Goal: Task Accomplishment & Management: Manage account settings

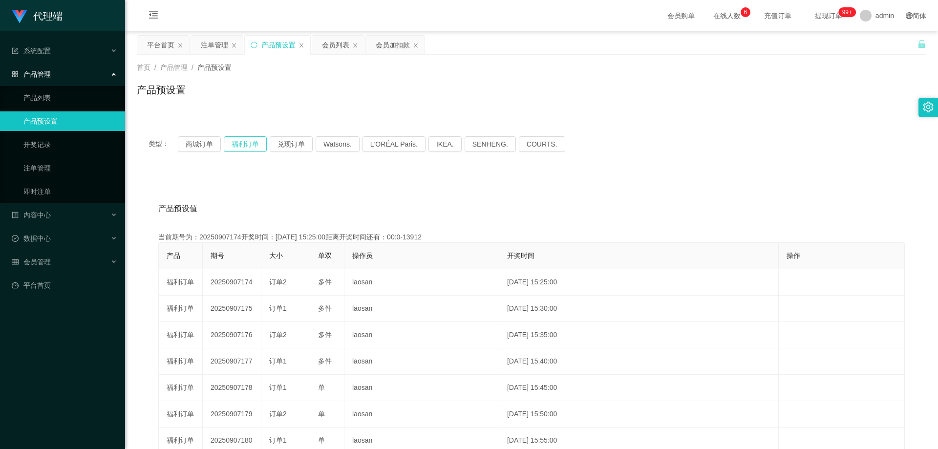
click at [247, 145] on button "福利订单" at bounding box center [245, 144] width 43 height 16
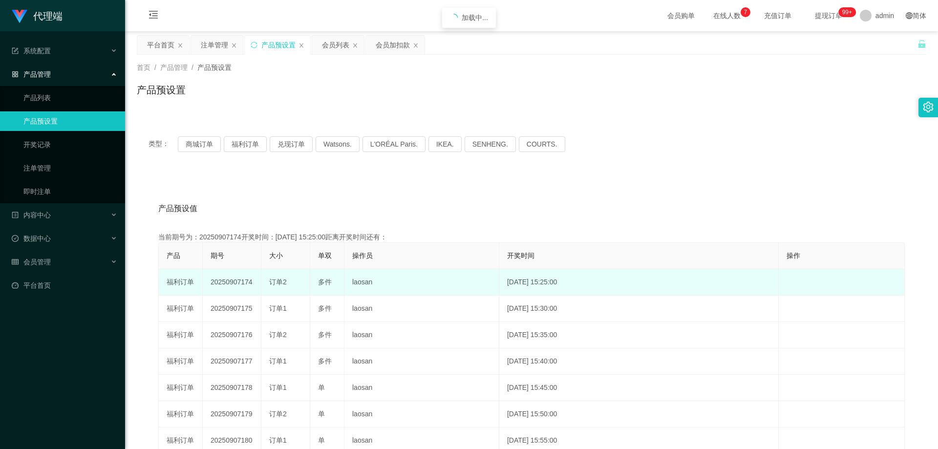
drag, startPoint x: 254, startPoint y: 281, endPoint x: 209, endPoint y: 281, distance: 45.4
click at [209, 281] on td "20250907174" at bounding box center [232, 282] width 59 height 26
copy td "20250907174"
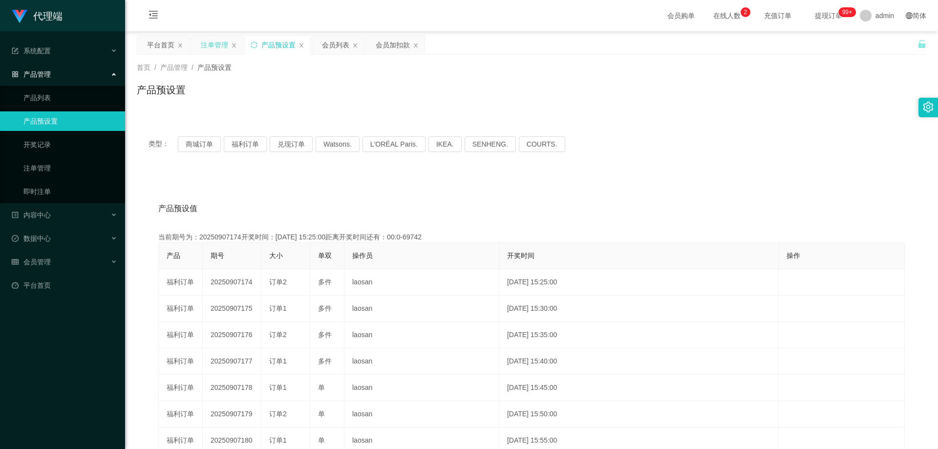
click at [221, 44] on div "注单管理" at bounding box center [214, 45] width 27 height 19
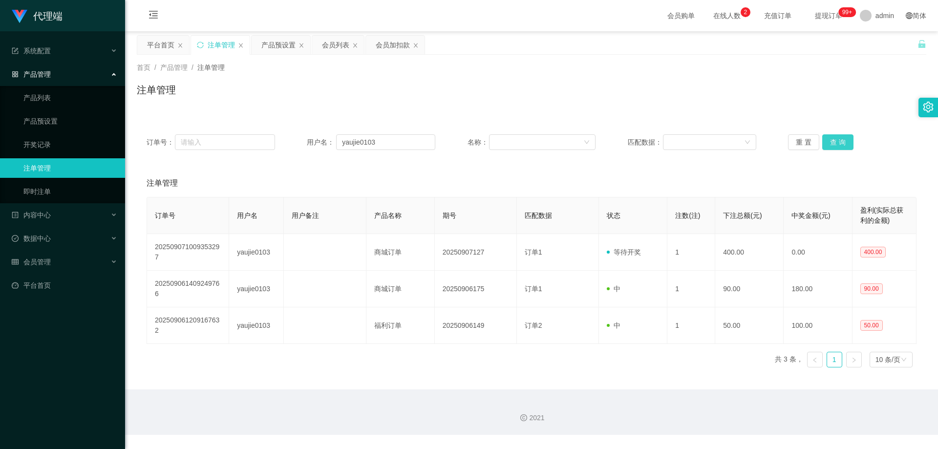
click at [830, 144] on button "查 询" at bounding box center [837, 142] width 31 height 16
click at [830, 144] on div "重 置 查 询" at bounding box center [852, 142] width 128 height 16
click at [830, 144] on button "查 询" at bounding box center [837, 142] width 31 height 16
click at [830, 144] on div "重 置 查 询" at bounding box center [852, 142] width 128 height 16
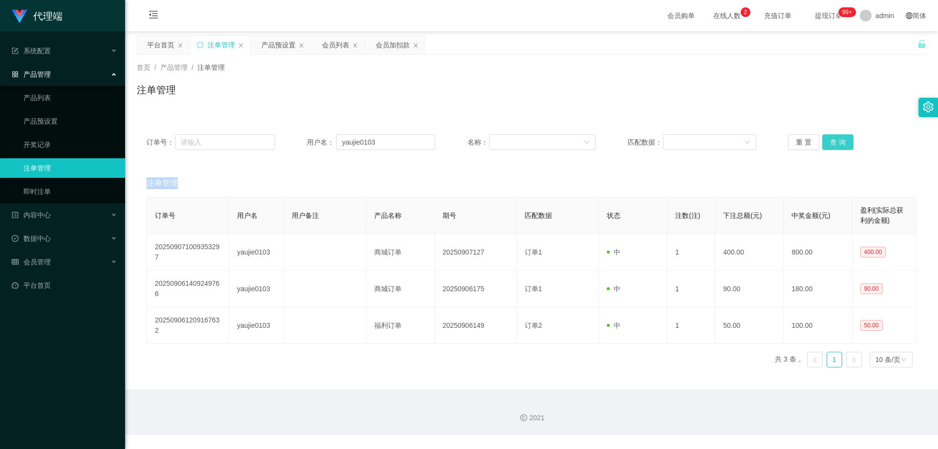
click at [830, 144] on button "查 询" at bounding box center [837, 142] width 31 height 16
click at [830, 144] on div "重 置 查 询" at bounding box center [852, 142] width 128 height 16
click at [830, 144] on button "查 询" at bounding box center [837, 142] width 31 height 16
click at [830, 144] on div "重 置 查 询" at bounding box center [852, 142] width 128 height 16
click at [830, 144] on button "查 询" at bounding box center [837, 142] width 31 height 16
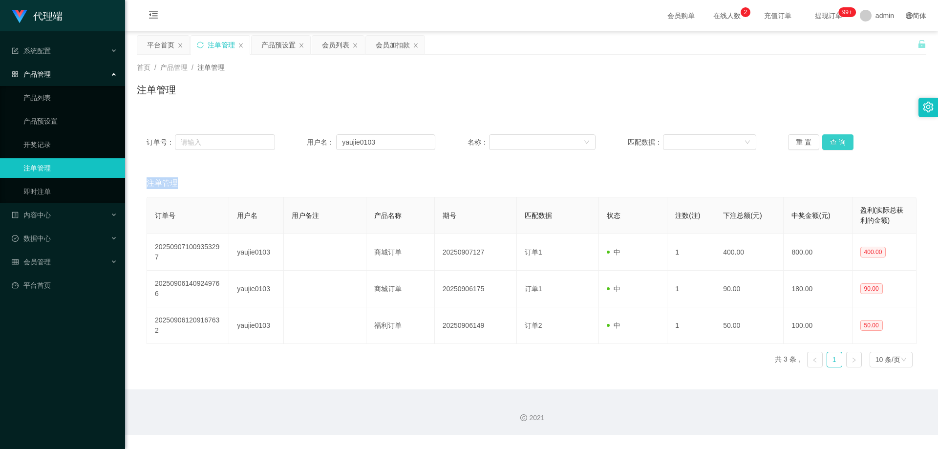
click at [830, 144] on div "重 置 查 询" at bounding box center [852, 142] width 128 height 16
click at [830, 144] on button "查 询" at bounding box center [837, 142] width 31 height 16
click at [830, 144] on div "重 置 查 询" at bounding box center [852, 142] width 128 height 16
click at [830, 144] on button "查 询" at bounding box center [837, 142] width 31 height 16
click at [830, 144] on div "重 置 查 询" at bounding box center [852, 142] width 128 height 16
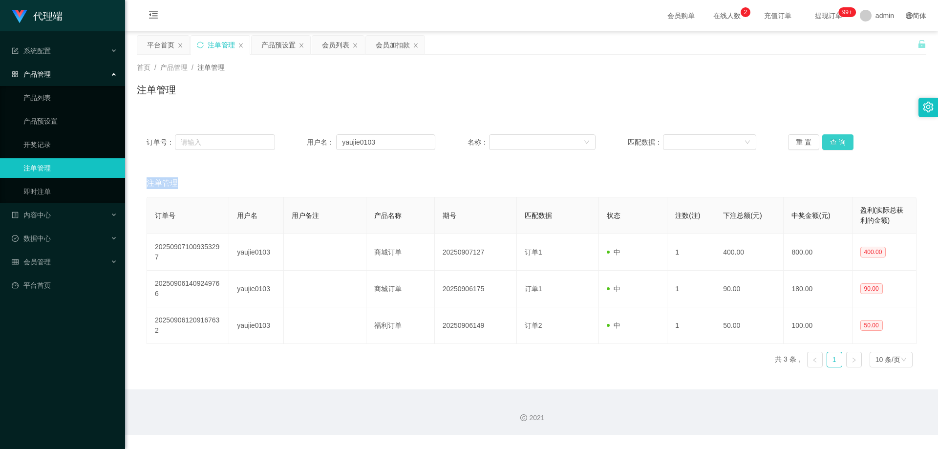
click at [830, 144] on button "查 询" at bounding box center [837, 142] width 31 height 16
click at [830, 144] on div "重 置 查 询" at bounding box center [852, 142] width 128 height 16
click at [832, 139] on button "查 询" at bounding box center [837, 142] width 31 height 16
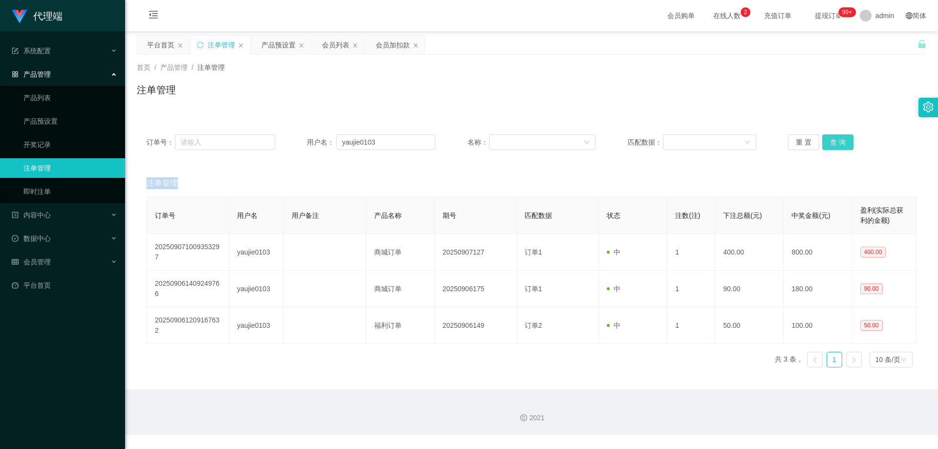
click at [832, 139] on div "重 置 查 询" at bounding box center [852, 142] width 128 height 16
drag, startPoint x: 391, startPoint y: 144, endPoint x: 214, endPoint y: 133, distance: 177.1
click at [215, 133] on div "订单号： 用户名： yaujie0103 名称： 匹配数据： 重 置 查 询" at bounding box center [531, 142] width 789 height 35
paste input "Hwa1910"
type input "Hwa1910"
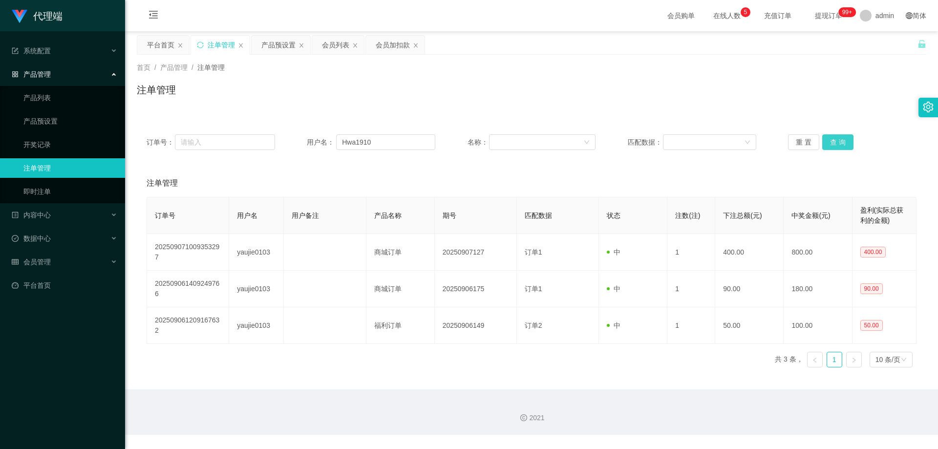
click at [844, 139] on button "查 询" at bounding box center [837, 142] width 31 height 16
click at [842, 141] on button "查 询" at bounding box center [837, 142] width 31 height 16
click at [329, 46] on div "会员列表" at bounding box center [335, 45] width 27 height 19
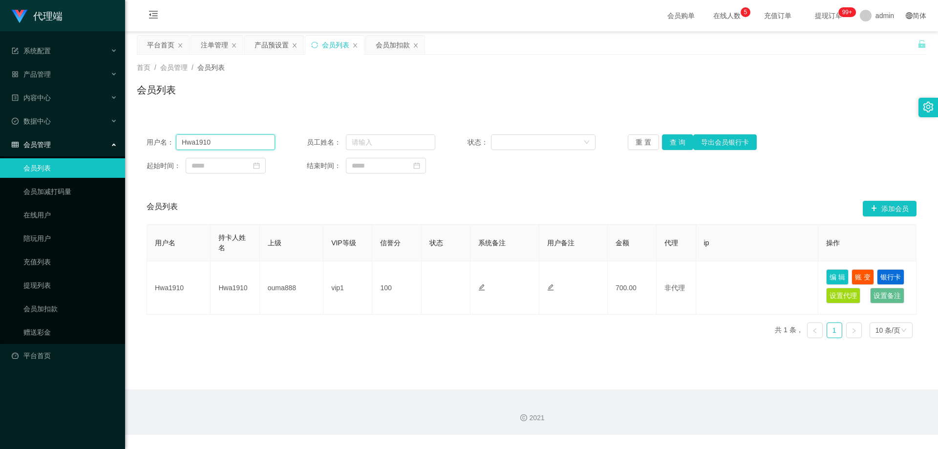
drag, startPoint x: 237, startPoint y: 143, endPoint x: 78, endPoint y: 133, distance: 159.5
click at [74, 133] on section "代理端 系统配置 系统配置列表 管理员列表 管理员分组 systemPays 产品管理 产品列表 产品预设置 开奖记录 注单管理 即时注单 内容中心 站内信 …" at bounding box center [469, 217] width 938 height 435
click at [670, 142] on button "查 询" at bounding box center [677, 142] width 31 height 16
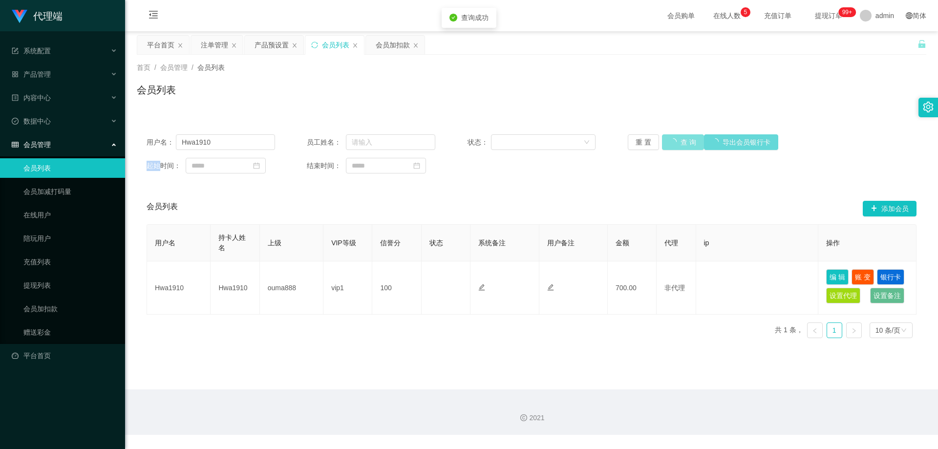
click at [670, 142] on div "重 置 查 询 导出会员银行卡" at bounding box center [692, 142] width 128 height 16
click at [671, 143] on button "查 询" at bounding box center [677, 142] width 31 height 16
click at [671, 143] on div "重 置 查 询 导出会员银行卡" at bounding box center [692, 142] width 128 height 16
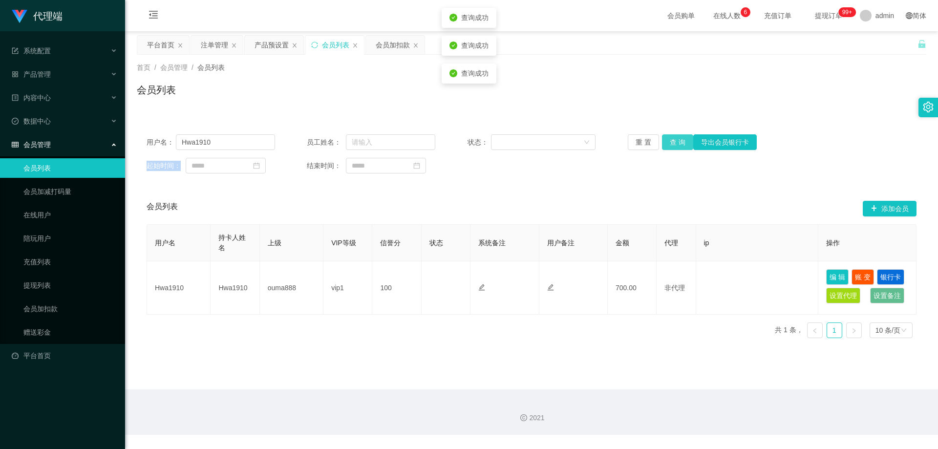
click at [671, 143] on button "查 询" at bounding box center [677, 142] width 31 height 16
click at [671, 143] on div "重 置 查 询 导出会员银行卡" at bounding box center [692, 142] width 128 height 16
click at [676, 144] on button "查 询" at bounding box center [677, 142] width 31 height 16
click at [676, 144] on button "查 询" at bounding box center [683, 142] width 42 height 16
drag, startPoint x: 676, startPoint y: 144, endPoint x: 705, endPoint y: 115, distance: 40.1
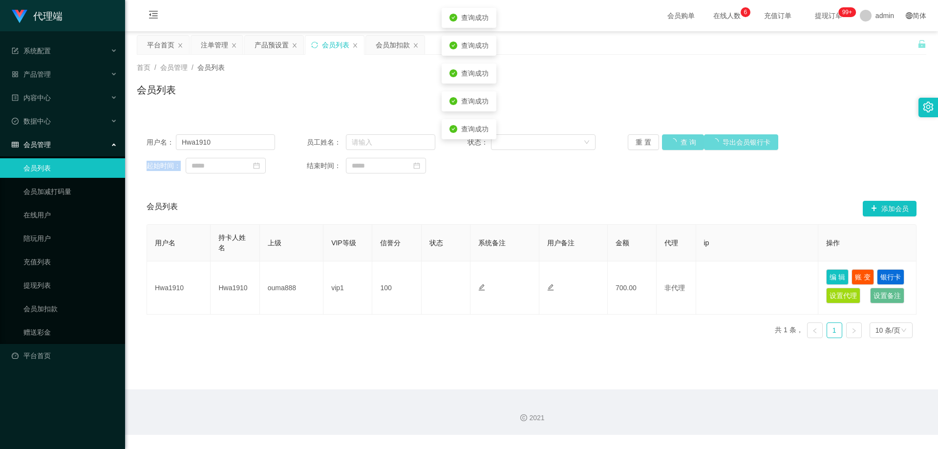
click at [676, 144] on div "重 置 查 询 导出会员银行卡" at bounding box center [692, 142] width 128 height 16
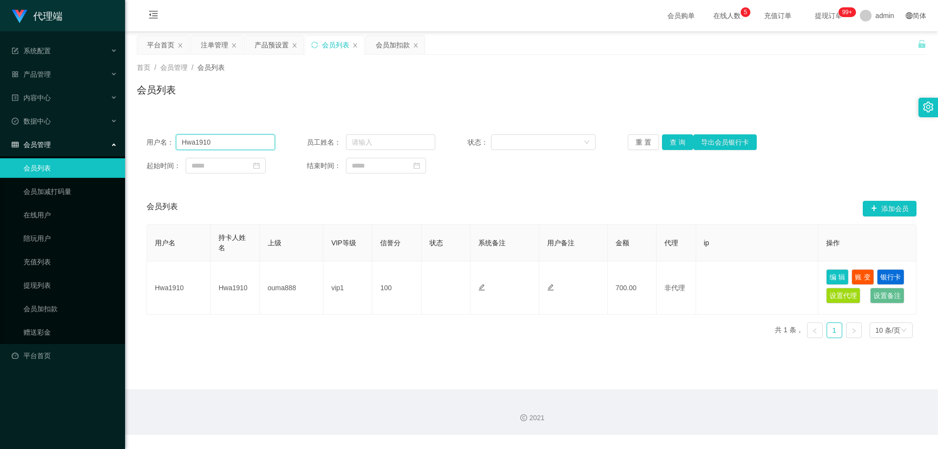
click at [137, 140] on div "用户名： Hwa1910 员工姓名： 状态： 重 置 查 询 导出会员银行卡 起始时间： 结束时间：" at bounding box center [531, 154] width 789 height 59
paste input "147258369"
click at [678, 141] on button "查 询" at bounding box center [677, 142] width 31 height 16
drag, startPoint x: 191, startPoint y: 140, endPoint x: 181, endPoint y: 139, distance: 10.3
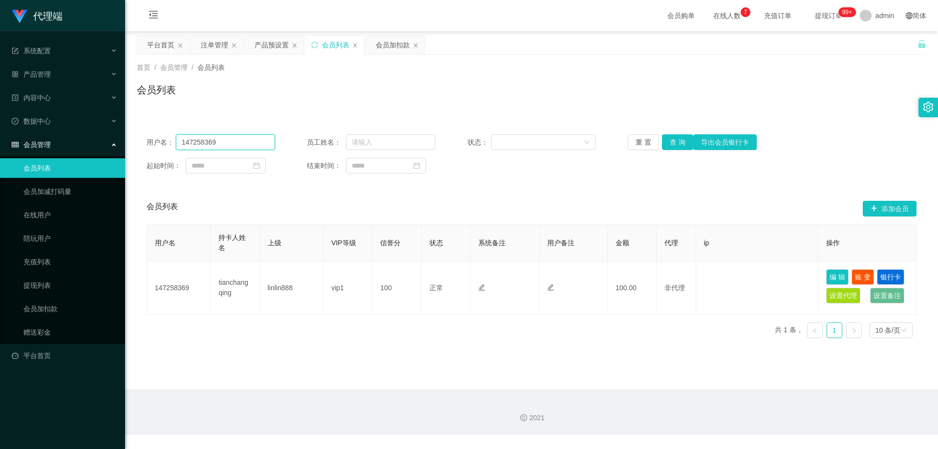
click at [182, 139] on input "147258369" at bounding box center [225, 142] width 99 height 16
paste input "Darren66"
type input "Darren66"
click at [678, 139] on button "查 询" at bounding box center [677, 142] width 31 height 16
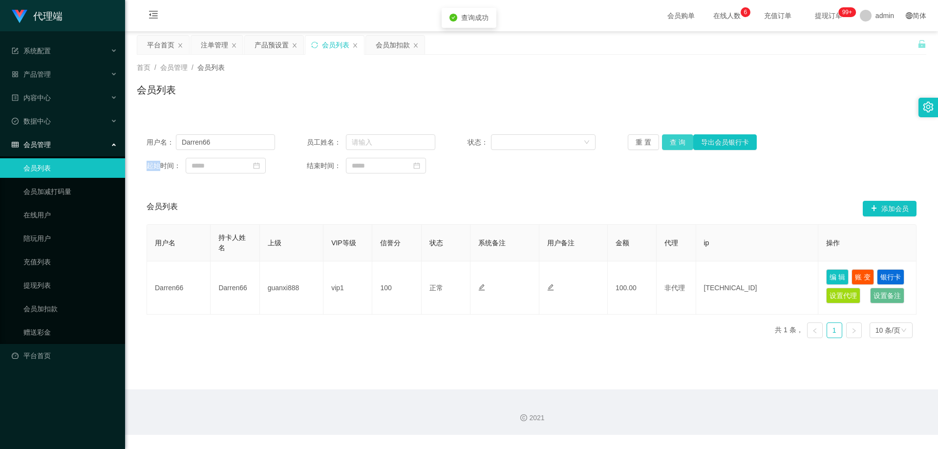
click at [678, 139] on div "重 置 查 询 导出会员银行卡" at bounding box center [692, 142] width 128 height 16
click at [266, 43] on div "产品预设置" at bounding box center [271, 45] width 34 height 19
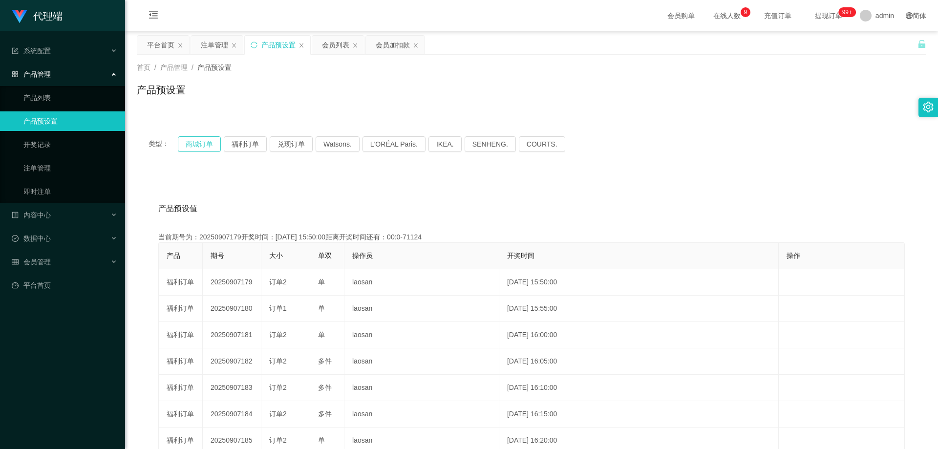
click at [205, 148] on button "商城订单" at bounding box center [199, 144] width 43 height 16
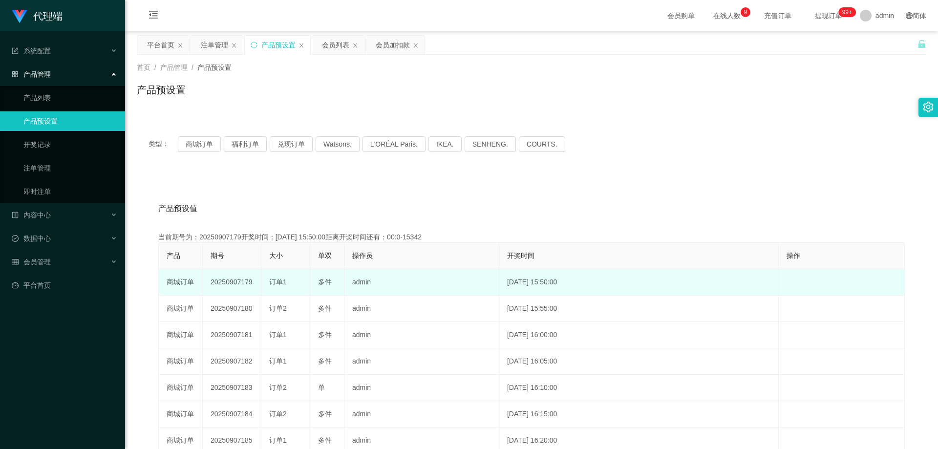
drag, startPoint x: 252, startPoint y: 282, endPoint x: 208, endPoint y: 279, distance: 45.0
click at [208, 279] on td "20250907179" at bounding box center [232, 282] width 59 height 26
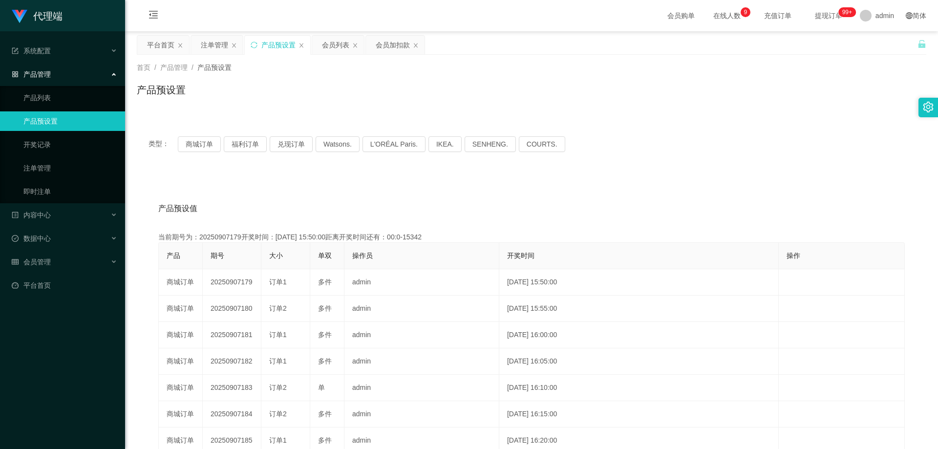
copy td "20250907179"
click at [210, 42] on div "注单管理" at bounding box center [214, 45] width 27 height 19
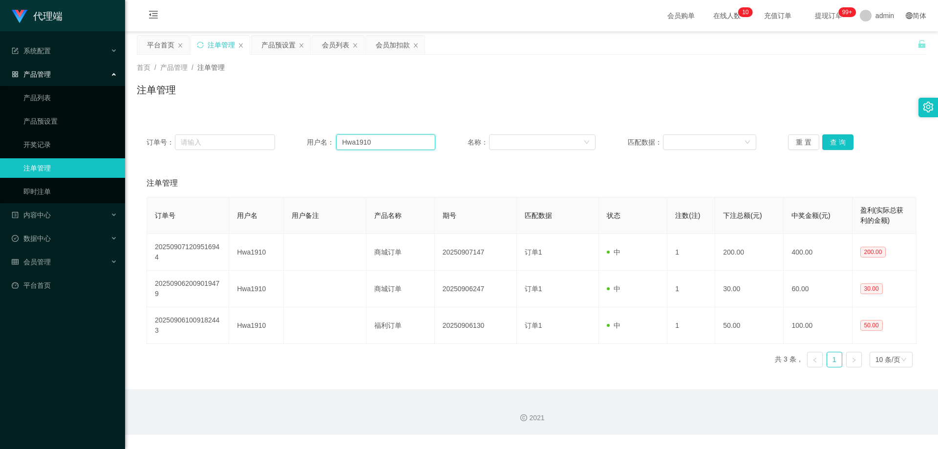
drag, startPoint x: 389, startPoint y: 142, endPoint x: 293, endPoint y: 142, distance: 96.2
click at [294, 142] on div "订单号： 用户名： Hwa1910 名称： 匹配数据： 重 置 查 询" at bounding box center [532, 142] width 770 height 16
paste input "147258369"
click at [823, 141] on button "查 询" at bounding box center [837, 142] width 31 height 16
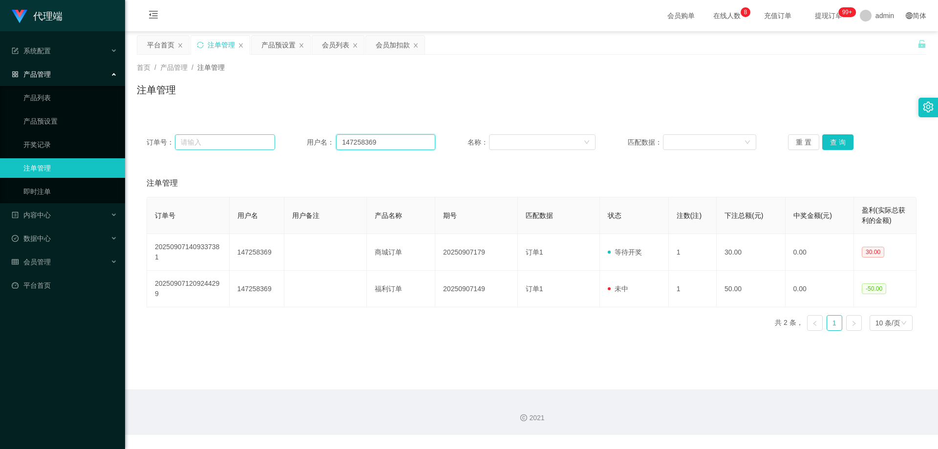
drag, startPoint x: 381, startPoint y: 145, endPoint x: 241, endPoint y: 137, distance: 140.4
click at [241, 137] on div "订单号： 用户名： 147258369 名称： 匹配数据： 重 置 查 询" at bounding box center [532, 142] width 770 height 16
paste input "Darren66"
click at [834, 141] on button "查 询" at bounding box center [837, 142] width 31 height 16
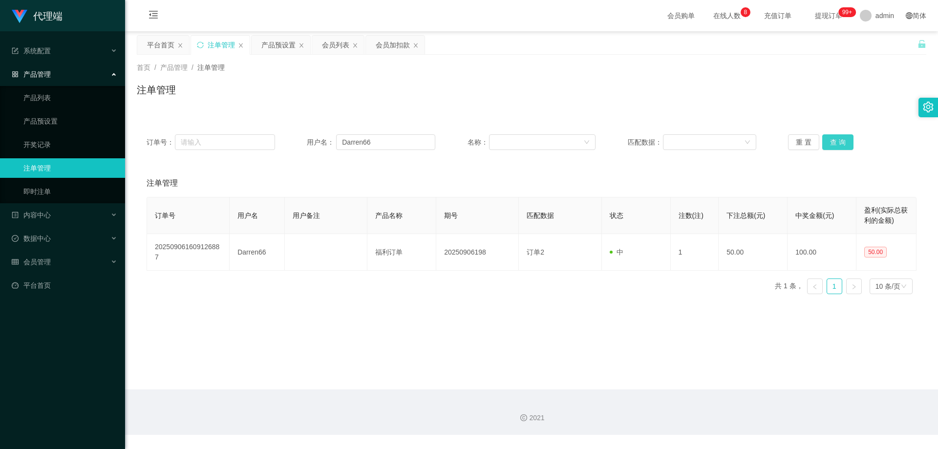
click at [834, 141] on button "查 询" at bounding box center [837, 142] width 31 height 16
click at [834, 141] on div "重 置 查 询" at bounding box center [852, 142] width 128 height 16
click at [834, 141] on button "查 询" at bounding box center [837, 142] width 31 height 16
click at [834, 141] on div "重 置 查 询" at bounding box center [852, 142] width 128 height 16
click at [834, 141] on button "查 询" at bounding box center [837, 142] width 31 height 16
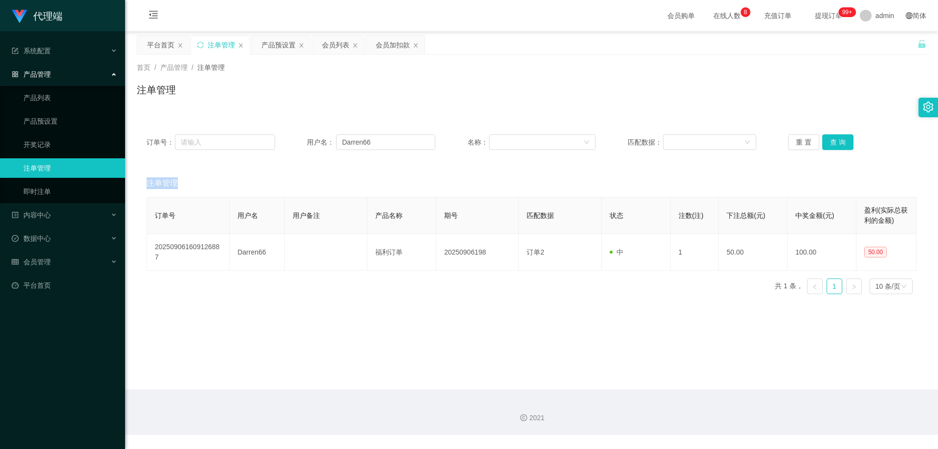
click at [834, 141] on div "重 置 查 询" at bounding box center [852, 142] width 128 height 16
click at [834, 141] on button "查 询" at bounding box center [837, 142] width 31 height 16
click at [834, 141] on div "重 置 查 询" at bounding box center [852, 142] width 128 height 16
click at [834, 141] on button "查 询" at bounding box center [837, 142] width 31 height 16
click at [834, 141] on div "重 置 查 询" at bounding box center [852, 142] width 128 height 16
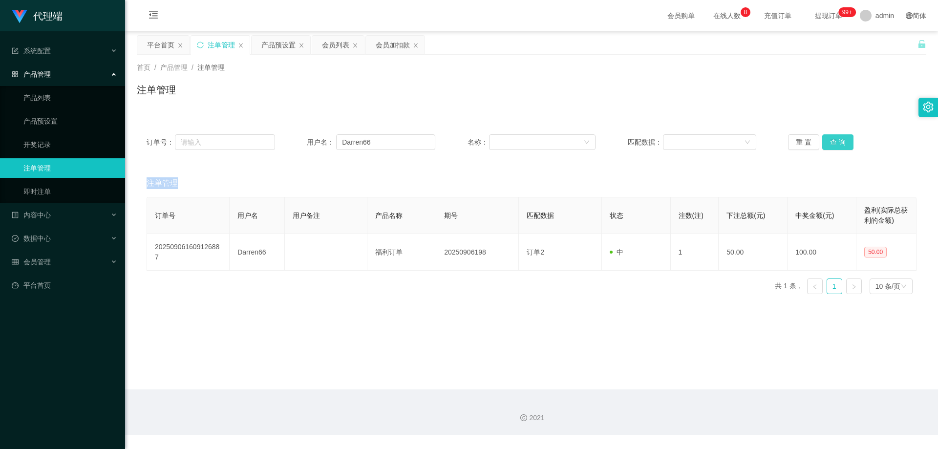
click at [834, 141] on button "查 询" at bounding box center [837, 142] width 31 height 16
click at [834, 141] on div "重 置 查 询" at bounding box center [852, 142] width 128 height 16
drag, startPoint x: 834, startPoint y: 141, endPoint x: 573, endPoint y: 135, distance: 261.3
click at [822, 141] on button "查 询" at bounding box center [837, 142] width 31 height 16
drag, startPoint x: 385, startPoint y: 147, endPoint x: 287, endPoint y: 141, distance: 97.9
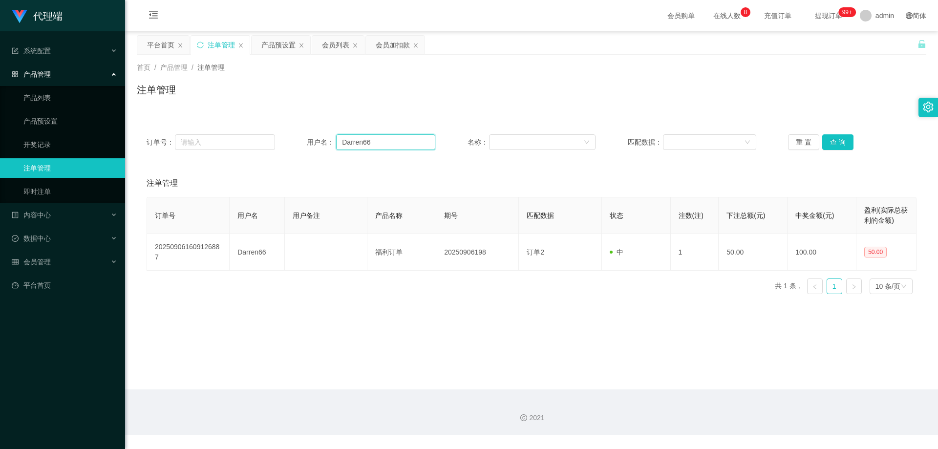
click at [287, 141] on div "订单号： 用户名： Darren66 名称： 匹配数据： 重 置 查 询" at bounding box center [532, 142] width 770 height 16
paste input "Darren66"
drag, startPoint x: 404, startPoint y: 145, endPoint x: 167, endPoint y: 130, distance: 237.8
click at [167, 130] on div "订单号： 用户名： Darren66Darren66 名称： 匹配数据： 重 置 查 询" at bounding box center [531, 142] width 789 height 35
paste input "text"
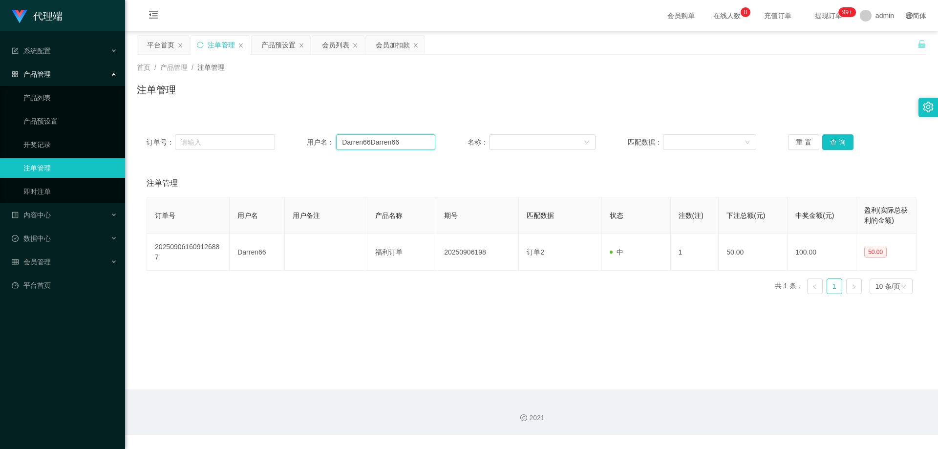
type input "Darren66"
click at [834, 140] on button "查 询" at bounding box center [837, 142] width 31 height 16
click at [834, 140] on div "重 置 查 询" at bounding box center [852, 142] width 128 height 16
drag, startPoint x: 384, startPoint y: 140, endPoint x: 399, endPoint y: 143, distance: 14.9
click at [280, 135] on div "订单号： 用户名： Darren66 名称： 匹配数据： 重 置 查 询" at bounding box center [532, 142] width 770 height 16
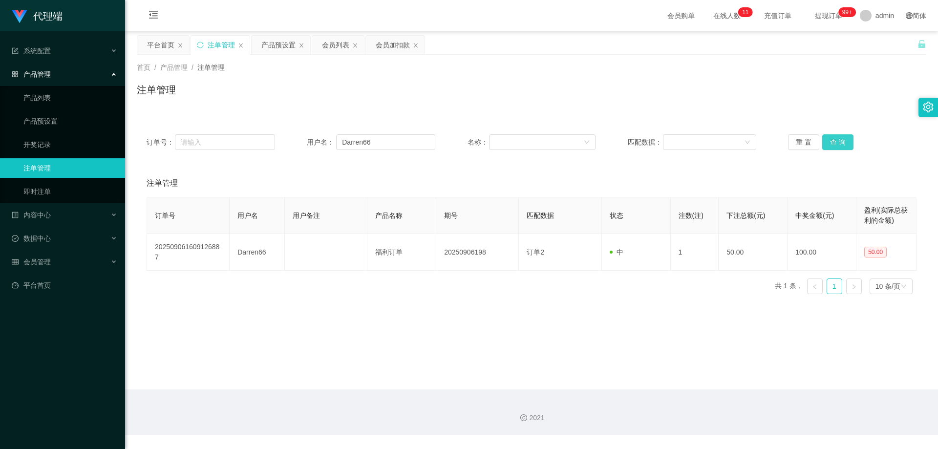
click at [830, 142] on button "查 询" at bounding box center [837, 142] width 31 height 16
click at [831, 141] on button "查 询" at bounding box center [837, 142] width 31 height 16
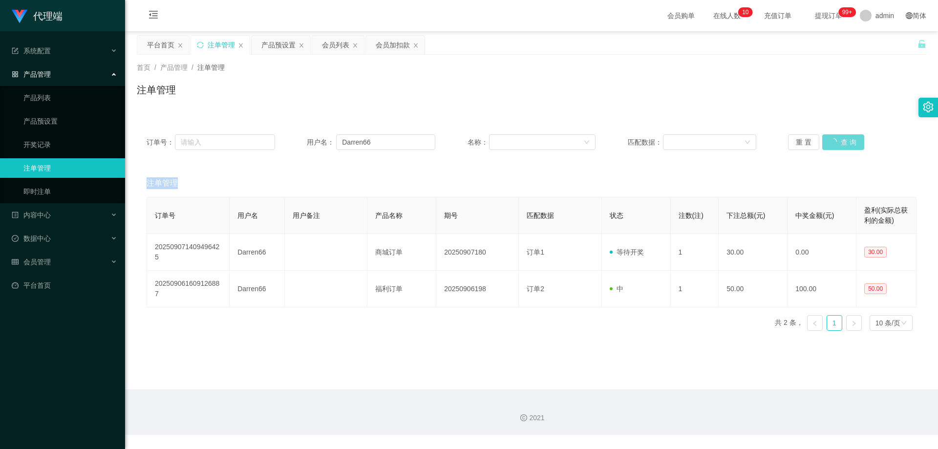
click at [831, 141] on div "重 置 查 询" at bounding box center [852, 142] width 128 height 16
click at [254, 43] on div "产品预设置" at bounding box center [281, 45] width 59 height 19
click at [271, 43] on div "产品预设置" at bounding box center [278, 45] width 34 height 19
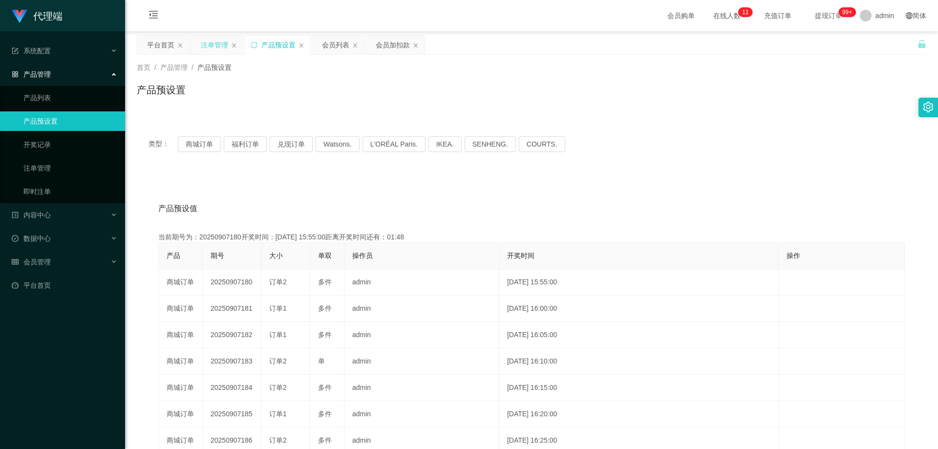
click at [220, 43] on div "注单管理" at bounding box center [214, 45] width 27 height 19
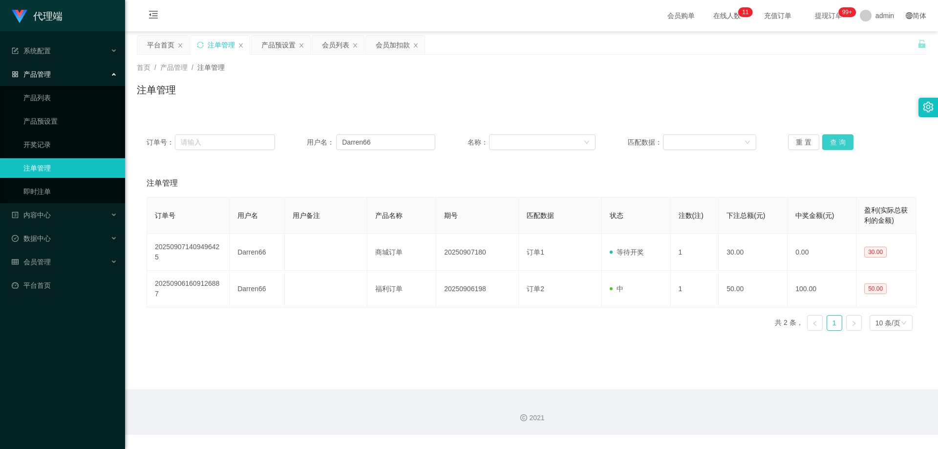
click at [840, 144] on button "查 询" at bounding box center [837, 142] width 31 height 16
click at [837, 140] on button "查 询" at bounding box center [837, 142] width 31 height 16
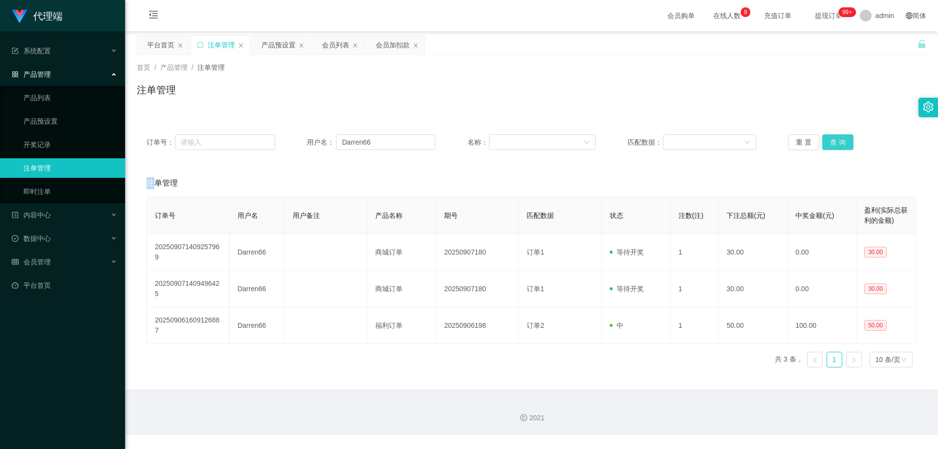
click at [837, 140] on div "重 置 查 询" at bounding box center [852, 142] width 128 height 16
click at [837, 140] on button "查 询" at bounding box center [837, 142] width 31 height 16
click at [837, 140] on div "重 置 查 询" at bounding box center [852, 142] width 128 height 16
click at [834, 138] on button "查 询" at bounding box center [837, 142] width 31 height 16
click at [834, 138] on div "重 置 查 询" at bounding box center [852, 142] width 128 height 16
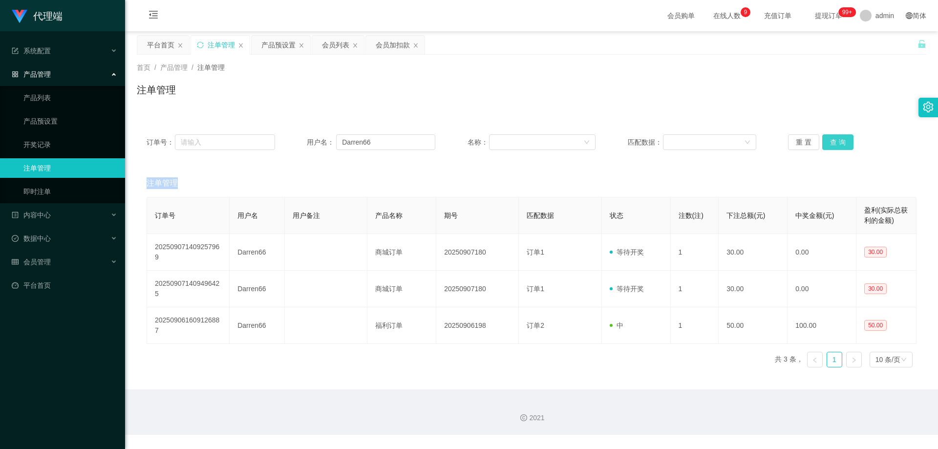
click at [834, 138] on button "查 询" at bounding box center [837, 142] width 31 height 16
click at [834, 138] on div "重 置 查 询" at bounding box center [852, 142] width 128 height 16
click at [834, 138] on button "查 询" at bounding box center [837, 142] width 31 height 16
click at [834, 138] on div "重 置 查 询" at bounding box center [852, 142] width 128 height 16
click at [834, 138] on button "查 询" at bounding box center [837, 142] width 31 height 16
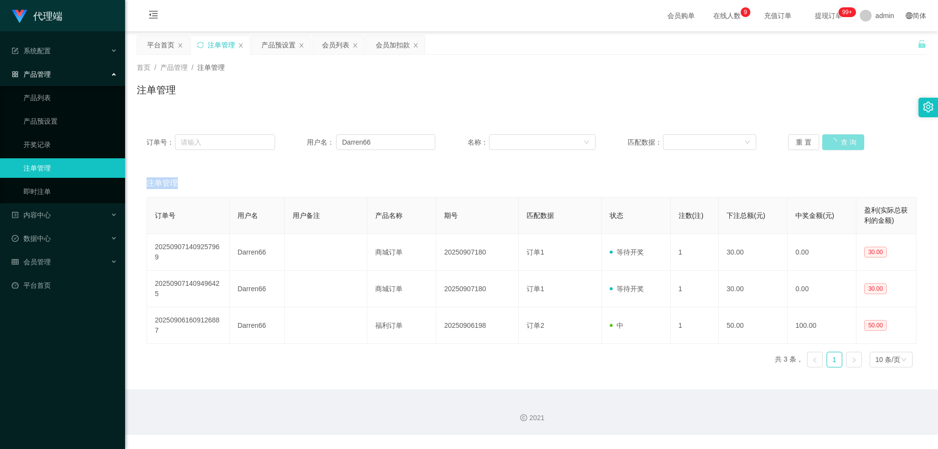
click at [834, 138] on div "重 置 查 询" at bounding box center [852, 142] width 128 height 16
click at [834, 138] on button "查 询" at bounding box center [837, 142] width 31 height 16
click at [834, 138] on div "重 置 查 询" at bounding box center [852, 142] width 128 height 16
click at [834, 138] on button "查 询" at bounding box center [837, 142] width 31 height 16
click at [834, 138] on div "重 置 查 询" at bounding box center [852, 142] width 128 height 16
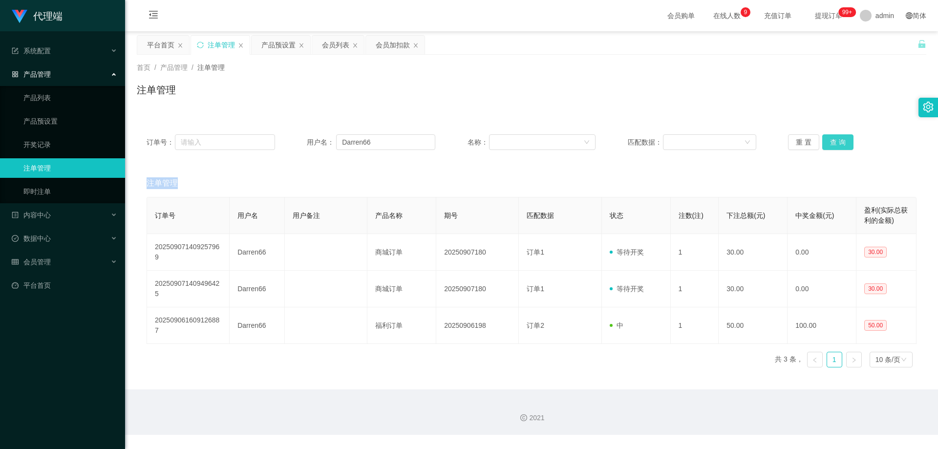
click at [834, 138] on button "查 询" at bounding box center [837, 142] width 31 height 16
click at [834, 138] on div "重 置 查 询" at bounding box center [852, 142] width 128 height 16
click at [834, 144] on button "查 询" at bounding box center [837, 142] width 31 height 16
click at [834, 144] on div "重 置 查 询" at bounding box center [852, 142] width 128 height 16
click at [834, 144] on button "查 询" at bounding box center [837, 142] width 31 height 16
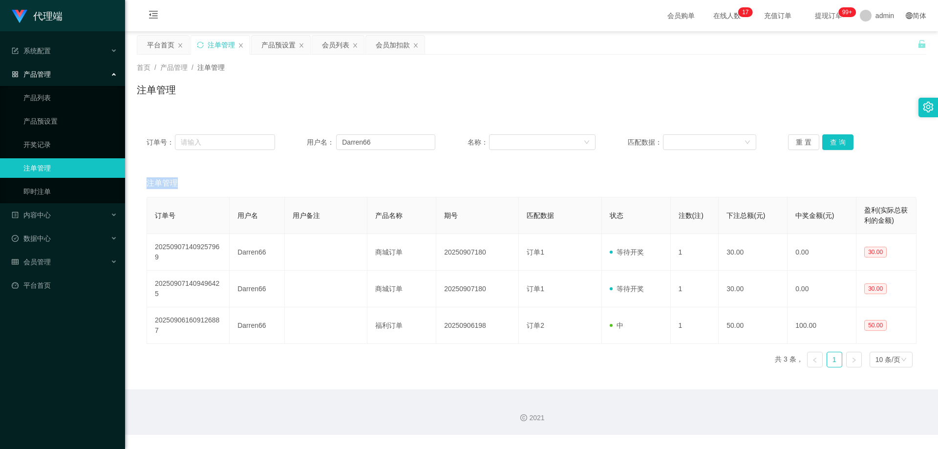
click at [834, 144] on div "重 置 查 询" at bounding box center [852, 142] width 128 height 16
click at [834, 144] on button "查 询" at bounding box center [837, 142] width 31 height 16
click at [834, 144] on div "重 置 查 询" at bounding box center [852, 142] width 128 height 16
click at [275, 41] on div "产品预设置" at bounding box center [278, 45] width 34 height 19
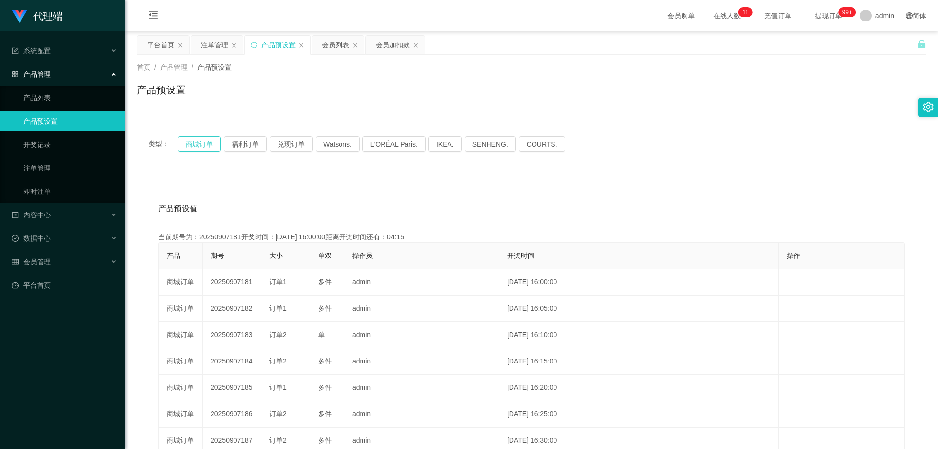
click at [208, 141] on button "商城订单" at bounding box center [199, 144] width 43 height 16
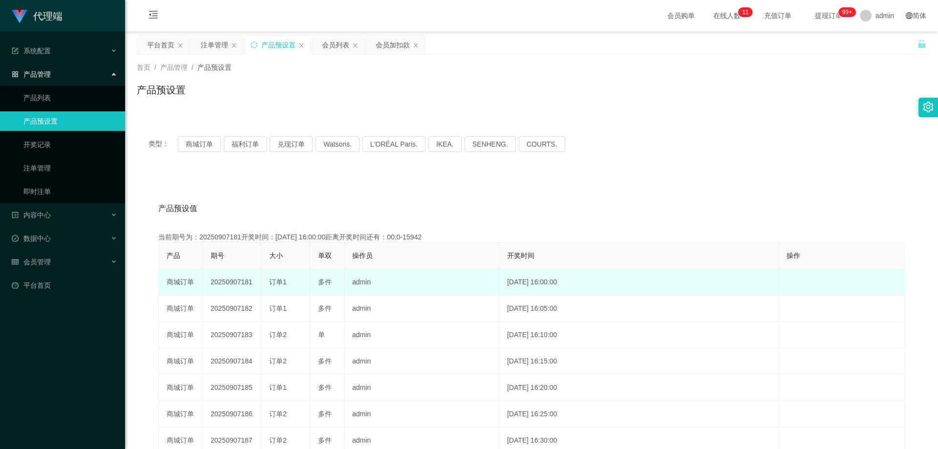
drag, startPoint x: 252, startPoint y: 283, endPoint x: 210, endPoint y: 282, distance: 42.5
click at [210, 282] on td "20250907181" at bounding box center [232, 282] width 59 height 26
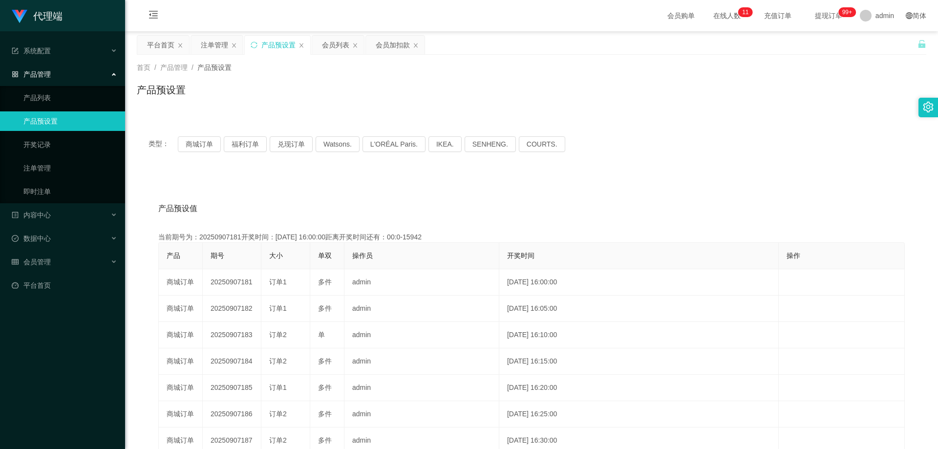
copy td "20250907181"
click at [209, 45] on div "注单管理" at bounding box center [214, 45] width 27 height 19
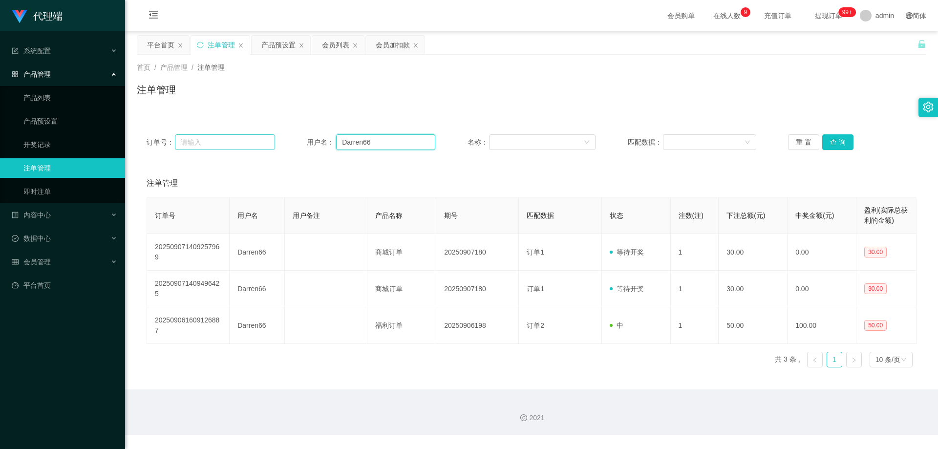
drag, startPoint x: 335, startPoint y: 142, endPoint x: 261, endPoint y: 144, distance: 74.3
click at [261, 144] on div "订单号： 用户名： Darren66 名称： 匹配数据： 重 置 查 询" at bounding box center [532, 142] width 770 height 16
click at [831, 141] on button "查 询" at bounding box center [837, 142] width 31 height 16
click at [831, 141] on div "重 置 查 询" at bounding box center [852, 142] width 128 height 16
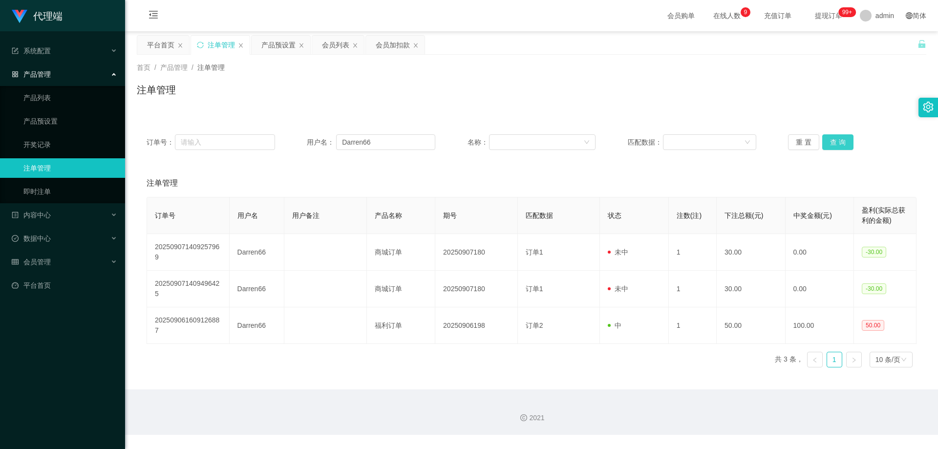
click at [831, 141] on button "查 询" at bounding box center [837, 142] width 31 height 16
click at [831, 141] on div "重 置 查 询" at bounding box center [852, 142] width 128 height 16
click at [831, 141] on button "查 询" at bounding box center [837, 142] width 31 height 16
click at [831, 141] on div "重 置 查 询" at bounding box center [852, 142] width 128 height 16
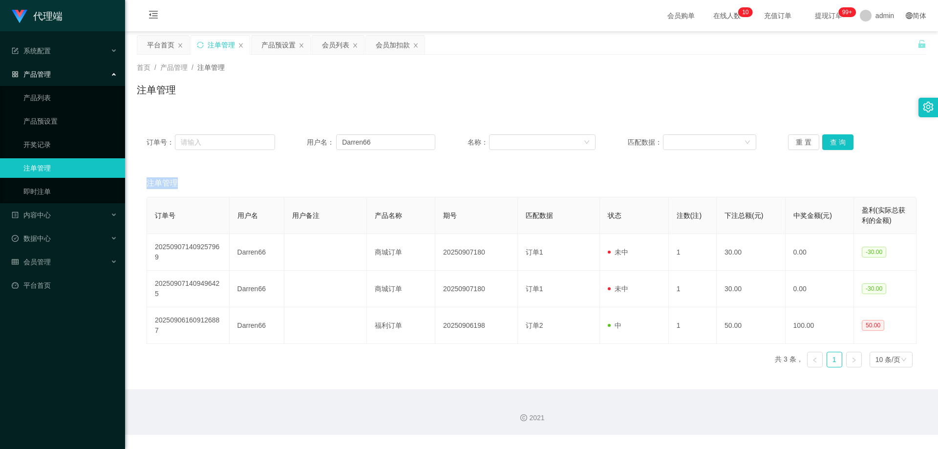
drag, startPoint x: 326, startPoint y: 44, endPoint x: 303, endPoint y: 66, distance: 31.4
click at [326, 44] on div "会员列表" at bounding box center [335, 45] width 27 height 19
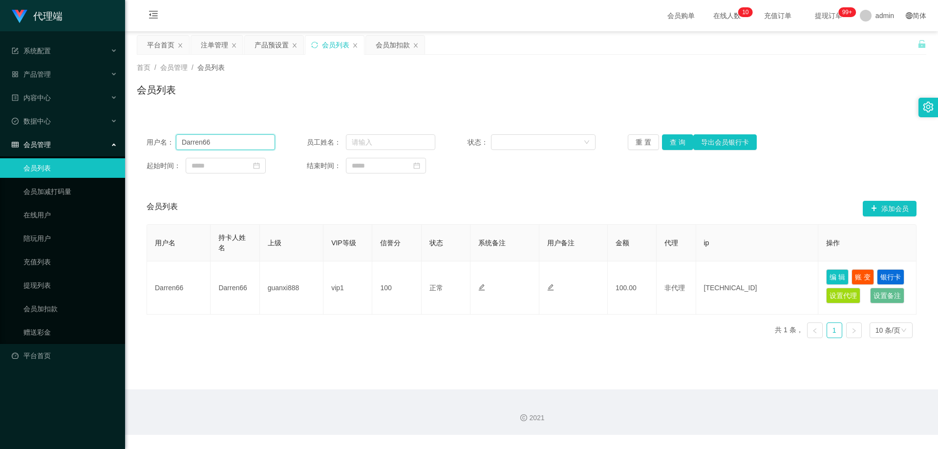
drag, startPoint x: 211, startPoint y: 144, endPoint x: 146, endPoint y: 146, distance: 65.5
click at [146, 146] on div "用户名： Darren66 员工姓名： 状态： 重 置 查 询 导出会员银行卡 起始时间： 结束时间：" at bounding box center [531, 154] width 789 height 59
click at [677, 139] on button "查 询" at bounding box center [677, 142] width 31 height 16
click at [677, 139] on div "重 置 查 询 导出会员银行卡" at bounding box center [692, 142] width 128 height 16
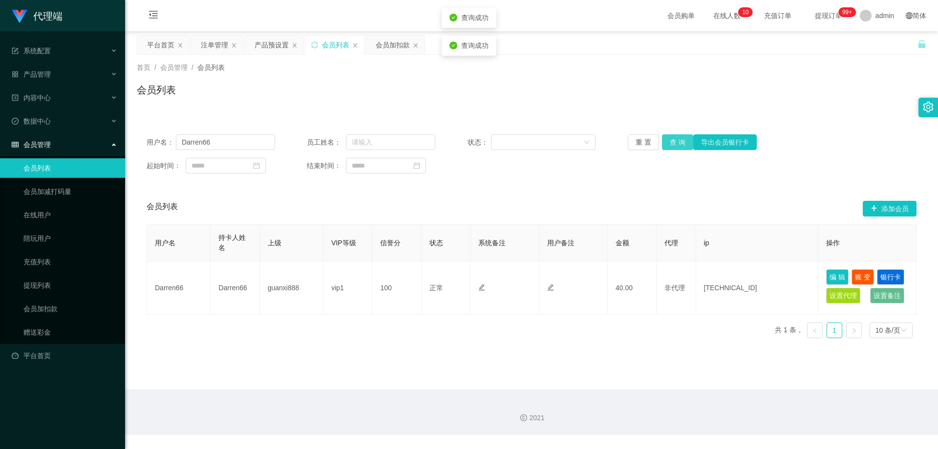
click at [676, 139] on button "查 询" at bounding box center [677, 142] width 31 height 16
click at [671, 142] on button "查 询" at bounding box center [677, 142] width 31 height 16
drag, startPoint x: 671, startPoint y: 142, endPoint x: 661, endPoint y: 140, distance: 10.0
click at [671, 142] on div "重 置 查 询 导出会员银行卡" at bounding box center [692, 142] width 128 height 16
click at [388, 41] on div "会员加扣款" at bounding box center [393, 45] width 34 height 19
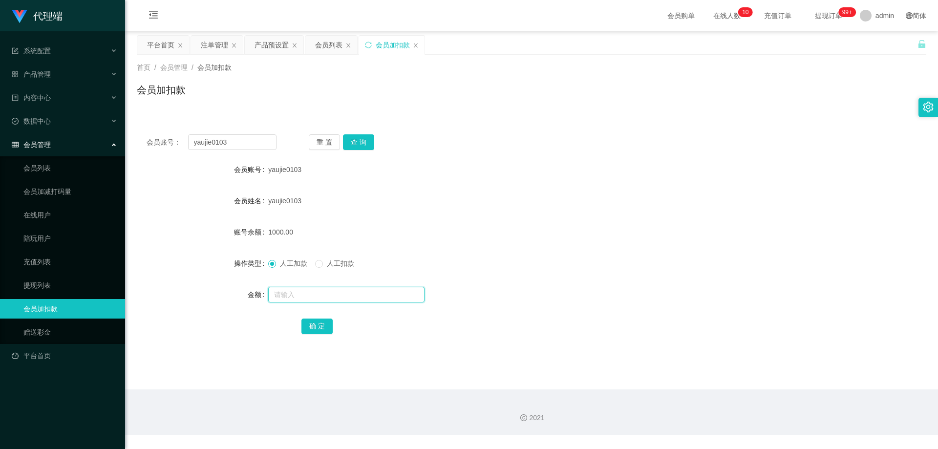
drag, startPoint x: 310, startPoint y: 299, endPoint x: 304, endPoint y: 294, distance: 7.3
click at [310, 299] on input "text" at bounding box center [346, 295] width 156 height 16
type input "60"
click at [306, 330] on button "确 定" at bounding box center [316, 326] width 31 height 16
click at [485, 187] on form "会员账号 yaujie0103 会员姓名 yaujie0103 账号余额 1460.00 操作类型 人工加款 人工扣款 金额 确 定" at bounding box center [531, 248] width 789 height 176
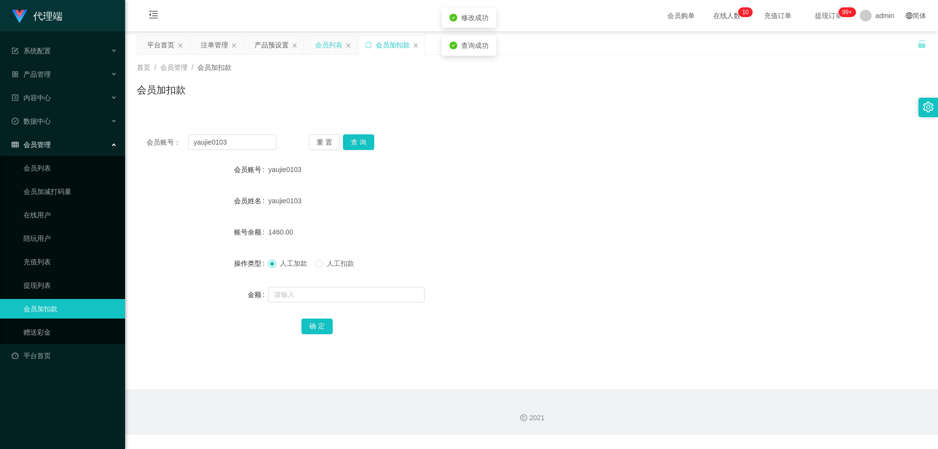
click at [324, 41] on div "会员列表" at bounding box center [328, 45] width 27 height 19
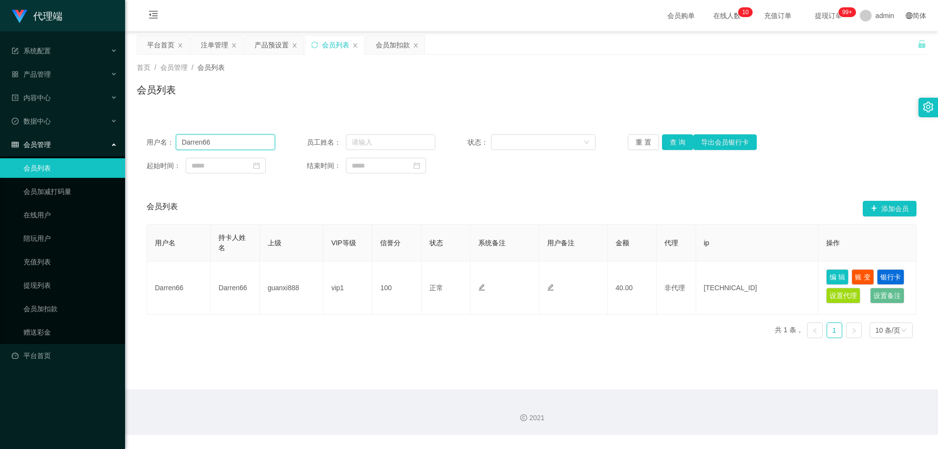
drag, startPoint x: 227, startPoint y: 141, endPoint x: 105, endPoint y: 138, distance: 122.6
click at [105, 138] on section "代理端 系统配置 系统配置列表 管理员列表 管理员分组 systemPays 产品管理 产品列表 产品预设置 开奖记录 注单管理 即时注单 内容中心 站内信 …" at bounding box center [469, 217] width 938 height 435
click at [676, 145] on button "查 询" at bounding box center [677, 142] width 31 height 16
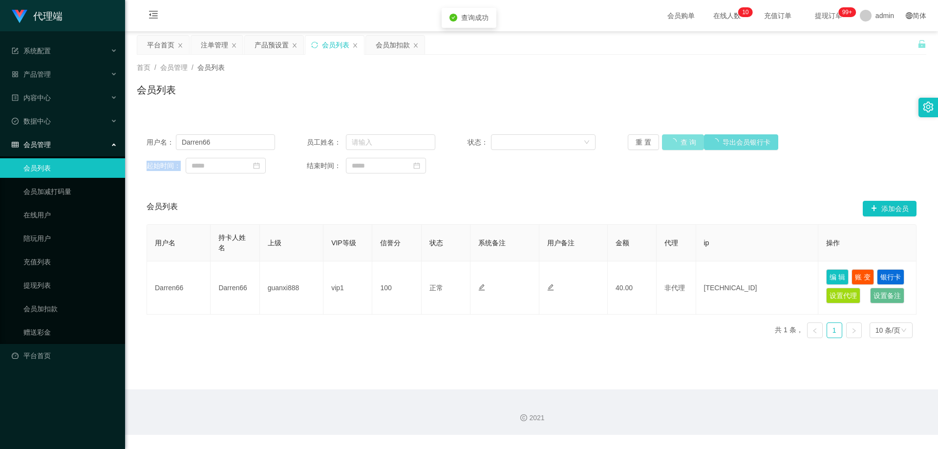
click at [676, 145] on div "重 置 查 询 导出会员银行卡" at bounding box center [692, 142] width 128 height 16
click at [676, 145] on button "查 询" at bounding box center [677, 142] width 31 height 16
click at [676, 145] on div "重 置 查 询 导出会员银行卡" at bounding box center [692, 142] width 128 height 16
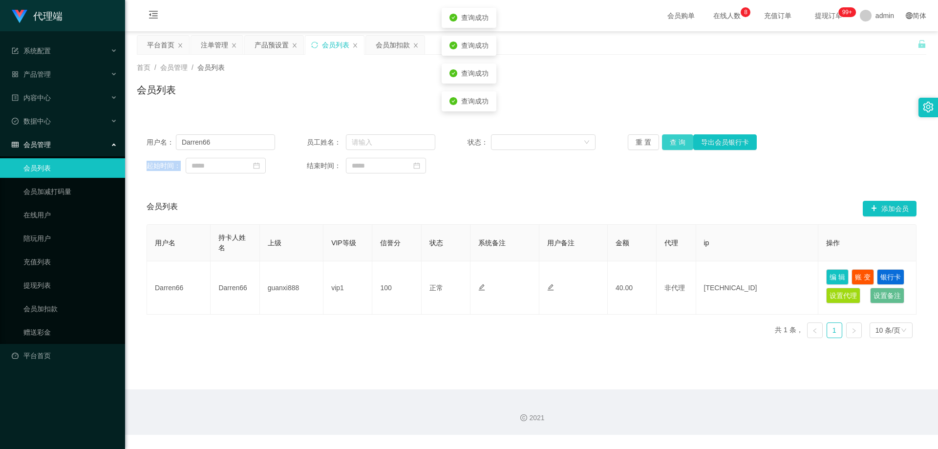
click at [670, 140] on button "查 询" at bounding box center [677, 142] width 31 height 16
drag, startPoint x: 210, startPoint y: 45, endPoint x: 337, endPoint y: 115, distance: 145.6
click at [210, 44] on div "注单管理" at bounding box center [214, 45] width 27 height 19
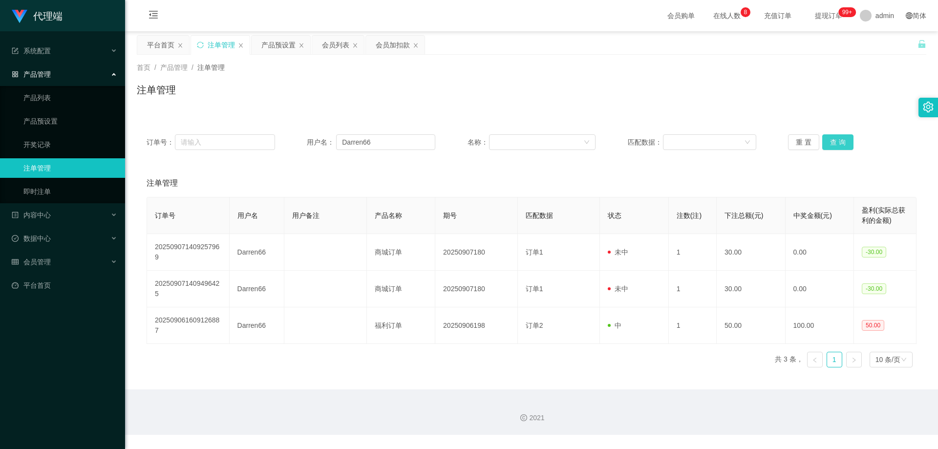
click at [838, 143] on button "查 询" at bounding box center [837, 142] width 31 height 16
click at [838, 143] on div "重 置 查 询" at bounding box center [852, 142] width 128 height 16
click at [838, 143] on button "查 询" at bounding box center [837, 142] width 31 height 16
click at [738, 105] on div "首页 / 产品管理 / 注单管理 / 注单管理" at bounding box center [531, 84] width 813 height 58
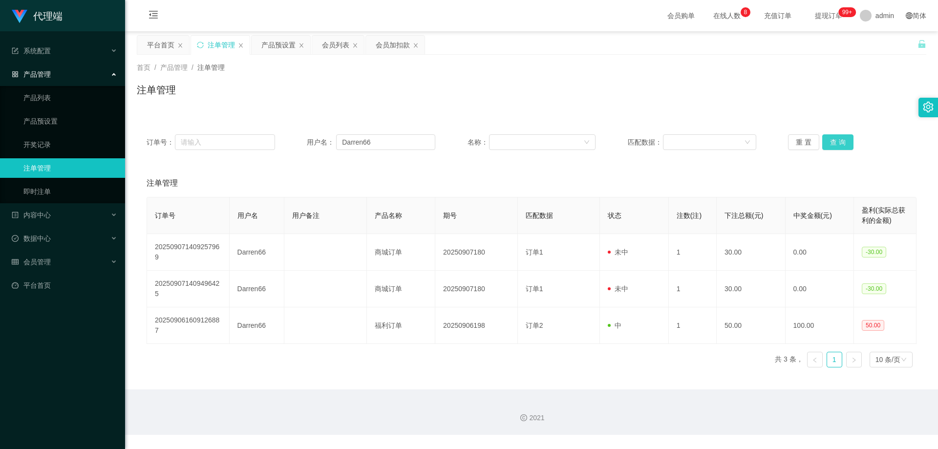
click at [837, 146] on button "查 询" at bounding box center [837, 142] width 31 height 16
click at [837, 146] on div "重 置 查 询" at bounding box center [852, 142] width 128 height 16
click at [837, 146] on button "查 询" at bounding box center [837, 142] width 31 height 16
click at [837, 143] on button "查 询" at bounding box center [837, 142] width 31 height 16
click at [837, 143] on div "重 置 查 询" at bounding box center [852, 142] width 128 height 16
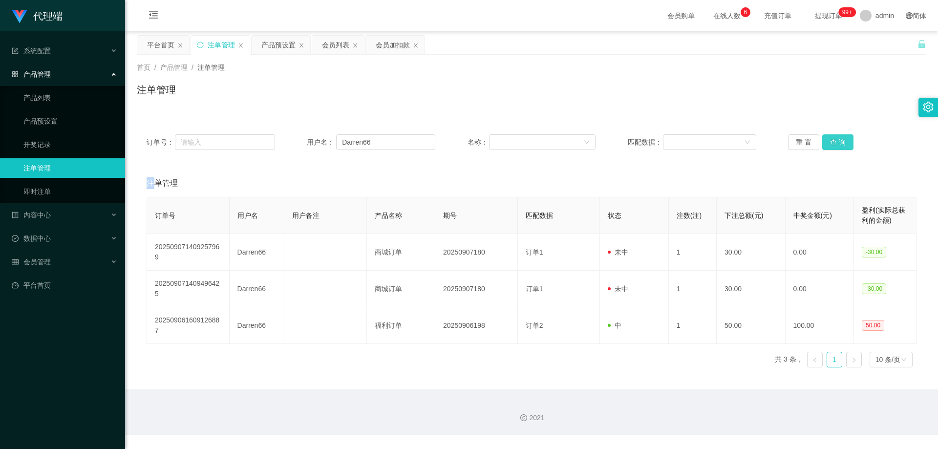
click at [837, 143] on button "查 询" at bounding box center [837, 142] width 31 height 16
click at [833, 143] on button "查 询" at bounding box center [837, 142] width 31 height 16
click at [833, 143] on div "重 置 查 询" at bounding box center [852, 142] width 128 height 16
click at [833, 143] on button "查 询" at bounding box center [837, 142] width 31 height 16
drag, startPoint x: 384, startPoint y: 139, endPoint x: 278, endPoint y: 137, distance: 106.0
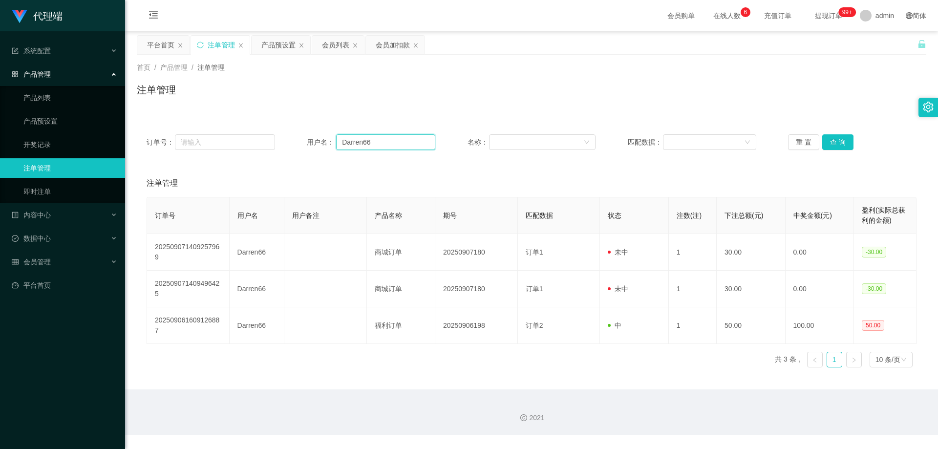
click at [278, 137] on div "订单号： 用户名： Darren66 名称： 匹配数据： 重 置 查 询" at bounding box center [532, 142] width 770 height 16
click at [323, 44] on div "会员列表" at bounding box center [335, 45] width 27 height 19
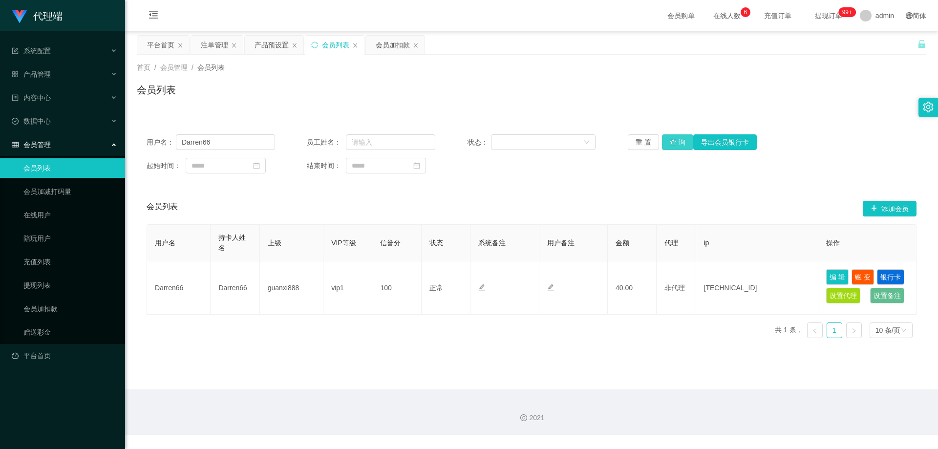
click at [679, 145] on button "查 询" at bounding box center [677, 142] width 31 height 16
click at [679, 145] on div "重 置 查 询 导出会员银行卡" at bounding box center [692, 142] width 128 height 16
click at [679, 145] on button "查 询" at bounding box center [677, 142] width 31 height 16
click at [679, 145] on div "重 置 查 询 导出会员银行卡" at bounding box center [692, 142] width 128 height 16
click at [679, 145] on button "查 询" at bounding box center [677, 142] width 31 height 16
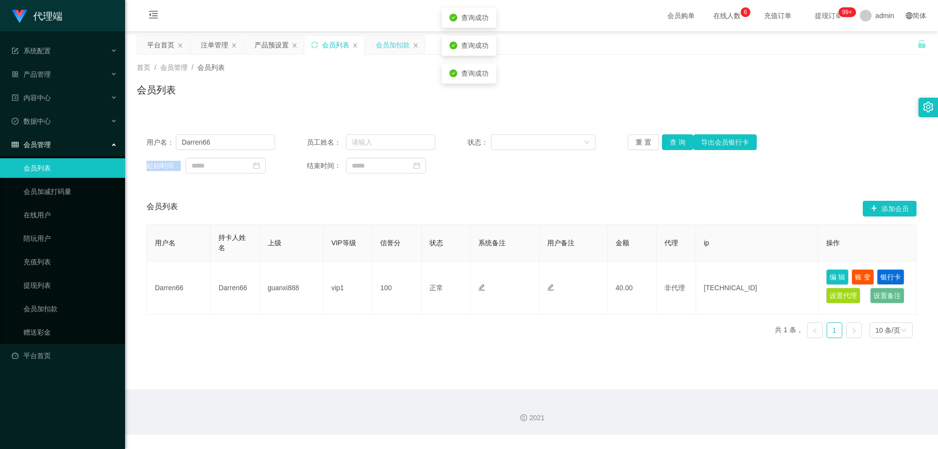
click at [394, 38] on div "会员加扣款" at bounding box center [393, 45] width 34 height 19
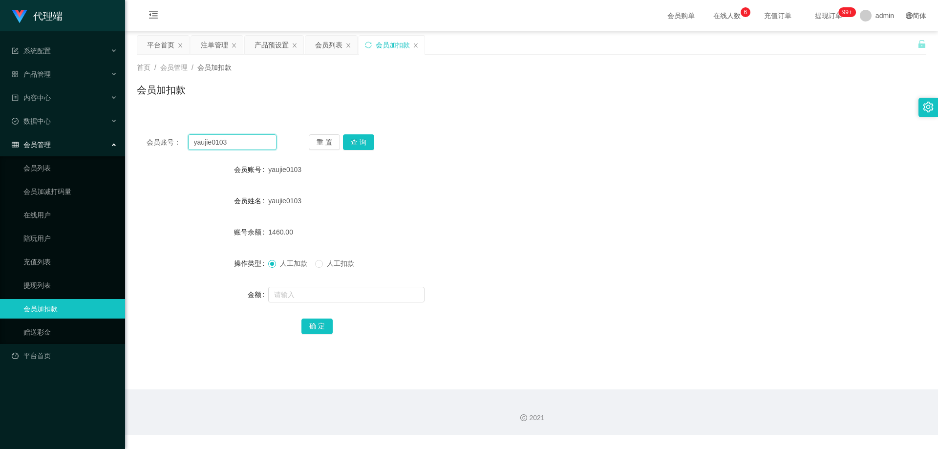
drag, startPoint x: 186, startPoint y: 140, endPoint x: 143, endPoint y: 136, distance: 43.2
click at [95, 136] on section "代理端 系统配置 系统配置列表 管理员列表 管理员分组 systemPays 产品管理 产品列表 产品预设置 开奖记录 注单管理 即时注单 内容中心 站内信 …" at bounding box center [469, 217] width 938 height 435
paste input "Darren66"
type input "Darren66"
click at [309, 297] on input "text" at bounding box center [346, 295] width 156 height 16
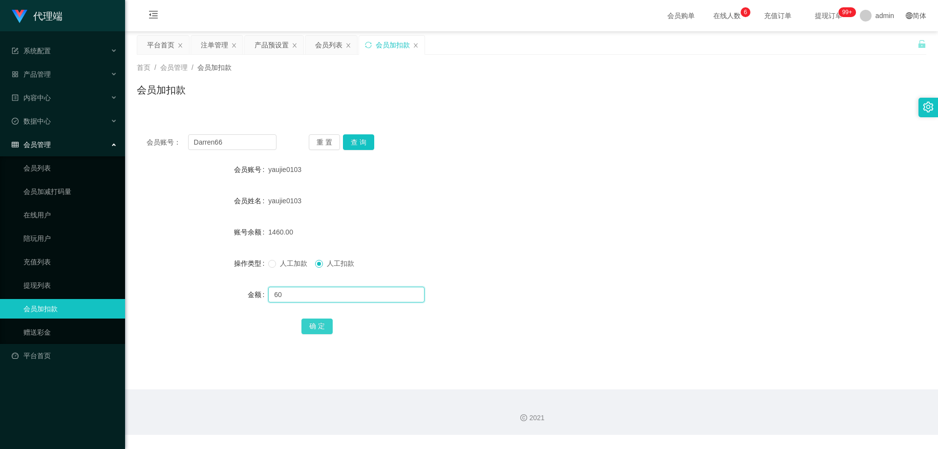
type input "60"
click at [314, 326] on button "确 定" at bounding box center [316, 326] width 31 height 16
click at [360, 140] on button "查 询" at bounding box center [358, 142] width 31 height 16
click at [359, 140] on button "查 询" at bounding box center [358, 142] width 31 height 16
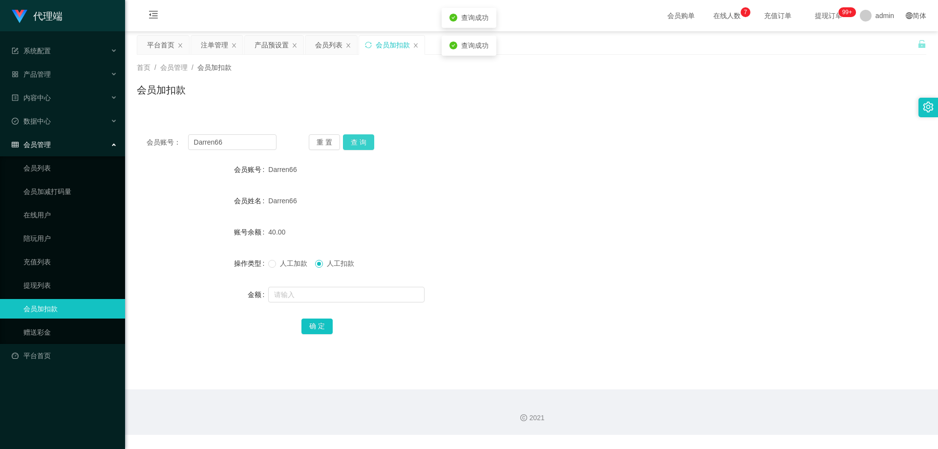
click at [359, 140] on button "查 询" at bounding box center [358, 142] width 31 height 16
click at [309, 294] on input "text" at bounding box center [346, 295] width 156 height 16
type input "60"
click at [312, 332] on button "确 定" at bounding box center [316, 326] width 31 height 16
click at [412, 193] on div "Darren66" at bounding box center [498, 201] width 461 height 20
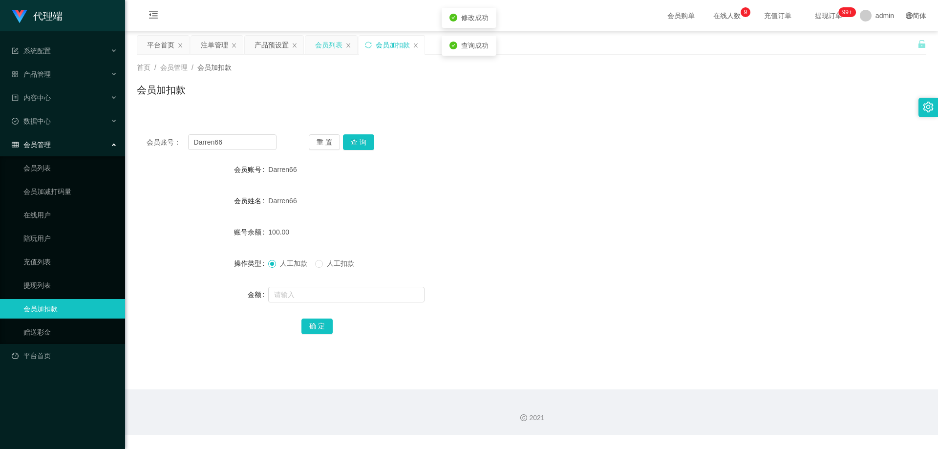
click at [310, 43] on div "会员列表" at bounding box center [331, 45] width 52 height 19
click at [332, 47] on div "会员列表" at bounding box center [328, 45] width 27 height 19
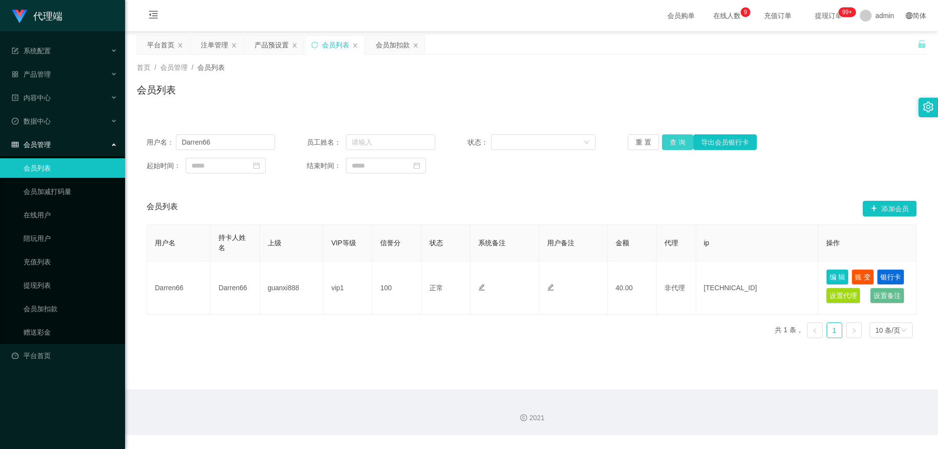
click at [682, 143] on button "查 询" at bounding box center [677, 142] width 31 height 16
click at [223, 45] on div "注单管理" at bounding box center [214, 45] width 27 height 19
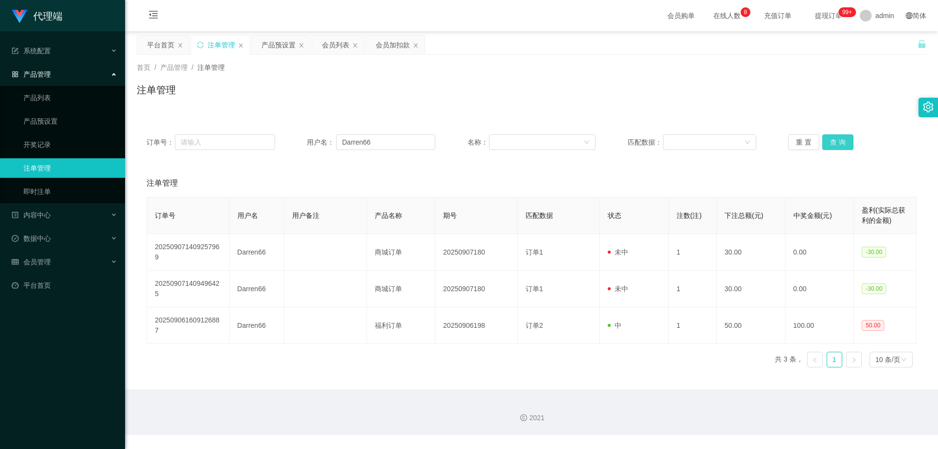
click at [837, 141] on button "查 询" at bounding box center [837, 142] width 31 height 16
click at [836, 140] on button "查 询" at bounding box center [837, 142] width 31 height 16
click at [836, 140] on button "查 询" at bounding box center [843, 142] width 42 height 16
click at [836, 140] on button "查 询" at bounding box center [837, 142] width 31 height 16
click at [836, 140] on div "重 置 查 询" at bounding box center [852, 142] width 128 height 16
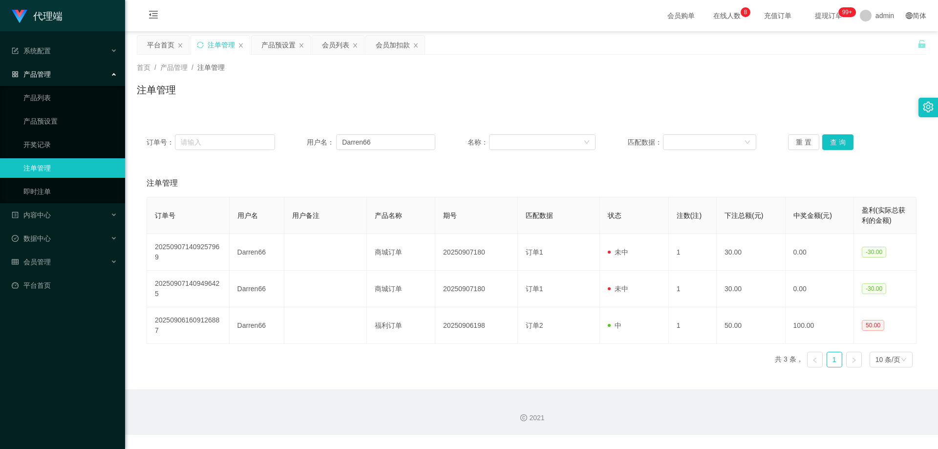
click at [808, 105] on div "注单管理" at bounding box center [531, 94] width 789 height 22
click at [833, 150] on div "订单号： 用户名： Darren66 名称： 匹配数据： 重 置 查 询" at bounding box center [531, 142] width 789 height 35
click at [833, 148] on button "查 询" at bounding box center [837, 142] width 31 height 16
click at [833, 148] on div "重 置 查 询" at bounding box center [852, 142] width 128 height 16
click at [833, 148] on button "查 询" at bounding box center [837, 142] width 31 height 16
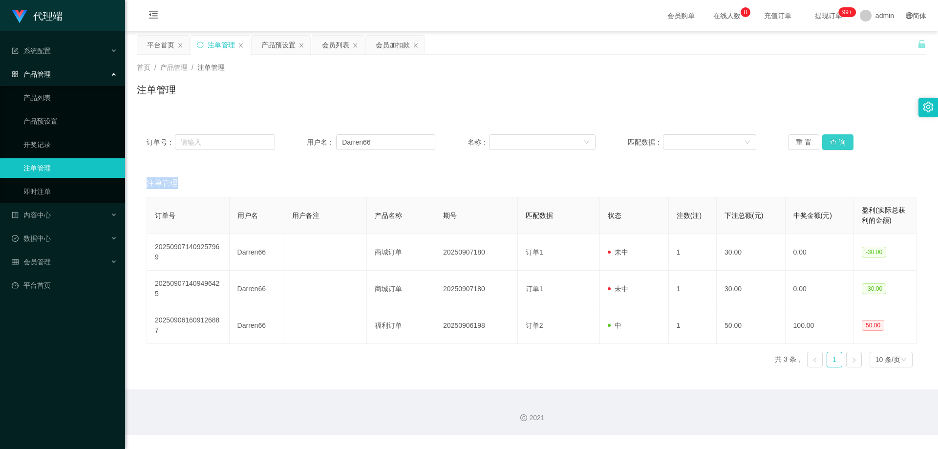
click at [833, 148] on div "重 置 查 询" at bounding box center [852, 142] width 128 height 16
click at [831, 145] on button "查 询" at bounding box center [837, 142] width 31 height 16
click at [831, 145] on div "重 置 查 询" at bounding box center [852, 142] width 128 height 16
click at [831, 145] on button "查 询" at bounding box center [837, 142] width 31 height 16
click at [821, 116] on div "订单号： 用户名： Darren66 名称： 匹配数据： 重 置 查 询 注单管理 订单号 用户名 用户备注 产品名称 期号 匹配数据 状态 注数(注) 下注…" at bounding box center [531, 244] width 789 height 262
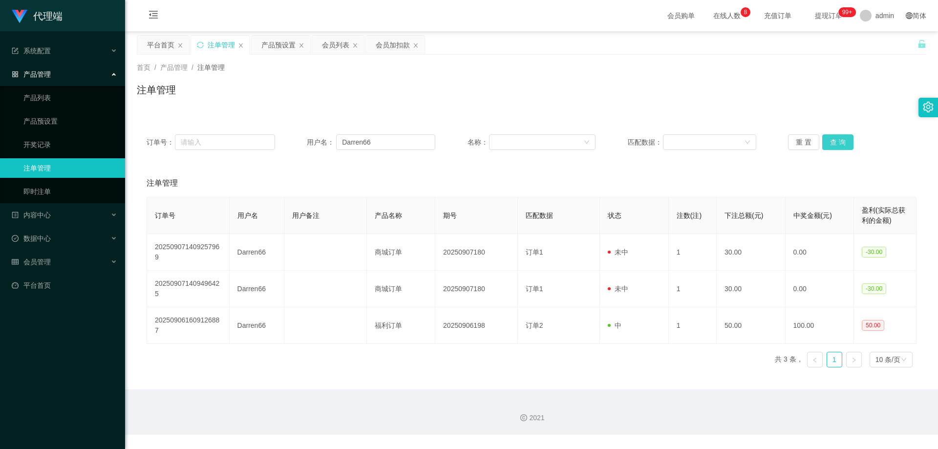
click at [835, 139] on button "查 询" at bounding box center [837, 142] width 31 height 16
click at [835, 139] on div "重 置 查 询" at bounding box center [852, 142] width 128 height 16
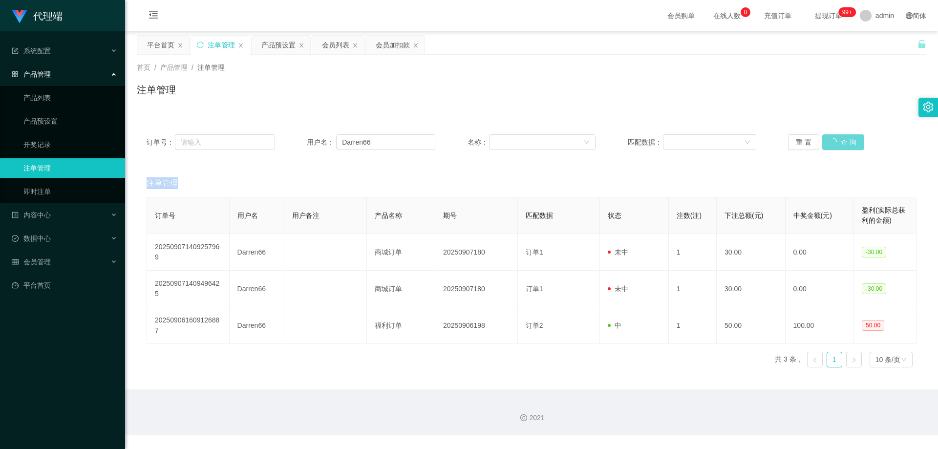
click at [436, 192] on div "注单管理" at bounding box center [532, 182] width 770 height 27
click at [832, 143] on button "查 询" at bounding box center [837, 142] width 31 height 16
click at [832, 143] on div "重 置 查 询" at bounding box center [852, 142] width 128 height 16
click at [831, 143] on button "查 询" at bounding box center [837, 142] width 31 height 16
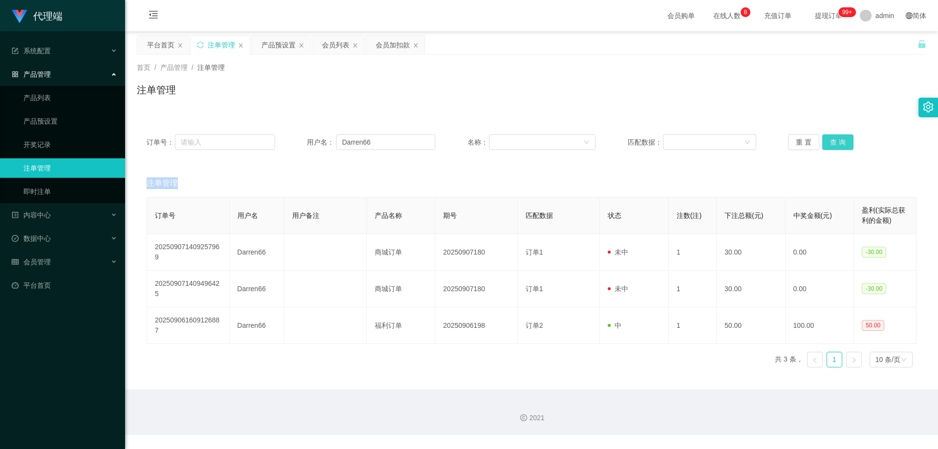
click at [828, 139] on button "查 询" at bounding box center [837, 142] width 31 height 16
click at [828, 139] on div "重 置 查 询" at bounding box center [852, 142] width 128 height 16
click at [828, 139] on button "查 询" at bounding box center [837, 142] width 31 height 16
click at [828, 139] on div "重 置 查 询" at bounding box center [852, 142] width 128 height 16
click at [828, 139] on button "查 询" at bounding box center [837, 142] width 31 height 16
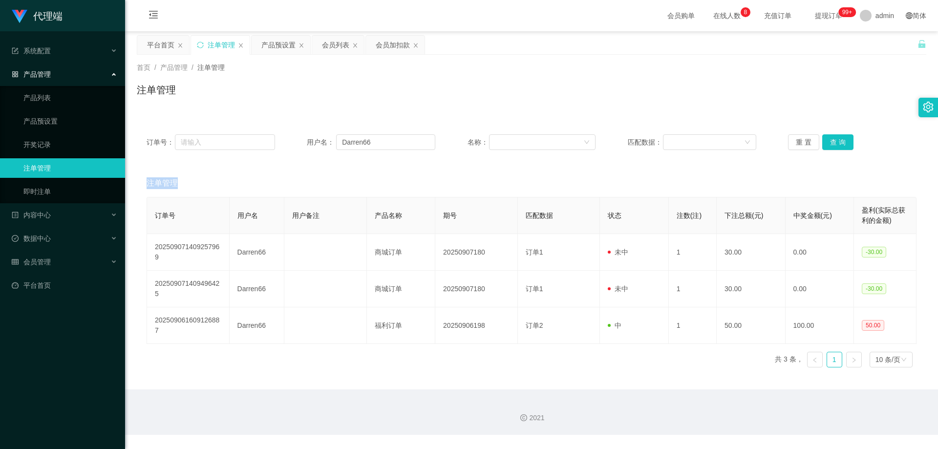
click at [828, 139] on div "重 置 查 询" at bounding box center [852, 142] width 128 height 16
click at [248, 139] on div "订单号： 用户名： Darren66 名称： 匹配数据： 重 置 查 询" at bounding box center [532, 142] width 770 height 16
click at [840, 139] on button "查 询" at bounding box center [837, 142] width 31 height 16
click at [840, 139] on div "重 置 查 询" at bounding box center [852, 142] width 128 height 16
click at [840, 139] on button "查 询" at bounding box center [837, 142] width 31 height 16
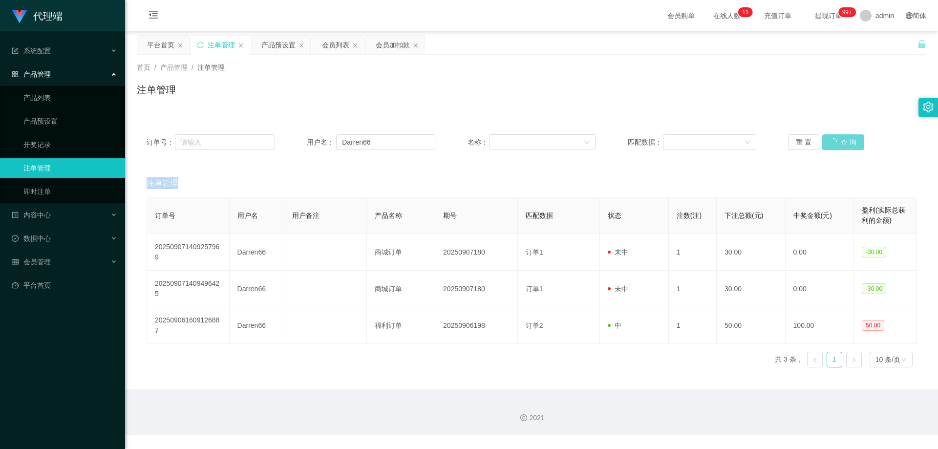
click at [840, 139] on div "重 置 查 询" at bounding box center [852, 142] width 128 height 16
click at [840, 139] on button "查 询" at bounding box center [837, 142] width 31 height 16
click at [840, 139] on div "重 置 查 询" at bounding box center [852, 142] width 128 height 16
click at [840, 139] on button "查 询" at bounding box center [837, 142] width 31 height 16
click at [840, 139] on div "重 置 查 询" at bounding box center [852, 142] width 128 height 16
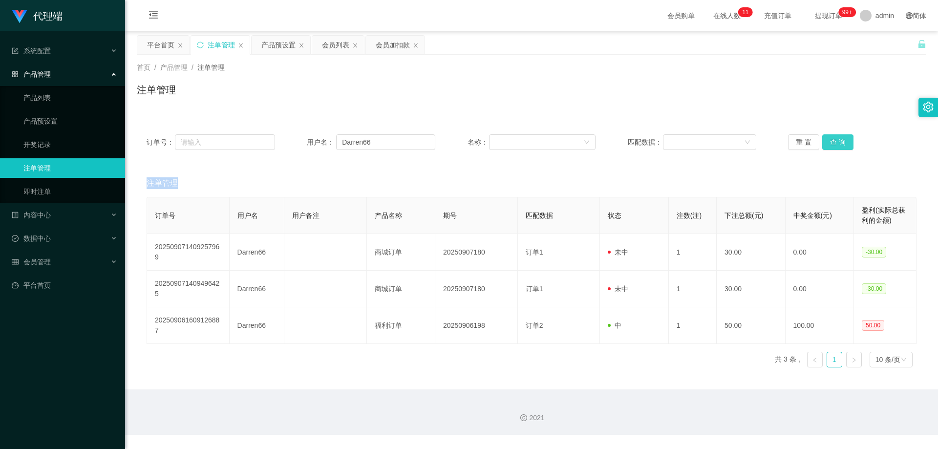
click at [840, 139] on button "查 询" at bounding box center [837, 142] width 31 height 16
click at [840, 139] on div "重 置 查 询" at bounding box center [852, 142] width 128 height 16
click at [840, 139] on button "查 询" at bounding box center [837, 142] width 31 height 16
click at [836, 139] on button "查 询" at bounding box center [837, 142] width 31 height 16
click at [836, 139] on div "重 置 查 询" at bounding box center [852, 142] width 128 height 16
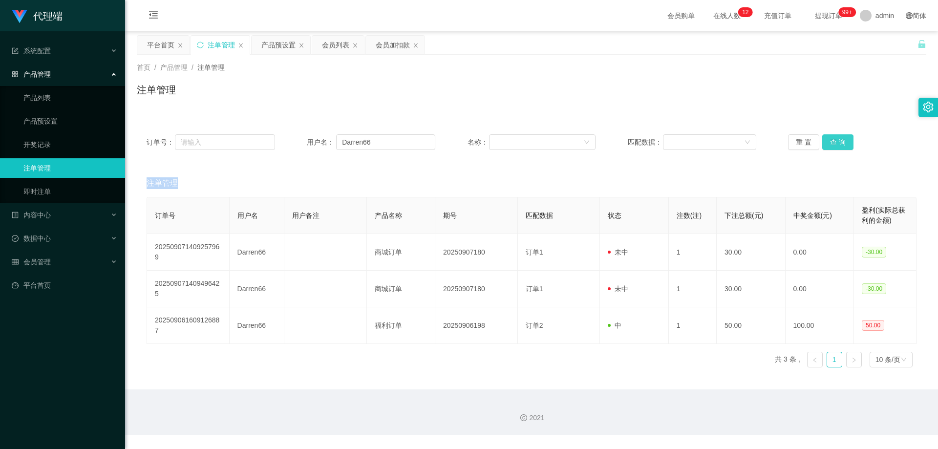
click at [836, 139] on button "查 询" at bounding box center [837, 142] width 31 height 16
click at [836, 139] on div "重 置 查 询" at bounding box center [852, 142] width 128 height 16
click at [836, 139] on button "查 询" at bounding box center [837, 142] width 31 height 16
click at [836, 139] on div "重 置 查 询" at bounding box center [852, 142] width 128 height 16
click at [836, 139] on button "查 询" at bounding box center [837, 142] width 31 height 16
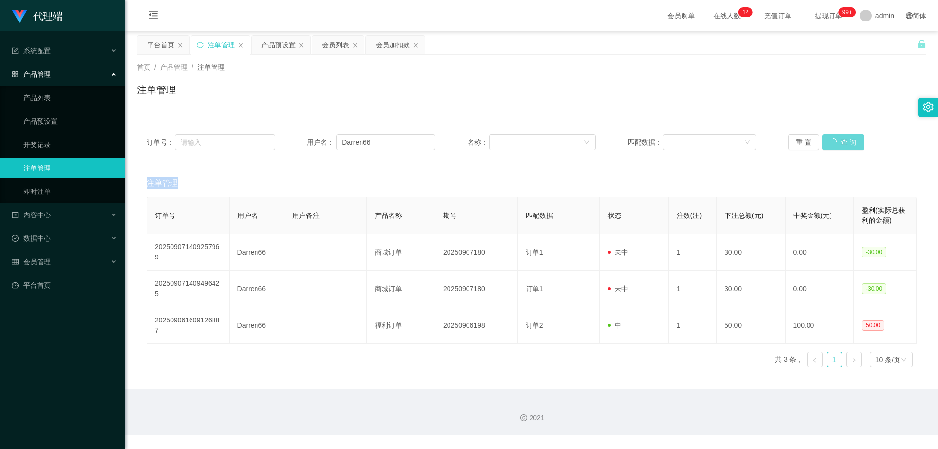
click at [836, 139] on div "重 置 查 询" at bounding box center [852, 142] width 128 height 16
click at [836, 139] on button "查 询" at bounding box center [837, 142] width 31 height 16
click at [836, 139] on div "重 置 查 询" at bounding box center [852, 142] width 128 height 16
click at [836, 139] on button "查 询" at bounding box center [837, 142] width 31 height 16
click at [836, 139] on div "重 置 查 询" at bounding box center [852, 142] width 128 height 16
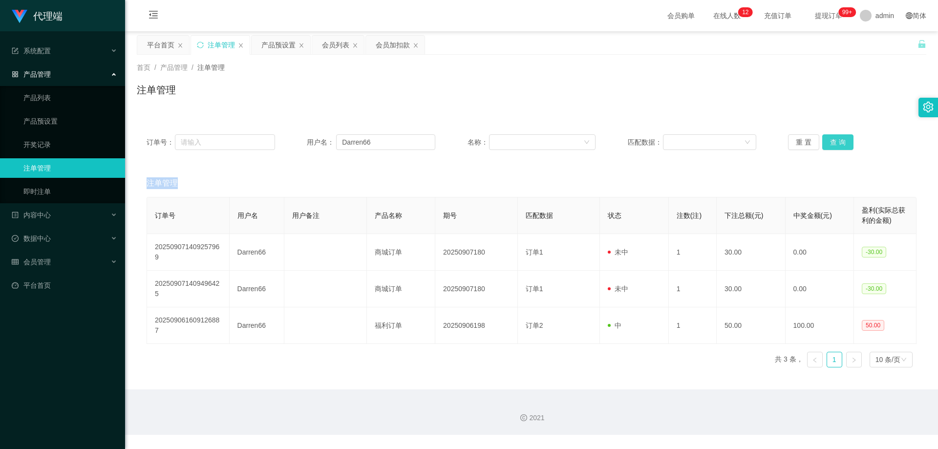
click at [836, 139] on button "查 询" at bounding box center [837, 142] width 31 height 16
drag, startPoint x: 836, startPoint y: 139, endPoint x: 844, endPoint y: 121, distance: 19.7
click at [836, 139] on div "重 置 查 询" at bounding box center [852, 142] width 128 height 16
click at [841, 143] on button "查 询" at bounding box center [837, 142] width 31 height 16
click at [841, 143] on div "重 置 查 询" at bounding box center [852, 142] width 128 height 16
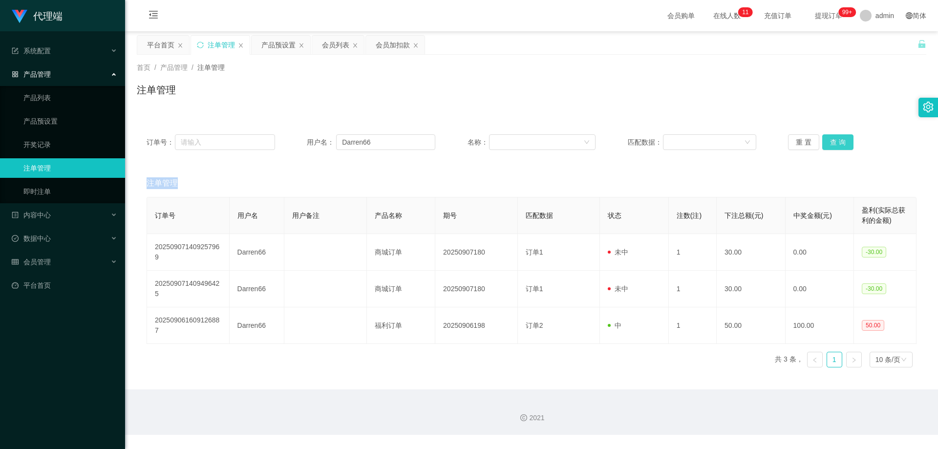
click at [841, 143] on button "查 询" at bounding box center [837, 142] width 31 height 16
click at [841, 143] on div "重 置 查 询" at bounding box center [852, 142] width 128 height 16
click at [841, 143] on button "查 询" at bounding box center [837, 142] width 31 height 16
click at [841, 143] on div "重 置 查 询" at bounding box center [852, 142] width 128 height 16
click at [841, 143] on button "查 询" at bounding box center [837, 142] width 31 height 16
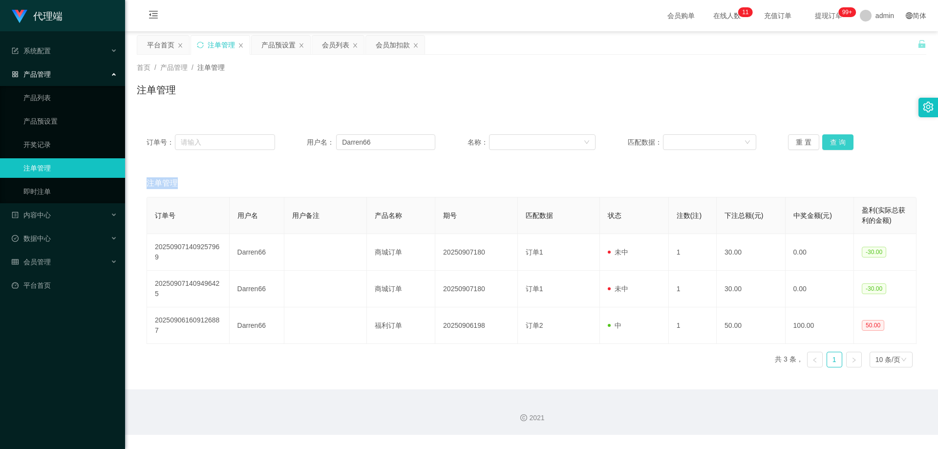
click at [841, 143] on div "重 置 查 询" at bounding box center [852, 142] width 128 height 16
click at [841, 143] on button "查 询" at bounding box center [837, 142] width 31 height 16
click at [841, 143] on div "重 置 查 询" at bounding box center [852, 142] width 128 height 16
drag, startPoint x: 841, startPoint y: 143, endPoint x: 810, endPoint y: 143, distance: 30.8
click at [840, 143] on button "查 询" at bounding box center [843, 142] width 42 height 16
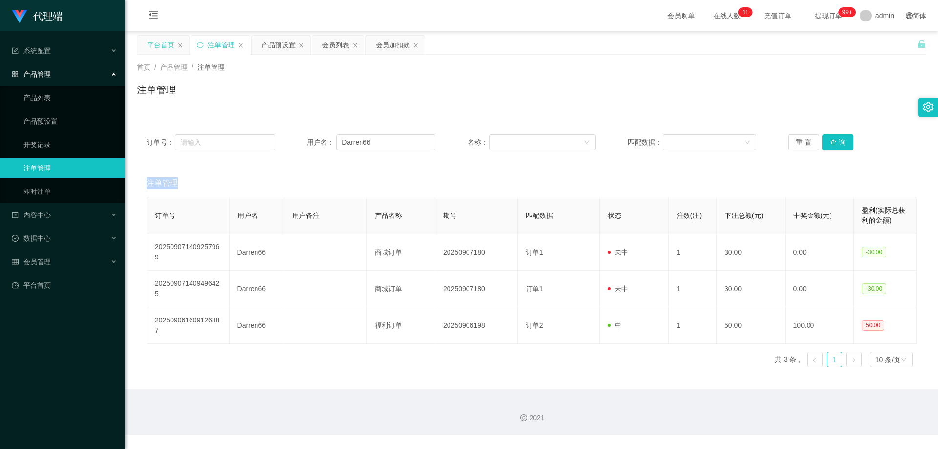
click at [163, 41] on div "平台首页" at bounding box center [160, 45] width 27 height 19
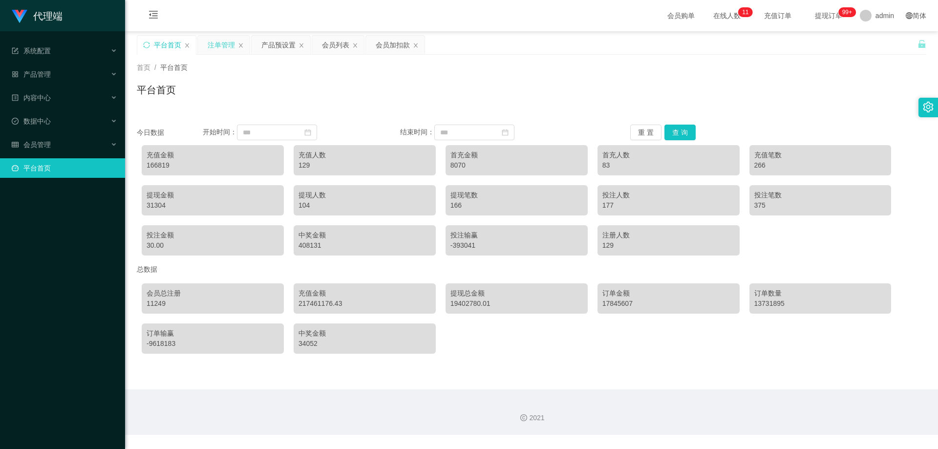
click at [222, 42] on div "注单管理" at bounding box center [221, 45] width 27 height 19
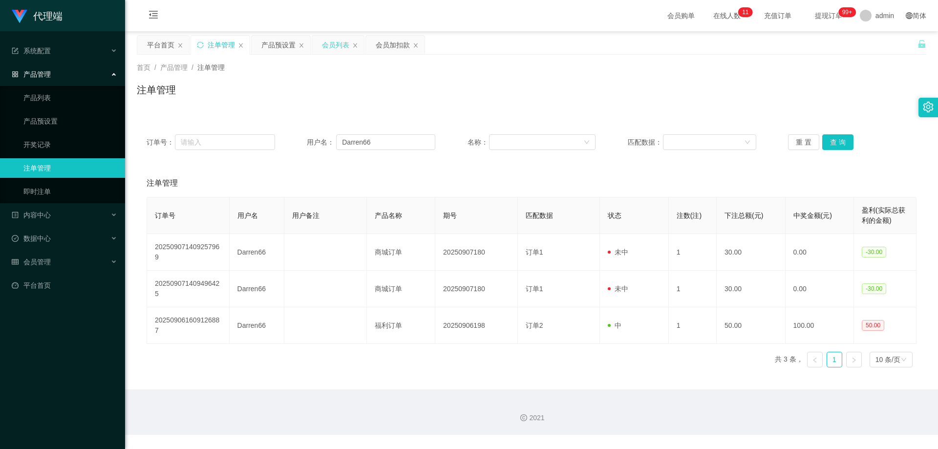
click at [328, 36] on div "会员列表" at bounding box center [335, 45] width 27 height 19
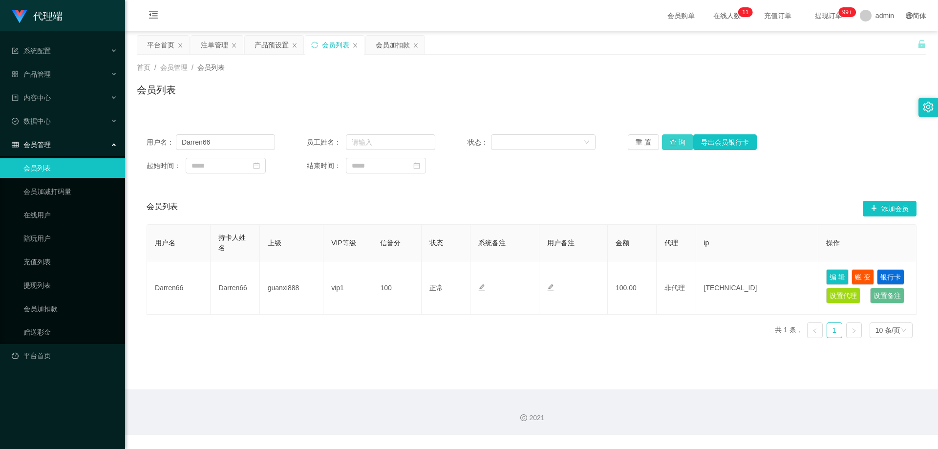
click at [675, 142] on button "查 询" at bounding box center [677, 142] width 31 height 16
click at [675, 142] on div "重 置 查 询 导出会员银行卡" at bounding box center [692, 142] width 128 height 16
click at [675, 142] on button "查 询" at bounding box center [677, 142] width 31 height 16
click at [675, 142] on div "重 置 查 询 导出会员银行卡" at bounding box center [692, 142] width 128 height 16
click at [675, 142] on button "查 询" at bounding box center [677, 142] width 31 height 16
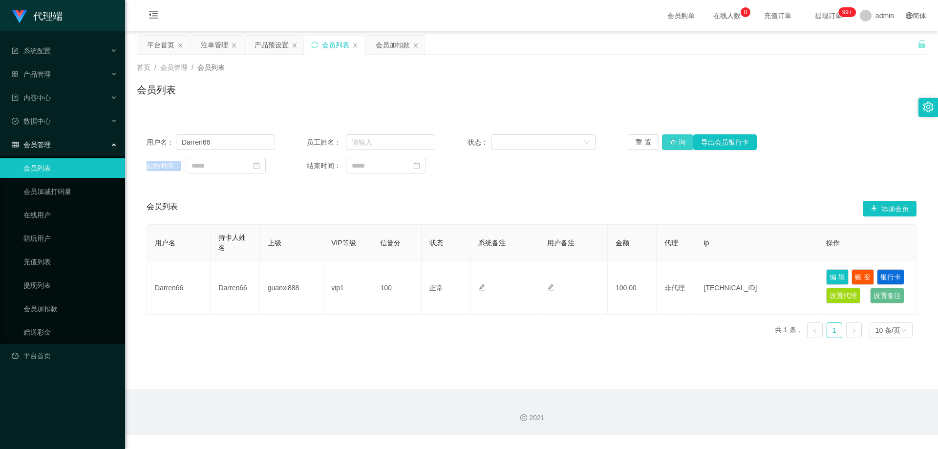
click at [677, 142] on button "查 询" at bounding box center [677, 142] width 31 height 16
click at [268, 43] on div "产品预设置" at bounding box center [271, 45] width 34 height 19
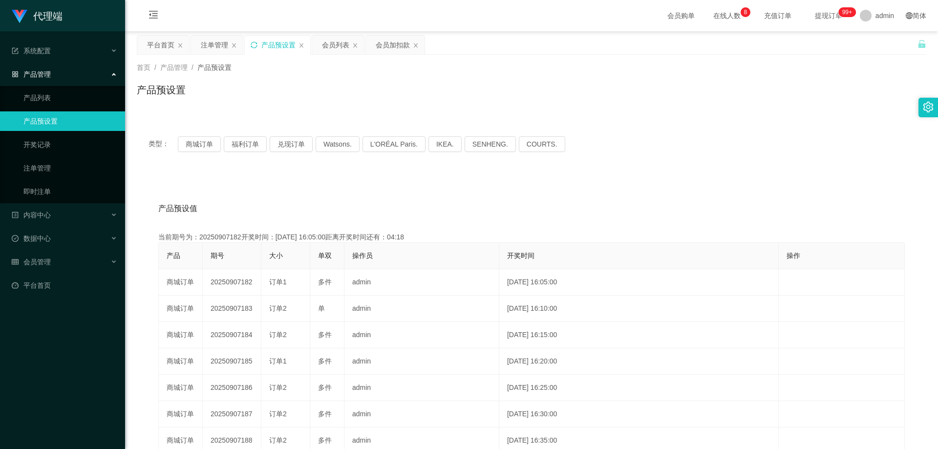
click at [257, 43] on icon "图标: sync" at bounding box center [254, 45] width 6 height 6
click at [328, 45] on div "会员列表" at bounding box center [335, 45] width 27 height 19
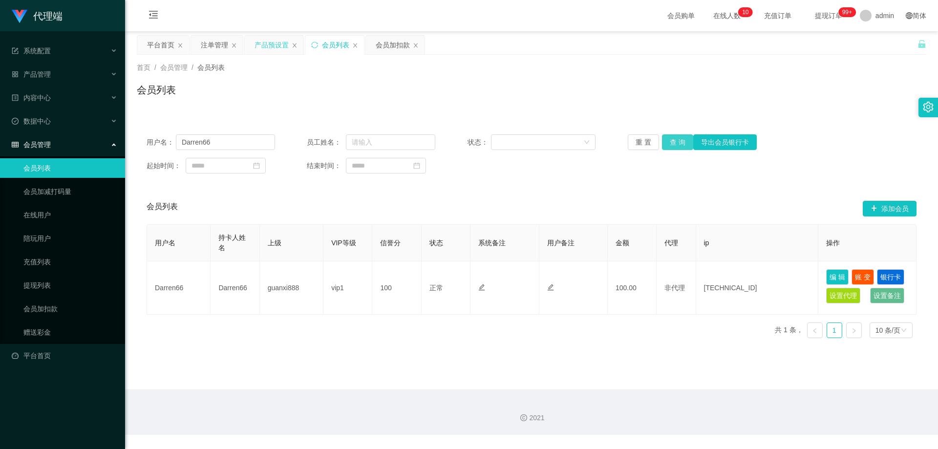
click at [663, 140] on button "查 询" at bounding box center [677, 142] width 31 height 16
click at [663, 140] on button "查 询" at bounding box center [683, 142] width 42 height 16
click at [663, 140] on div "重 置 查 询 导出会员银行卡" at bounding box center [692, 142] width 128 height 16
click at [663, 140] on button "查 询" at bounding box center [677, 142] width 31 height 16
click at [663, 140] on div "重 置 查 询 导出会员银行卡" at bounding box center [692, 142] width 128 height 16
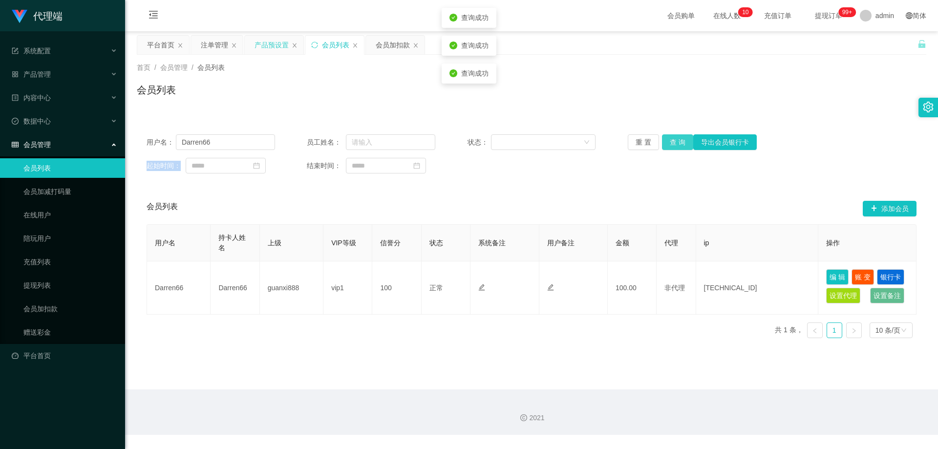
click at [664, 141] on button "查 询" at bounding box center [677, 142] width 31 height 16
click at [666, 141] on button "查 询" at bounding box center [677, 142] width 31 height 16
click at [668, 141] on button "查 询" at bounding box center [677, 142] width 31 height 16
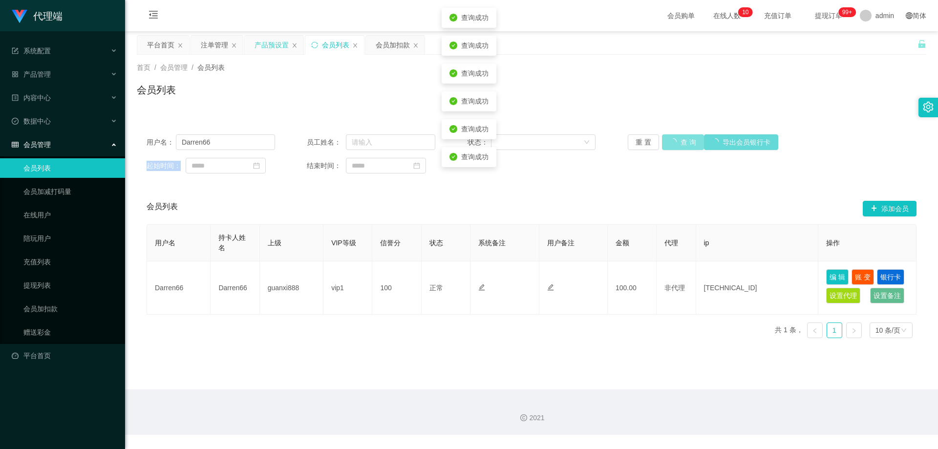
click at [669, 141] on div "重 置 查 询 导出会员银行卡" at bounding box center [692, 142] width 128 height 16
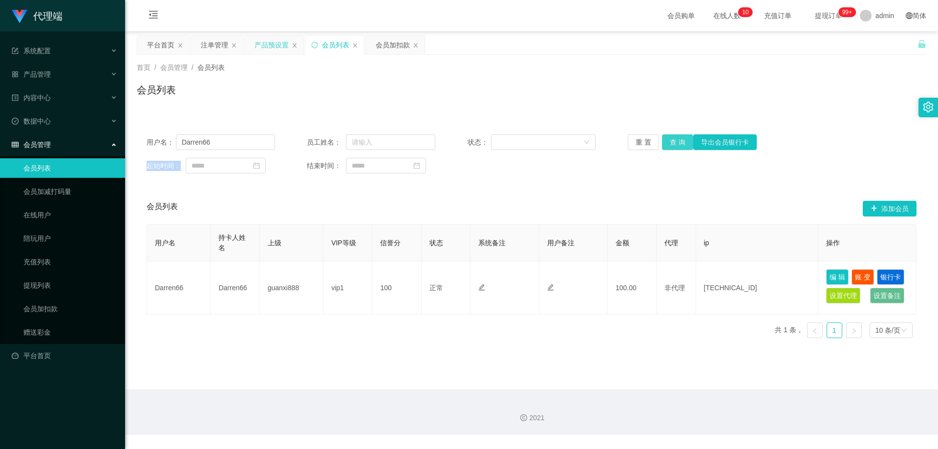
click at [670, 145] on button "查 询" at bounding box center [677, 142] width 31 height 16
click at [670, 144] on button "查 询" at bounding box center [677, 142] width 31 height 16
click at [670, 144] on div "重 置 查 询 导出会员银行卡" at bounding box center [692, 142] width 128 height 16
click at [670, 144] on button "查 询" at bounding box center [677, 142] width 31 height 16
click at [671, 146] on button "查 询" at bounding box center [677, 142] width 31 height 16
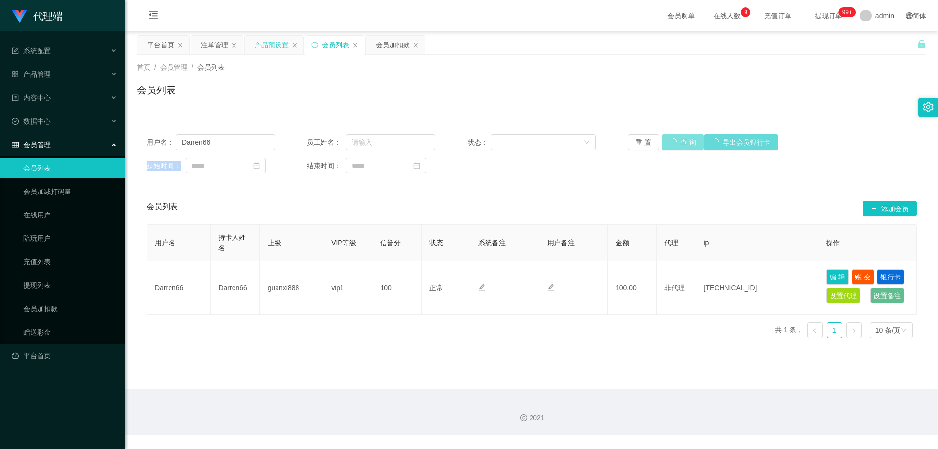
click at [671, 146] on div "重 置 查 询 导出会员银行卡" at bounding box center [692, 142] width 128 height 16
click at [671, 146] on button "查 询" at bounding box center [677, 142] width 31 height 16
click at [671, 146] on div "重 置 查 询 导出会员银行卡" at bounding box center [692, 142] width 128 height 16
drag, startPoint x: 671, startPoint y: 146, endPoint x: 645, endPoint y: 150, distance: 25.9
click at [669, 146] on button "查 询" at bounding box center [677, 142] width 31 height 16
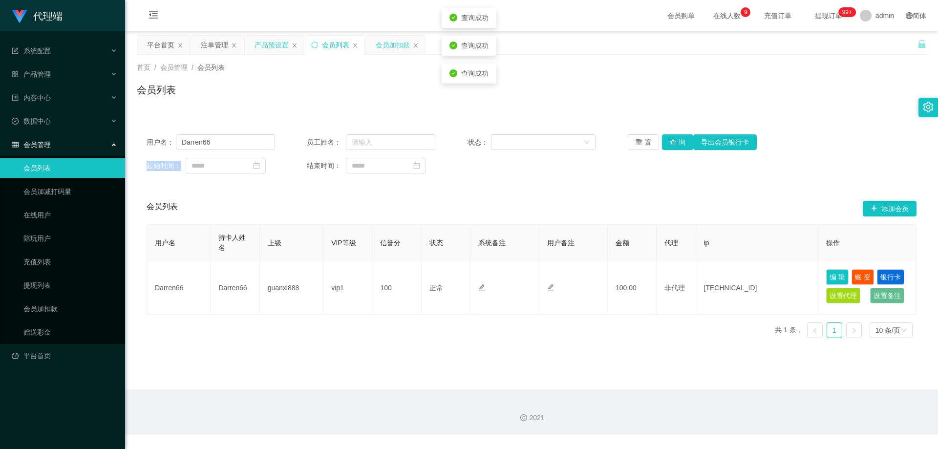
click at [391, 43] on div "会员加扣款" at bounding box center [393, 45] width 34 height 19
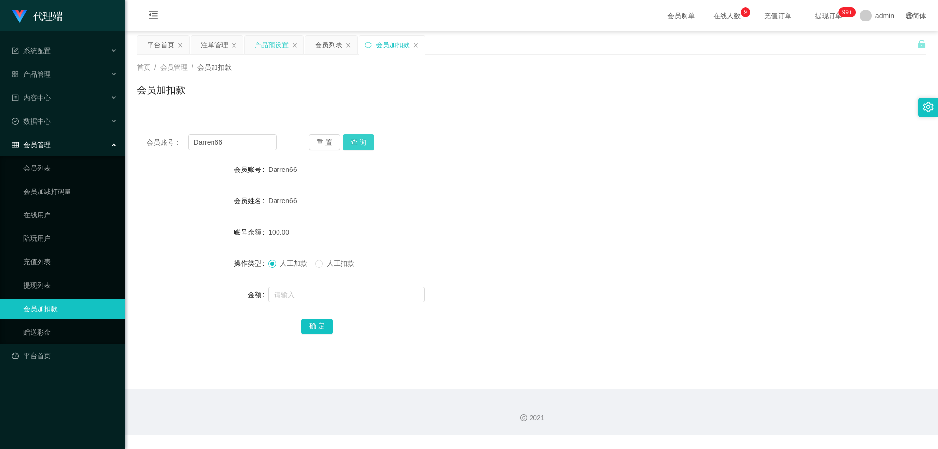
click at [347, 142] on button "查 询" at bounding box center [358, 142] width 31 height 16
click at [347, 142] on div "重 置 查 询" at bounding box center [374, 142] width 130 height 16
click at [307, 293] on input "text" at bounding box center [346, 295] width 156 height 16
type input "30"
click at [324, 323] on button "确 定" at bounding box center [316, 326] width 31 height 16
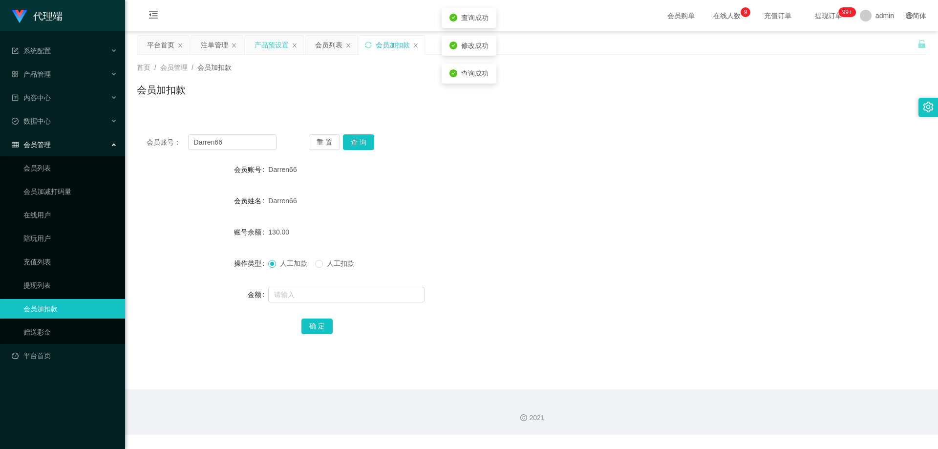
click at [483, 188] on form "会员账号 Darren66 会员姓名 Darren66 账号余额 130.00 操作类型 人工加款 人工扣款 金额 确 定" at bounding box center [531, 248] width 789 height 176
click at [356, 139] on button "查 询" at bounding box center [358, 142] width 31 height 16
click at [356, 139] on div "重 置 查 询" at bounding box center [374, 142] width 130 height 16
drag, startPoint x: 342, startPoint y: 85, endPoint x: 334, endPoint y: 59, distance: 27.3
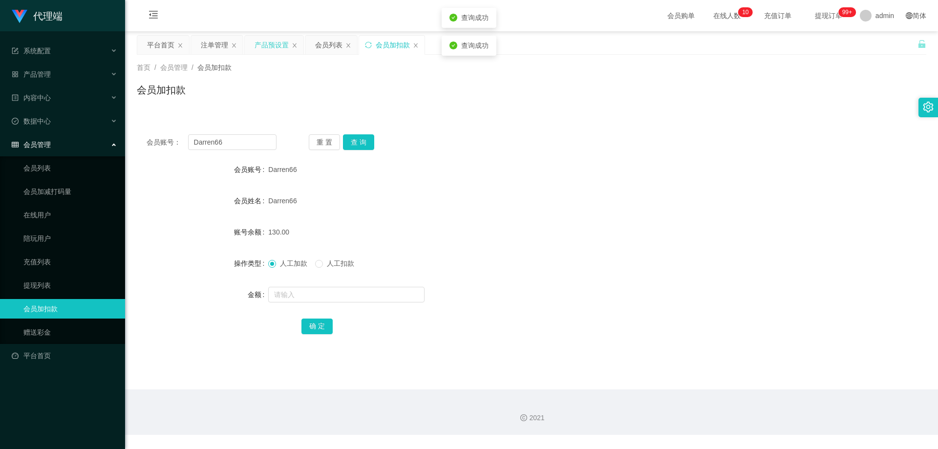
click at [342, 84] on div "会员加扣款" at bounding box center [531, 94] width 789 height 22
click at [321, 42] on div "会员列表" at bounding box center [328, 45] width 27 height 19
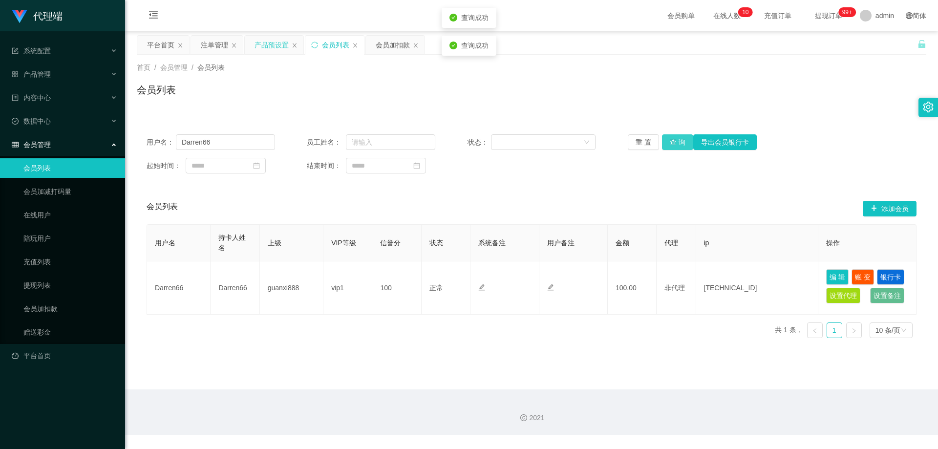
click at [680, 141] on button "查 询" at bounding box center [677, 142] width 31 height 16
click at [680, 141] on div "重 置 查 询 导出会员银行卡" at bounding box center [692, 142] width 128 height 16
click at [680, 141] on button "查 询" at bounding box center [677, 142] width 31 height 16
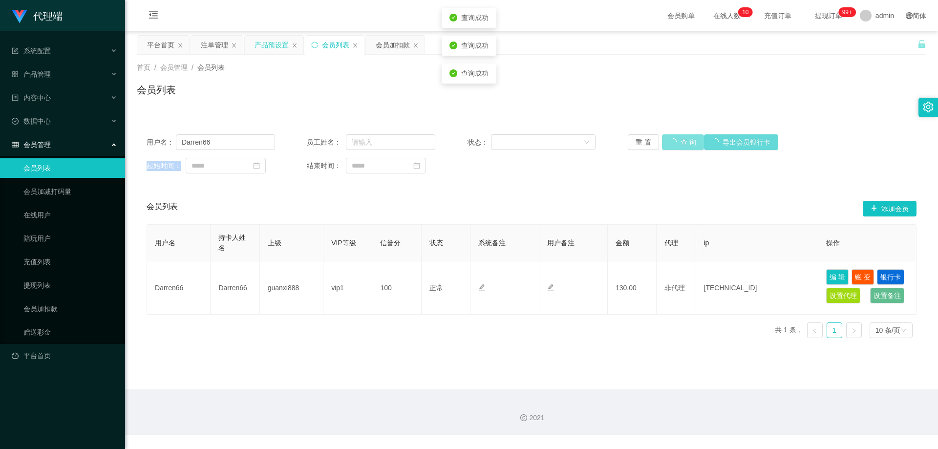
click at [680, 141] on div "重 置 查 询 导出会员银行卡" at bounding box center [692, 142] width 128 height 16
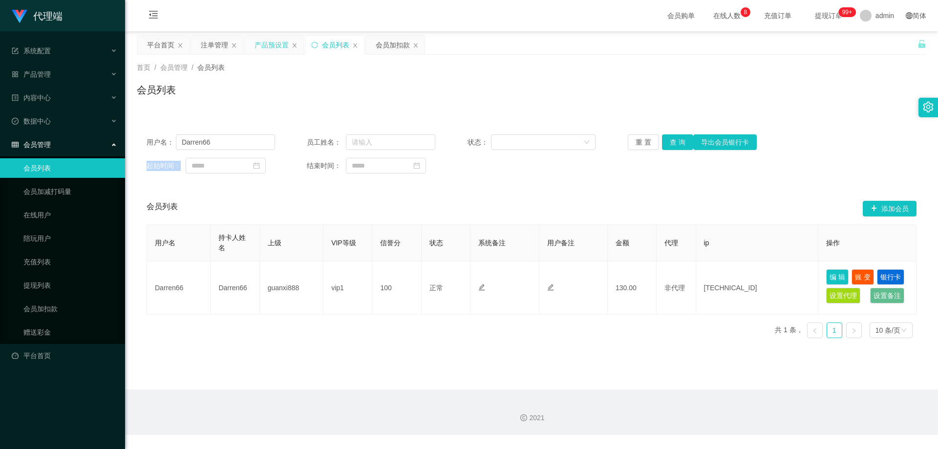
click at [262, 39] on div "产品预设置" at bounding box center [271, 45] width 34 height 19
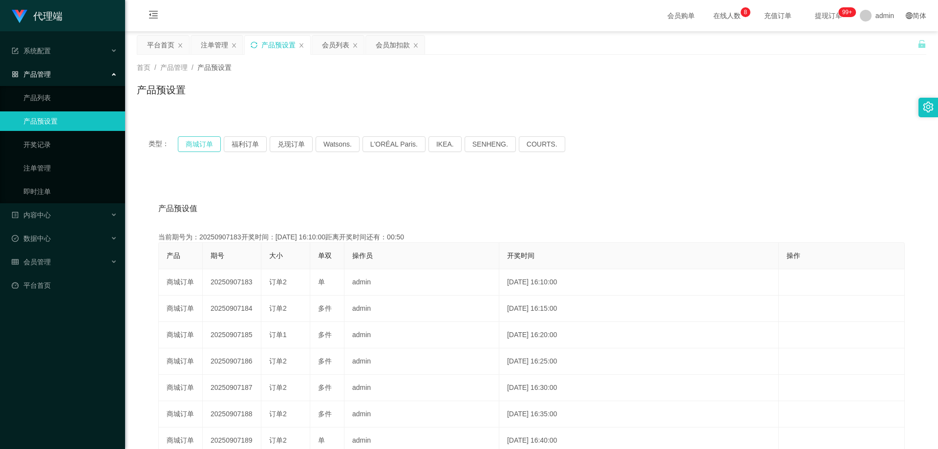
click at [201, 142] on button "商城订单" at bounding box center [199, 144] width 43 height 16
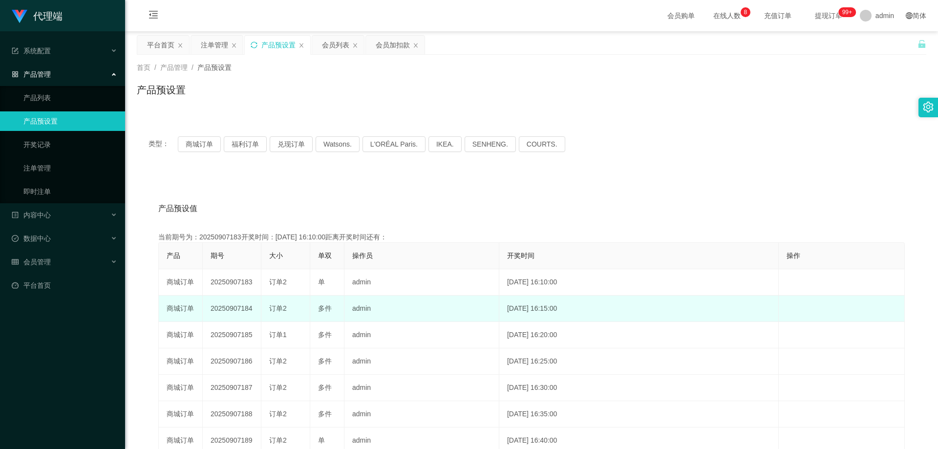
drag, startPoint x: 209, startPoint y: 308, endPoint x: 258, endPoint y: 308, distance: 48.8
click at [258, 308] on td "20250907184" at bounding box center [232, 308] width 59 height 26
copy td "20250907184"
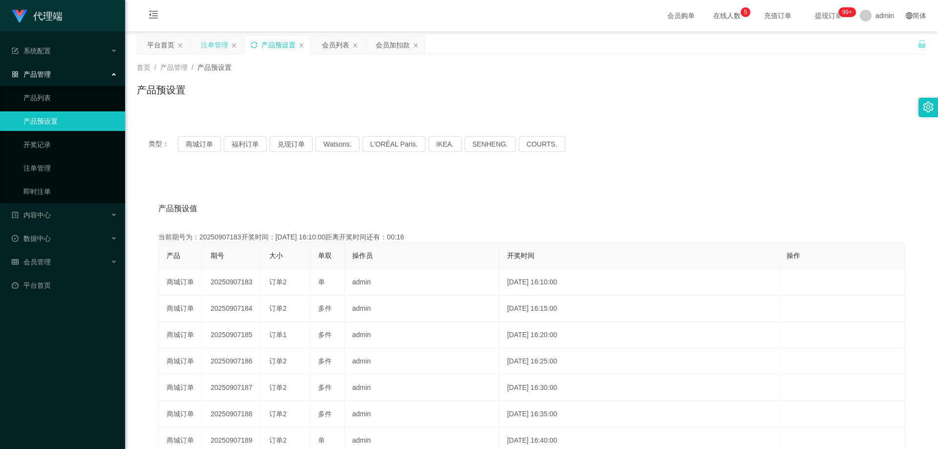
click at [210, 43] on div "注单管理" at bounding box center [214, 45] width 27 height 19
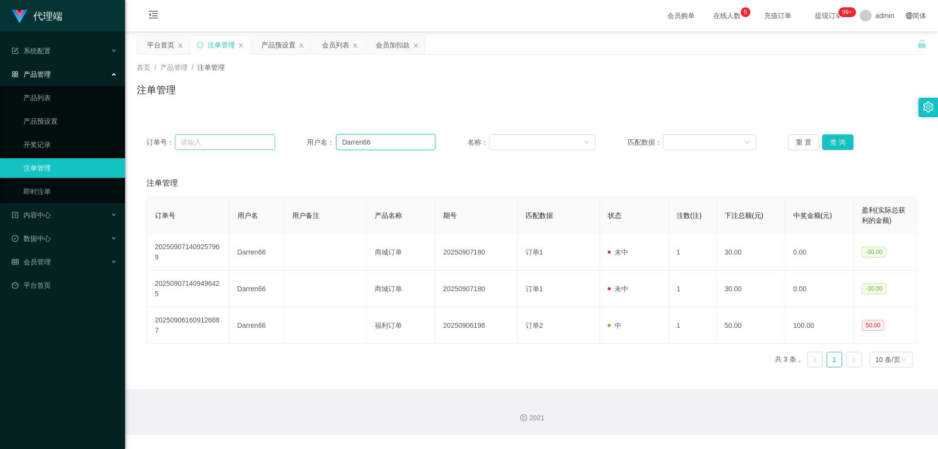
drag, startPoint x: 391, startPoint y: 141, endPoint x: 268, endPoint y: 138, distance: 123.6
click at [268, 138] on div "订单号： 用户名： Darren66 名称： 匹配数据： 重 置 查 询" at bounding box center [532, 142] width 770 height 16
paste input "jiezhi2611"
type input "jiezhi2611"
click at [828, 141] on button "查 询" at bounding box center [837, 142] width 31 height 16
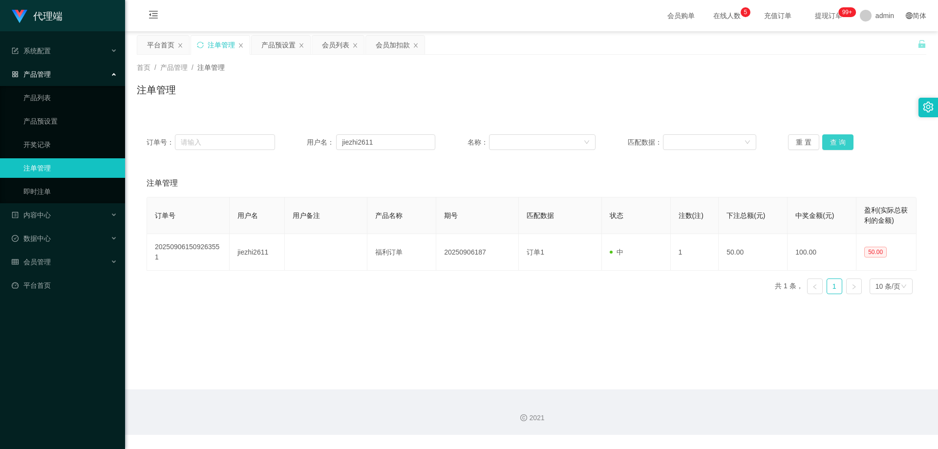
click at [828, 141] on button "查 询" at bounding box center [837, 142] width 31 height 16
click at [334, 48] on div "会员列表" at bounding box center [335, 45] width 27 height 19
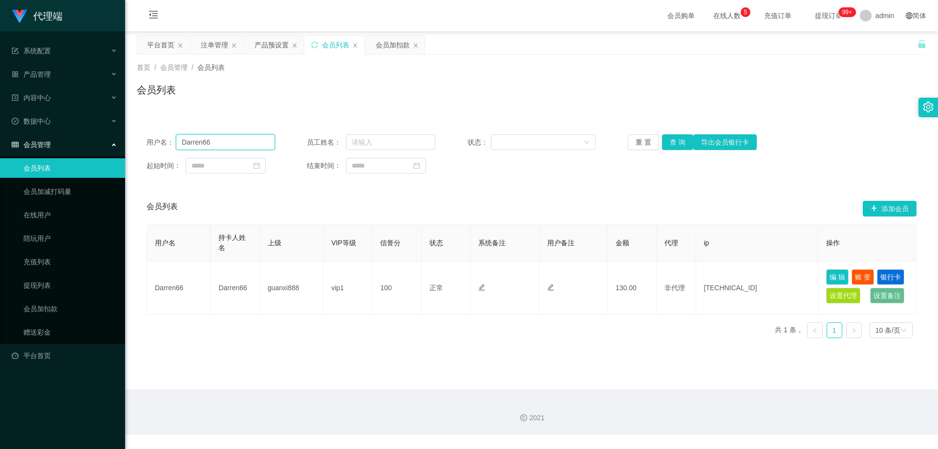
drag, startPoint x: 206, startPoint y: 143, endPoint x: 60, endPoint y: 137, distance: 145.6
click at [55, 137] on section "代理端 系统配置 系统配置列表 管理员列表 管理员分组 systemPays 产品管理 产品列表 产品预设置 开奖记录 注单管理 即时注单 内容中心 站内信 …" at bounding box center [469, 217] width 938 height 435
paste input "jiezhi2611"
type input "jiezhi2611"
click at [671, 144] on button "查 询" at bounding box center [677, 142] width 31 height 16
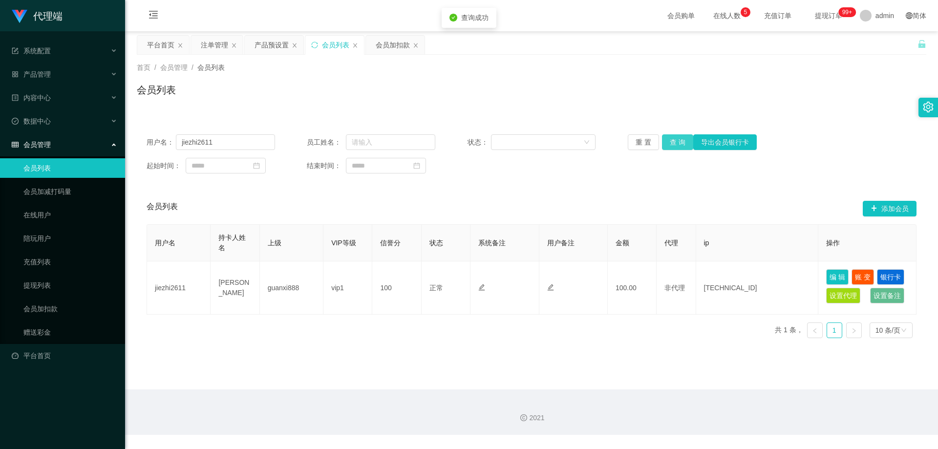
click at [673, 142] on button "查 询" at bounding box center [677, 142] width 31 height 16
click at [210, 42] on div "注单管理" at bounding box center [214, 45] width 27 height 19
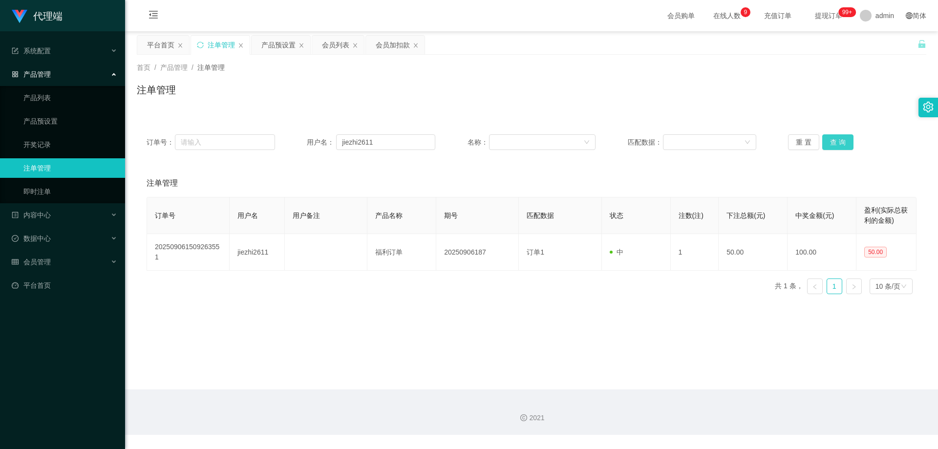
click at [838, 141] on button "查 询" at bounding box center [837, 142] width 31 height 16
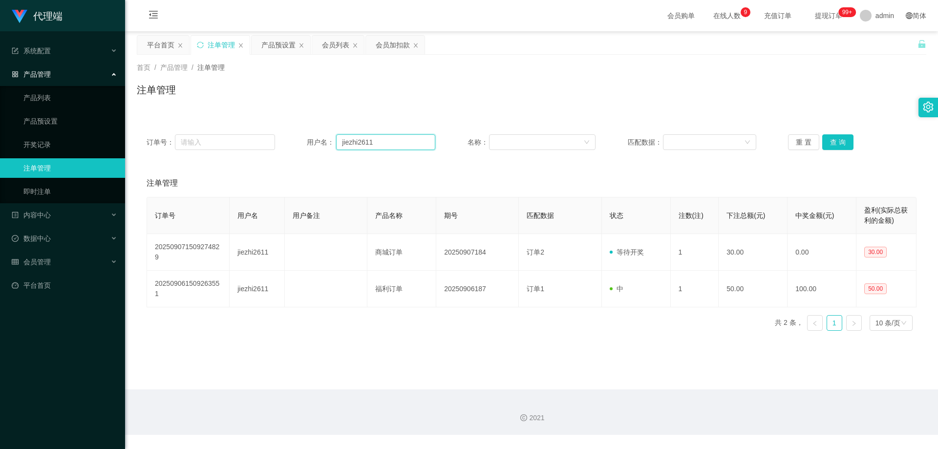
drag, startPoint x: 371, startPoint y: 139, endPoint x: 282, endPoint y: 138, distance: 88.9
click at [282, 138] on div "订单号： 用户名： jiezhi2611 名称： 匹配数据： 重 置 查 询" at bounding box center [532, 142] width 770 height 16
click at [839, 139] on button "查 询" at bounding box center [837, 142] width 31 height 16
click at [839, 139] on div "重 置 查 询" at bounding box center [852, 142] width 128 height 16
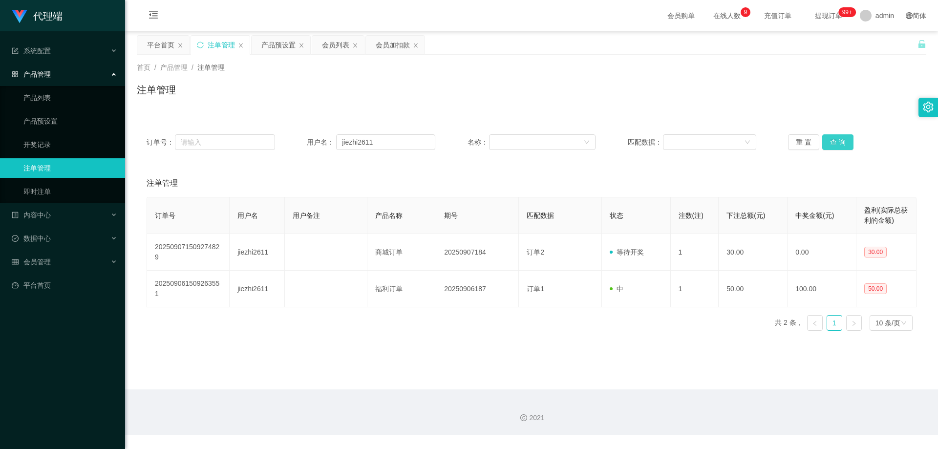
click at [839, 139] on button "查 询" at bounding box center [837, 142] width 31 height 16
click at [839, 139] on div "重 置 查 询" at bounding box center [852, 142] width 128 height 16
click at [639, 95] on div "注单管理" at bounding box center [531, 94] width 789 height 22
click at [332, 47] on div "会员列表" at bounding box center [335, 45] width 27 height 19
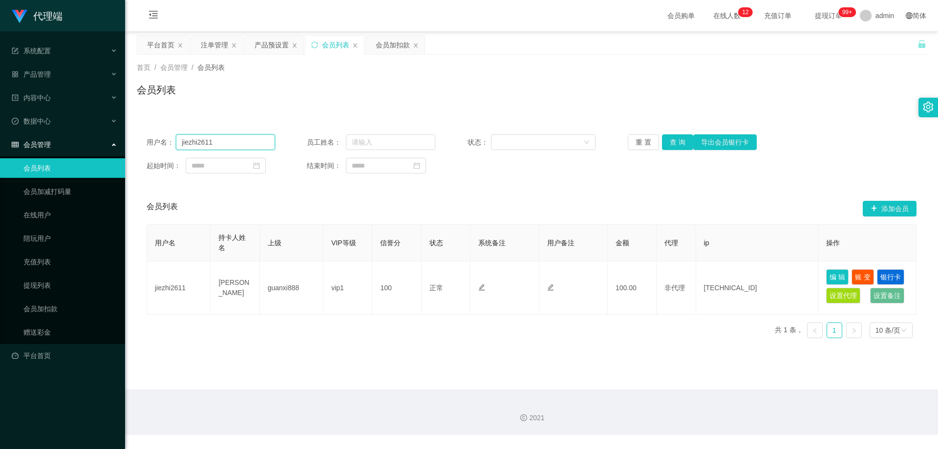
click at [232, 143] on input "jiezhi2611" at bounding box center [225, 142] width 99 height 16
click at [676, 144] on button "查 询" at bounding box center [677, 142] width 31 height 16
click at [676, 144] on div "重 置 查 询 导出会员银行卡" at bounding box center [692, 142] width 128 height 16
click at [676, 144] on button "查 询" at bounding box center [677, 142] width 31 height 16
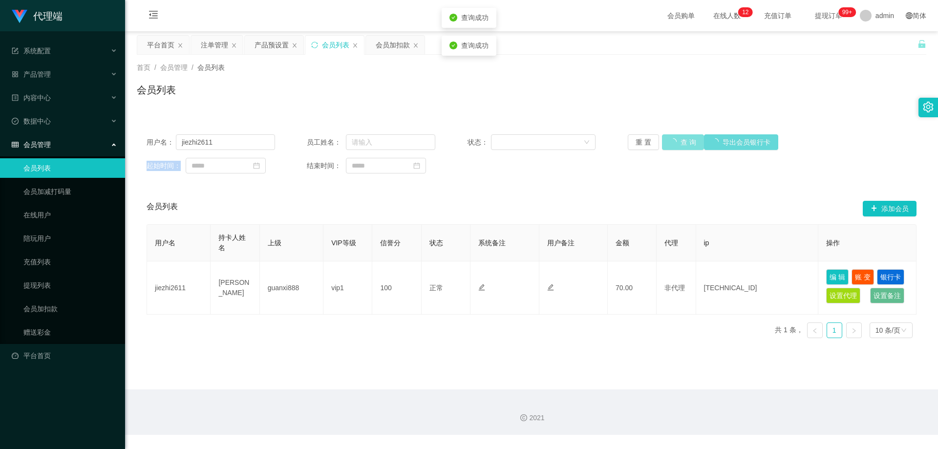
click at [676, 144] on div "重 置 查 询 导出会员银行卡" at bounding box center [692, 142] width 128 height 16
click at [676, 144] on button "查 询" at bounding box center [677, 142] width 31 height 16
click at [676, 144] on div "重 置 查 询 导出会员银行卡" at bounding box center [692, 142] width 128 height 16
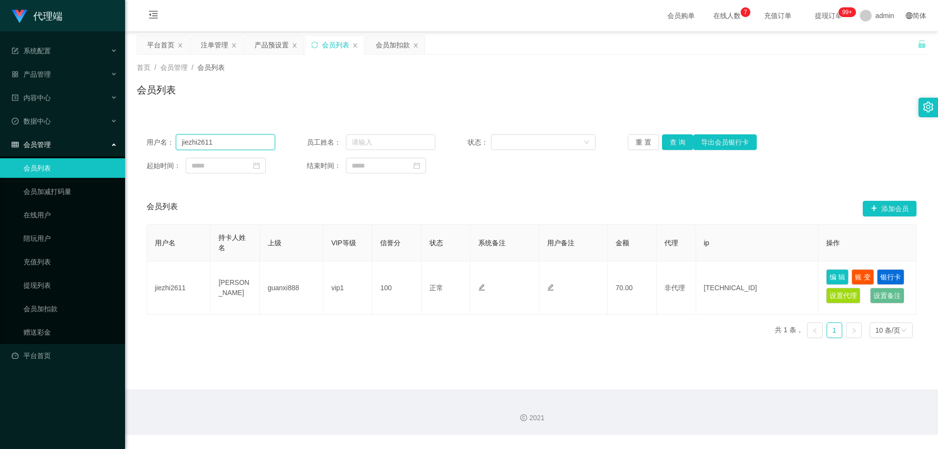
drag, startPoint x: 232, startPoint y: 138, endPoint x: 250, endPoint y: 138, distance: 17.1
click at [232, 138] on input "jiezhi2611" at bounding box center [225, 142] width 99 height 16
click at [668, 138] on button "查 询" at bounding box center [677, 142] width 31 height 16
drag, startPoint x: 232, startPoint y: 145, endPoint x: 85, endPoint y: 134, distance: 146.9
click at [85, 135] on section "代理端 系统配置 系统配置列表 管理员列表 管理员分组 systemPays 产品管理 产品列表 产品预设置 开奖记录 注单管理 即时注单 内容中心 站内信 …" at bounding box center [469, 217] width 938 height 435
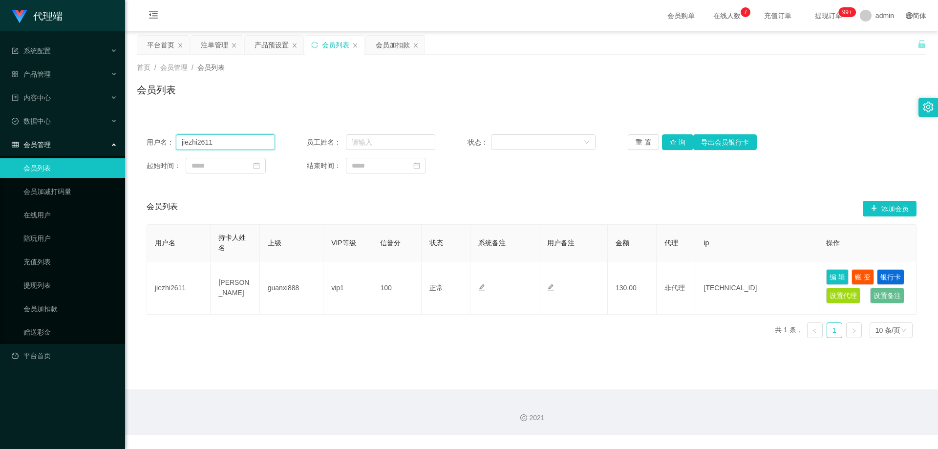
paste input "Brian1234"
type input "Brian1234"
click at [679, 138] on button "查 询" at bounding box center [677, 142] width 31 height 16
click at [221, 44] on div "注单管理" at bounding box center [214, 45] width 27 height 19
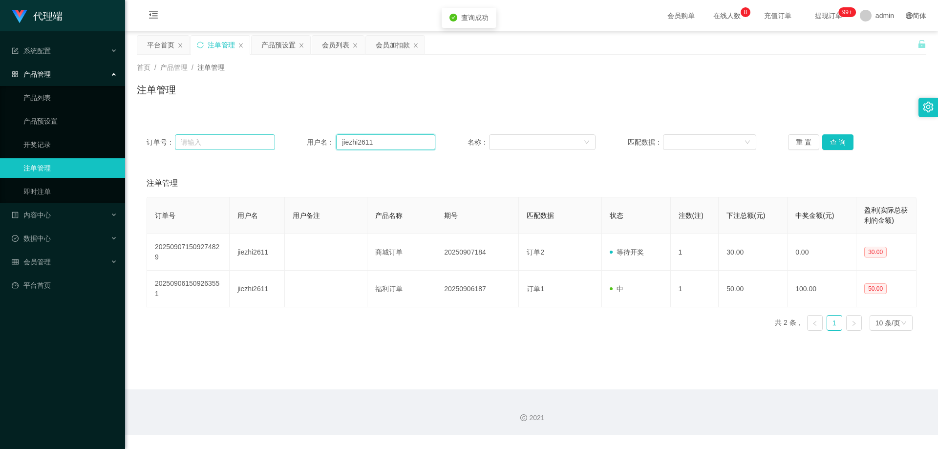
click at [242, 136] on div "订单号： 用户名： jiezhi2611 名称： 匹配数据： 重 置 查 询" at bounding box center [532, 142] width 770 height 16
paste input "Brian1234"
type input "Brian1234"
click at [841, 143] on button "查 询" at bounding box center [837, 142] width 31 height 16
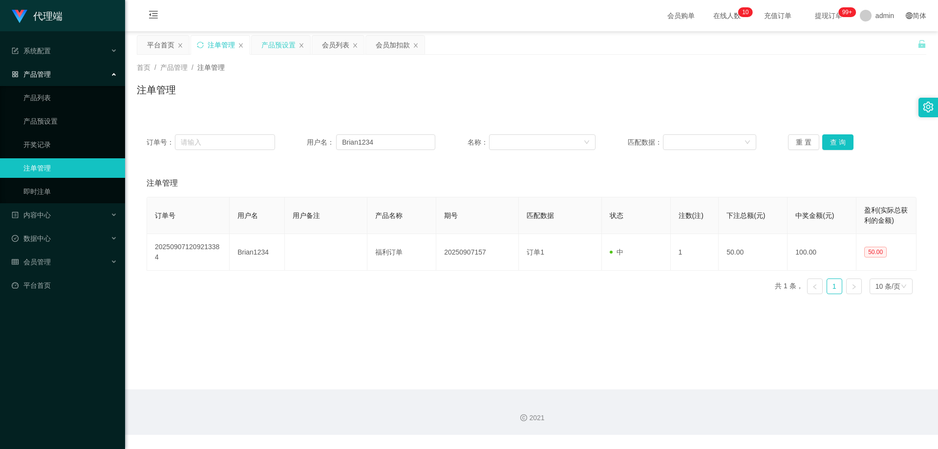
click at [264, 44] on div "产品预设置" at bounding box center [278, 45] width 34 height 19
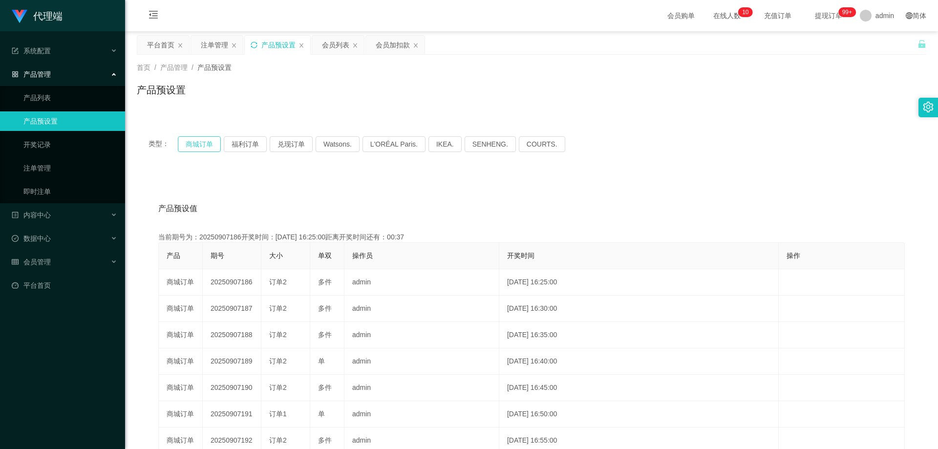
click at [206, 143] on button "商城订单" at bounding box center [199, 144] width 43 height 16
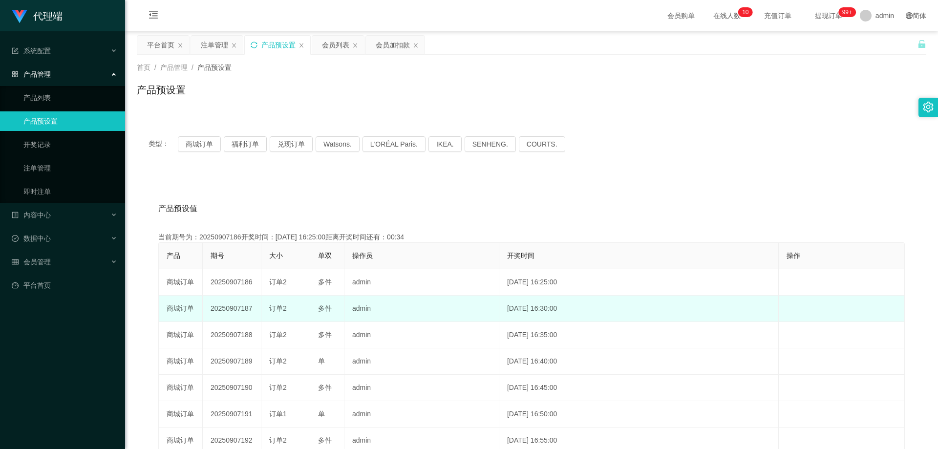
drag, startPoint x: 211, startPoint y: 307, endPoint x: 257, endPoint y: 309, distance: 45.9
click at [257, 309] on td "20250907187" at bounding box center [232, 308] width 59 height 26
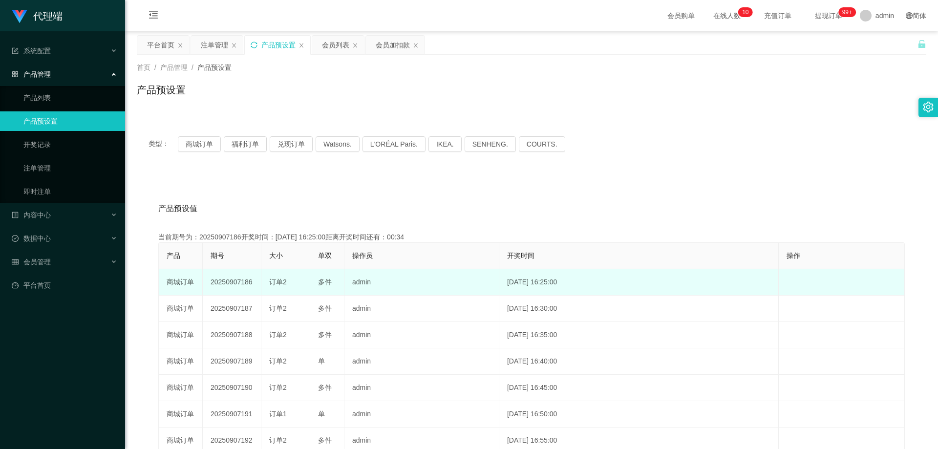
copy td "20250907187"
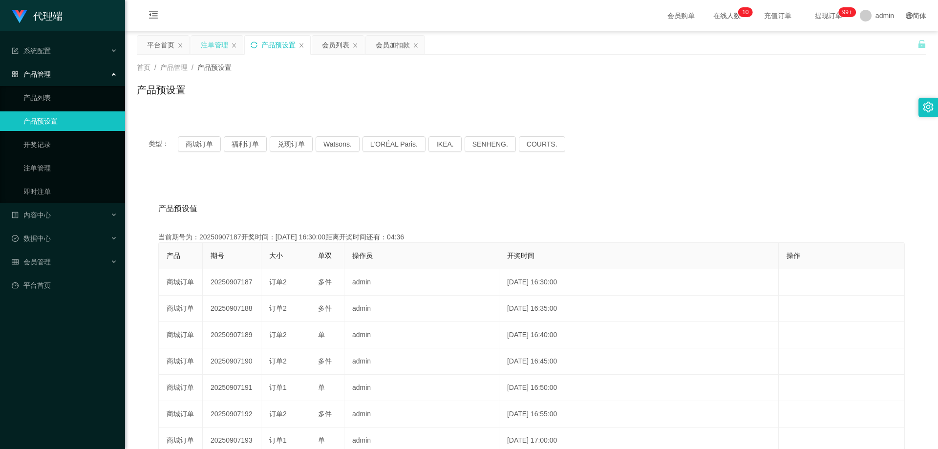
click at [211, 42] on div "注单管理" at bounding box center [214, 45] width 27 height 19
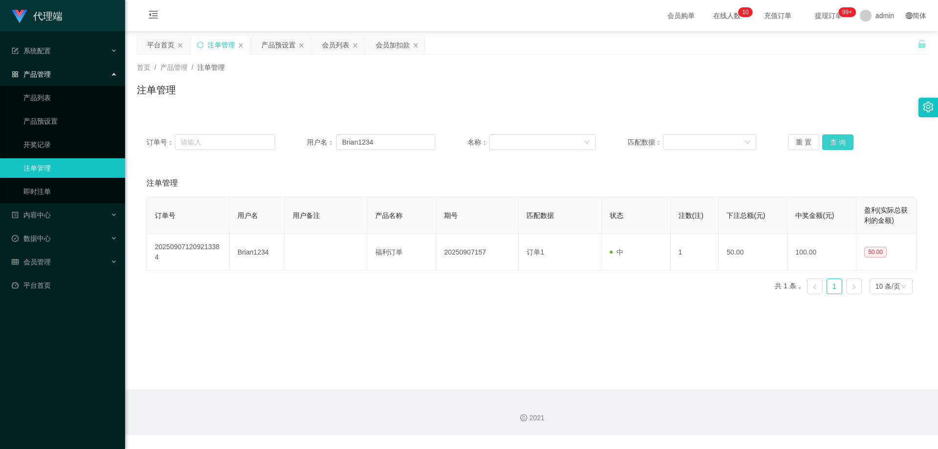
click at [828, 148] on button "查 询" at bounding box center [837, 142] width 31 height 16
click at [833, 143] on button "查 询" at bounding box center [837, 142] width 31 height 16
click at [833, 143] on div "重 置 查 询" at bounding box center [852, 142] width 128 height 16
click at [833, 143] on button "查 询" at bounding box center [837, 142] width 31 height 16
click at [833, 143] on div "重 置 查 询" at bounding box center [852, 142] width 128 height 16
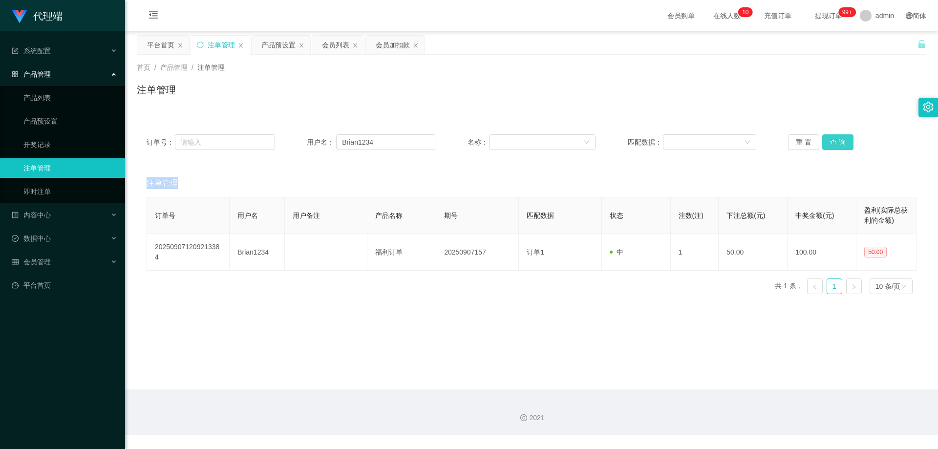
click at [833, 143] on button "查 询" at bounding box center [837, 142] width 31 height 16
click at [833, 143] on div "重 置 查 询" at bounding box center [852, 142] width 128 height 16
click at [833, 143] on button "查 询" at bounding box center [837, 142] width 31 height 16
click at [833, 143] on div "重 置 查 询" at bounding box center [852, 142] width 128 height 16
click at [833, 143] on button "查 询" at bounding box center [837, 142] width 31 height 16
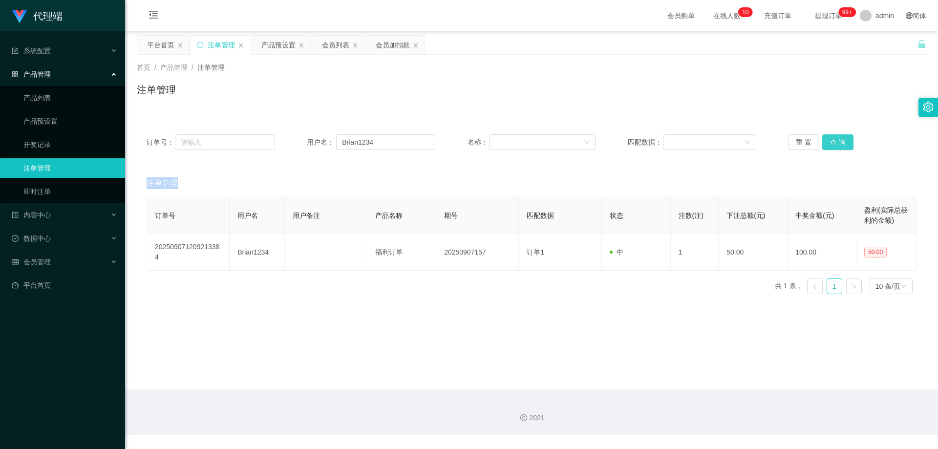
click at [833, 143] on div "重 置 查 询" at bounding box center [852, 142] width 128 height 16
click at [833, 143] on button "查 询" at bounding box center [837, 142] width 31 height 16
click at [833, 143] on div "重 置 查 询" at bounding box center [852, 142] width 128 height 16
click at [833, 143] on button "查 询" at bounding box center [837, 142] width 31 height 16
click at [833, 143] on div "重 置 查 询" at bounding box center [852, 142] width 128 height 16
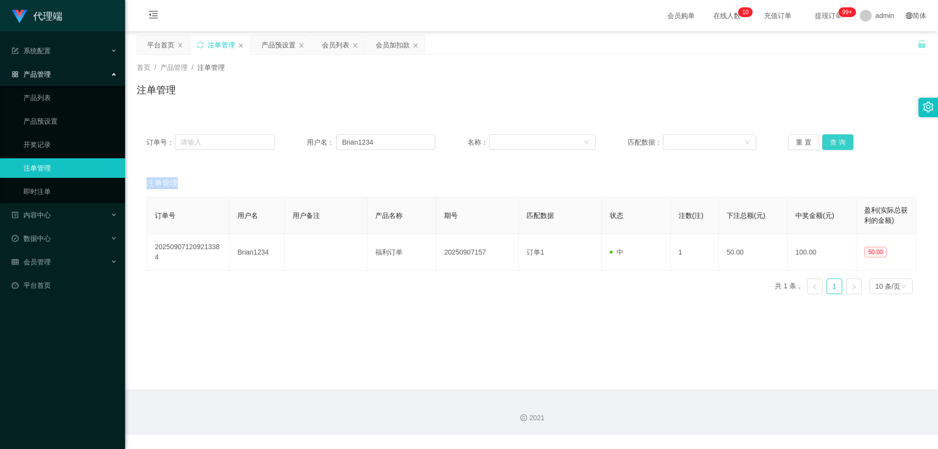
click at [833, 143] on button "查 询" at bounding box center [837, 142] width 31 height 16
click at [833, 143] on div "重 置 查 询" at bounding box center [852, 142] width 128 height 16
click at [833, 143] on button "查 询" at bounding box center [837, 142] width 31 height 16
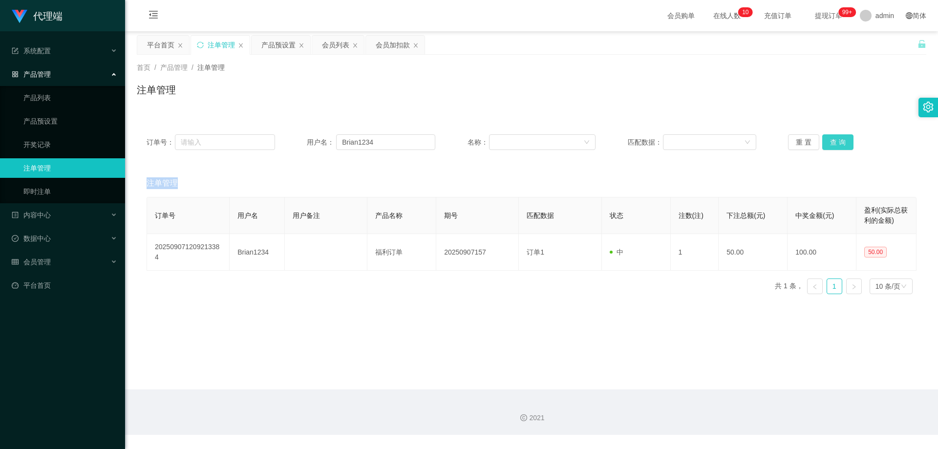
click at [833, 143] on button "查 询" at bounding box center [837, 142] width 31 height 16
click at [833, 143] on div "重 置 查 询" at bounding box center [852, 142] width 128 height 16
click at [833, 143] on button "查 询" at bounding box center [837, 142] width 31 height 16
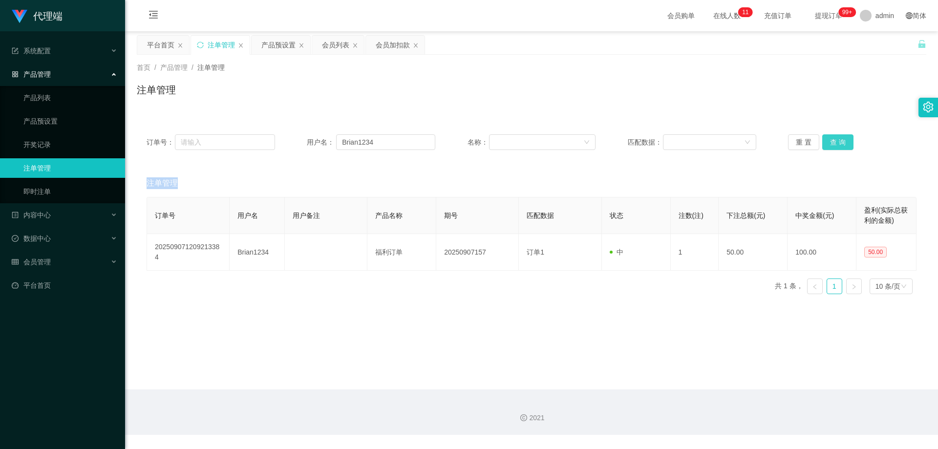
click at [833, 143] on button "查 询" at bounding box center [837, 142] width 31 height 16
drag, startPoint x: 385, startPoint y: 142, endPoint x: 296, endPoint y: 143, distance: 88.9
click at [296, 143] on div "订单号： 用户名： Brian1234 名称： 匹配数据： 重 置 查 询" at bounding box center [532, 142] width 770 height 16
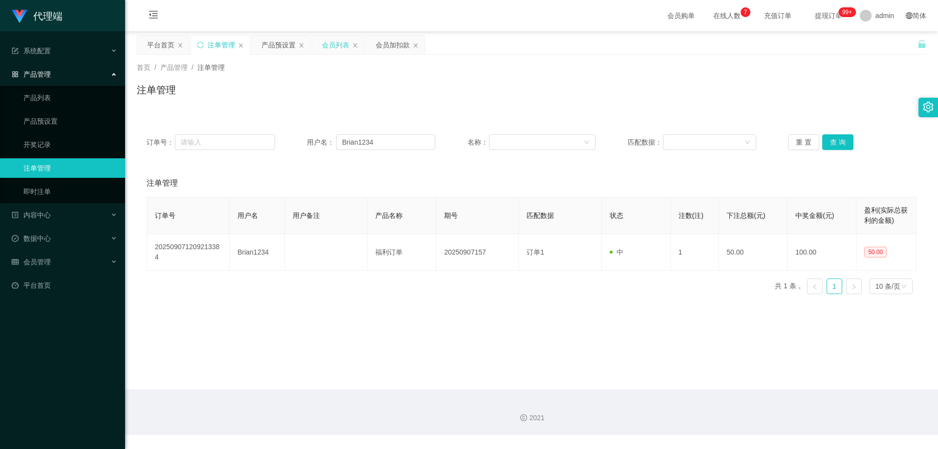
drag, startPoint x: 330, startPoint y: 42, endPoint x: 323, endPoint y: 49, distance: 9.7
click at [330, 42] on div "会员列表" at bounding box center [335, 45] width 27 height 19
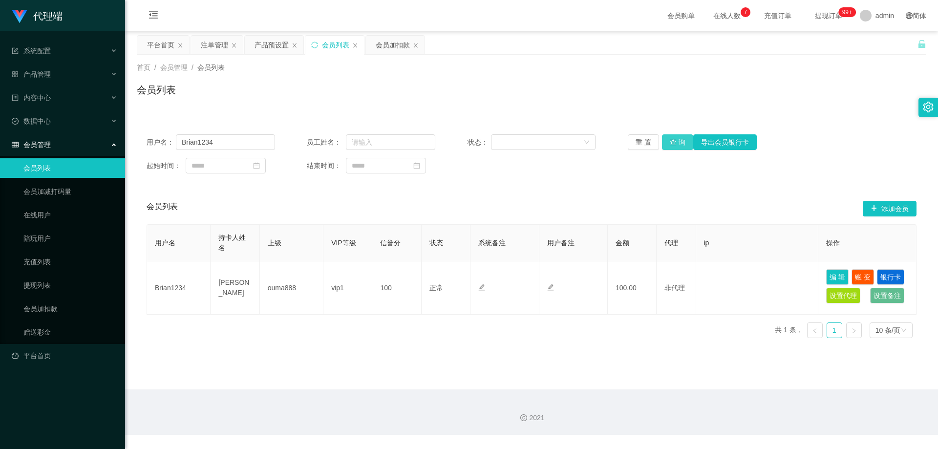
click at [677, 136] on button "查 询" at bounding box center [677, 142] width 31 height 16
click at [674, 136] on button "查 询" at bounding box center [677, 142] width 31 height 16
click at [676, 146] on button "查 询" at bounding box center [677, 142] width 31 height 16
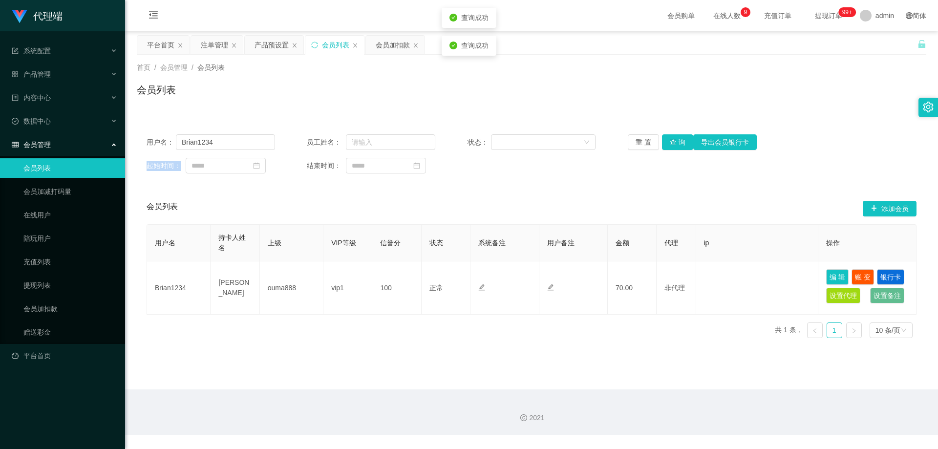
click at [676, 146] on div "重 置 查 询 导出会员银行卡" at bounding box center [692, 142] width 128 height 16
click at [676, 146] on button "查 询" at bounding box center [677, 142] width 31 height 16
click at [676, 146] on div "重 置 查 询 导出会员银行卡" at bounding box center [692, 142] width 128 height 16
click at [677, 141] on button "查 询" at bounding box center [677, 142] width 31 height 16
click at [677, 141] on button "查 询" at bounding box center [683, 142] width 42 height 16
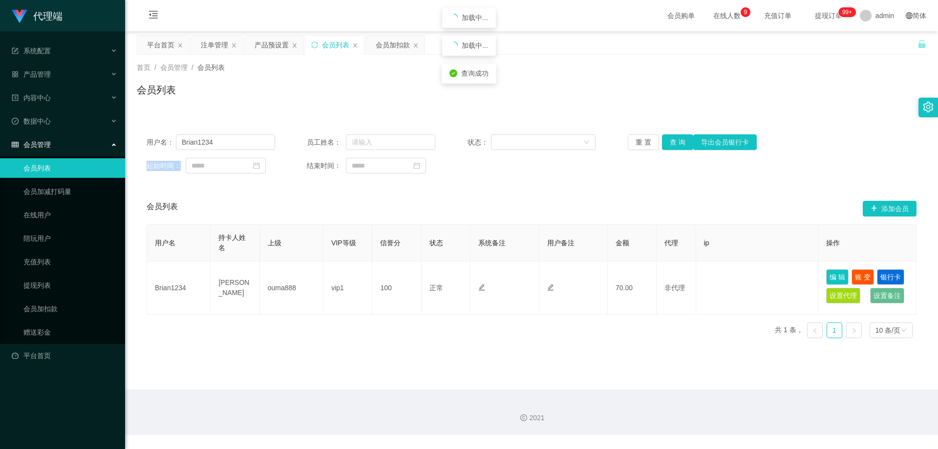
click at [677, 141] on div "重 置 查 询 导出会员银行卡" at bounding box center [692, 142] width 128 height 16
click at [677, 141] on button "查 询" at bounding box center [677, 142] width 31 height 16
click at [677, 141] on div "重 置 查 询 导出会员银行卡" at bounding box center [692, 142] width 128 height 16
click at [677, 141] on button "查 询" at bounding box center [677, 142] width 31 height 16
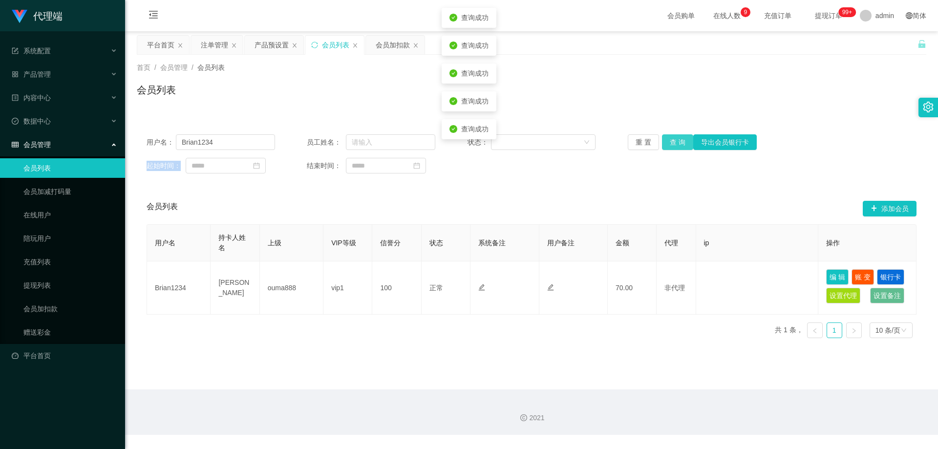
click at [677, 141] on button "查 询" at bounding box center [677, 142] width 31 height 16
click at [671, 142] on button "查 询" at bounding box center [677, 142] width 31 height 16
click at [677, 139] on button "查 询" at bounding box center [677, 142] width 31 height 16
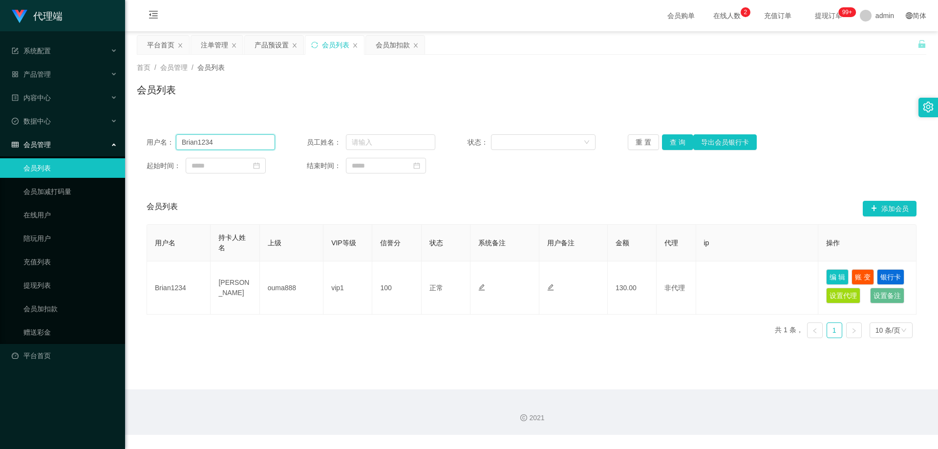
drag, startPoint x: 164, startPoint y: 140, endPoint x: 203, endPoint y: 138, distance: 39.1
click at [111, 138] on section "代理端 系统配置 系统配置列表 管理员列表 管理员分组 systemPays 产品管理 产品列表 产品预设置 开奖记录 注单管理 即时注单 内容中心 站内信 …" at bounding box center [469, 217] width 938 height 435
paste input "Huiwen"
type input "Huiwen"
click at [677, 141] on button "查 询" at bounding box center [677, 142] width 31 height 16
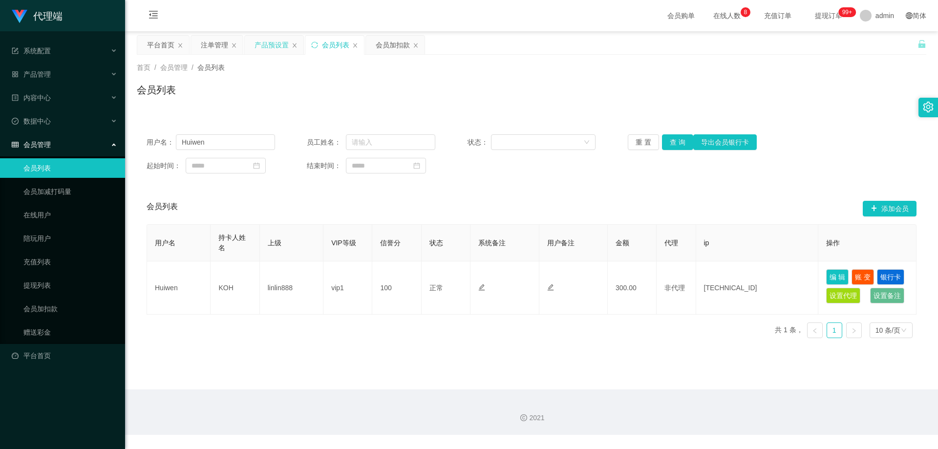
click at [266, 41] on div "产品预设置" at bounding box center [271, 45] width 34 height 19
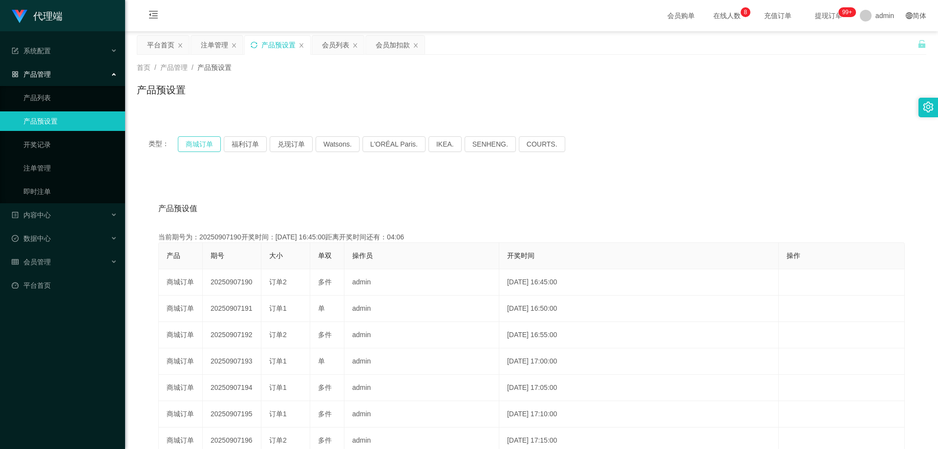
click at [211, 139] on button "商城订单" at bounding box center [199, 144] width 43 height 16
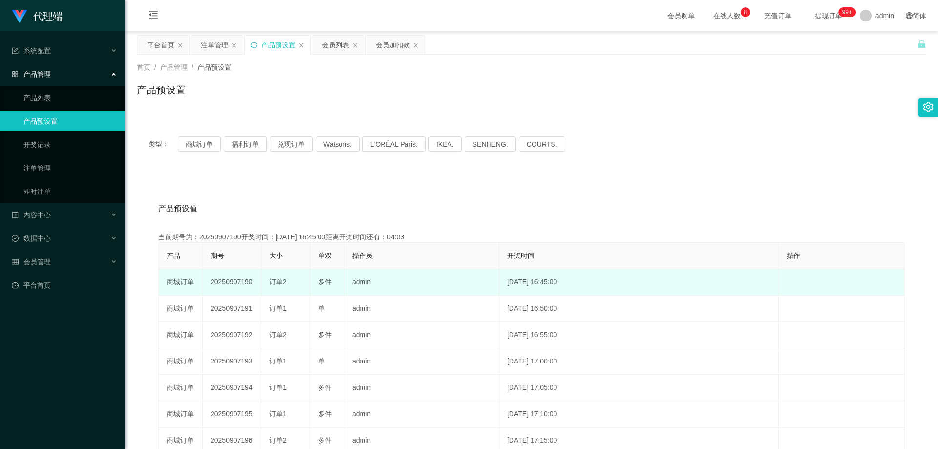
drag, startPoint x: 254, startPoint y: 282, endPoint x: 210, endPoint y: 282, distance: 44.0
click at [210, 282] on td "20250907190" at bounding box center [232, 282] width 59 height 26
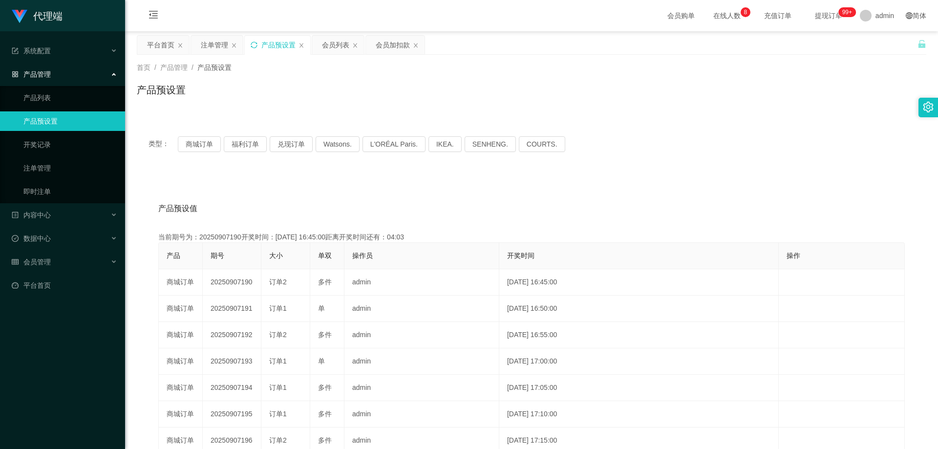
copy td "20250907190"
click at [222, 43] on div "注单管理" at bounding box center [214, 45] width 27 height 19
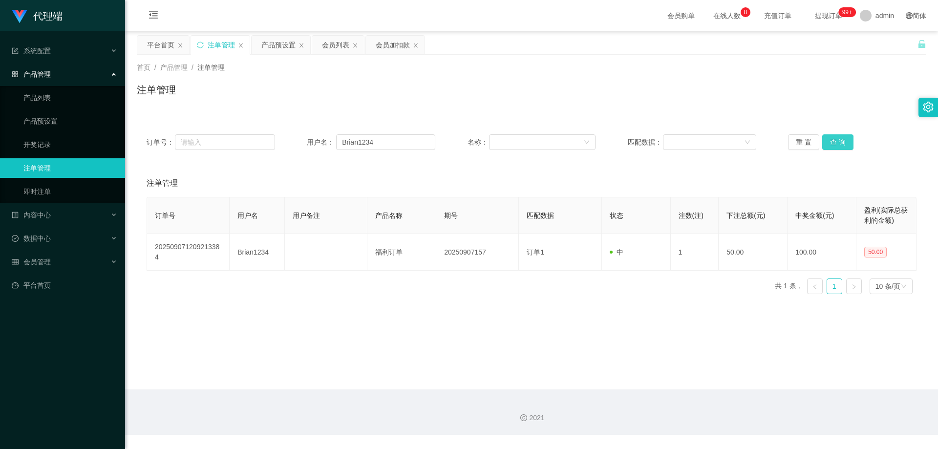
click at [833, 140] on button "查 询" at bounding box center [837, 142] width 31 height 16
click at [834, 144] on button "查 询" at bounding box center [837, 142] width 31 height 16
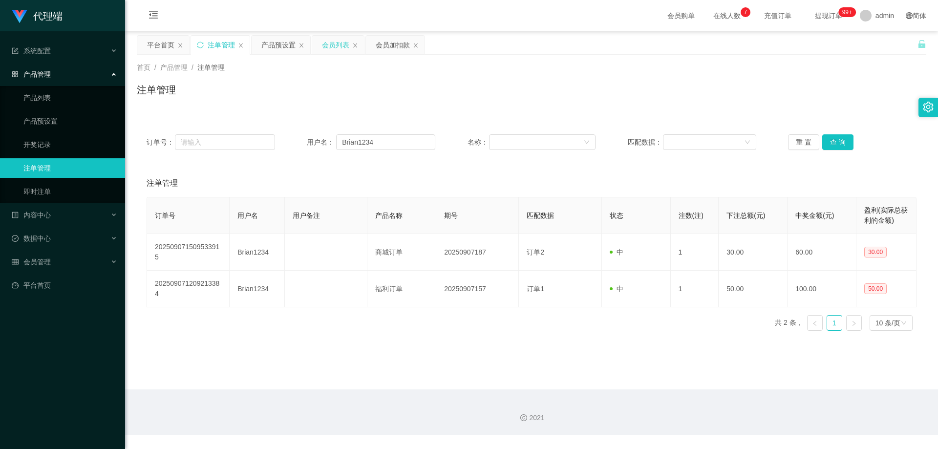
click at [328, 46] on div "会员列表" at bounding box center [335, 45] width 27 height 19
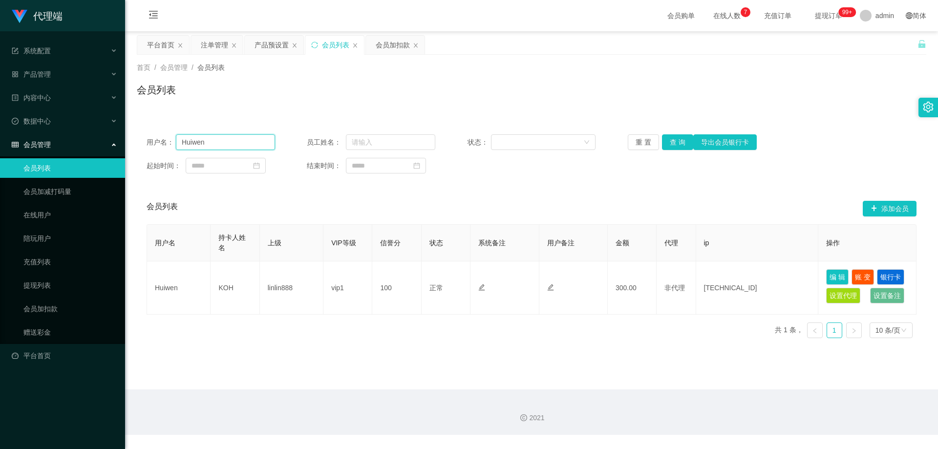
drag, startPoint x: 252, startPoint y: 139, endPoint x: 154, endPoint y: 131, distance: 98.0
click at [116, 133] on section "代理端 系统配置 系统配置列表 管理员列表 管理员分组 systemPays 产品管理 产品列表 产品预设置 开奖记录 注单管理 即时注单 内容中心 站内信 …" at bounding box center [469, 217] width 938 height 435
click at [217, 45] on div "注单管理" at bounding box center [214, 45] width 27 height 19
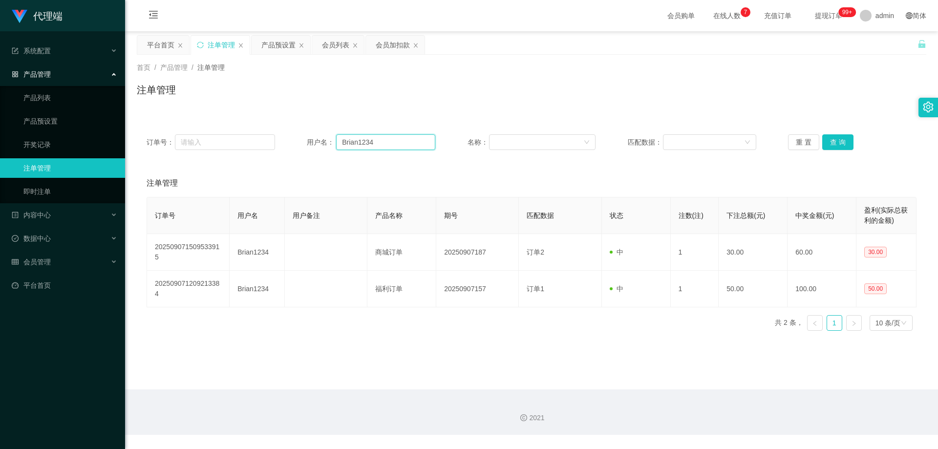
drag, startPoint x: 357, startPoint y: 139, endPoint x: 442, endPoint y: 142, distance: 85.0
click at [268, 133] on div "订单号： 用户名： Brian1234 名称： 匹配数据： 重 置 查 询" at bounding box center [531, 142] width 789 height 35
paste input "Huiwen"
type input "Huiwen"
click at [835, 143] on button "查 询" at bounding box center [837, 142] width 31 height 16
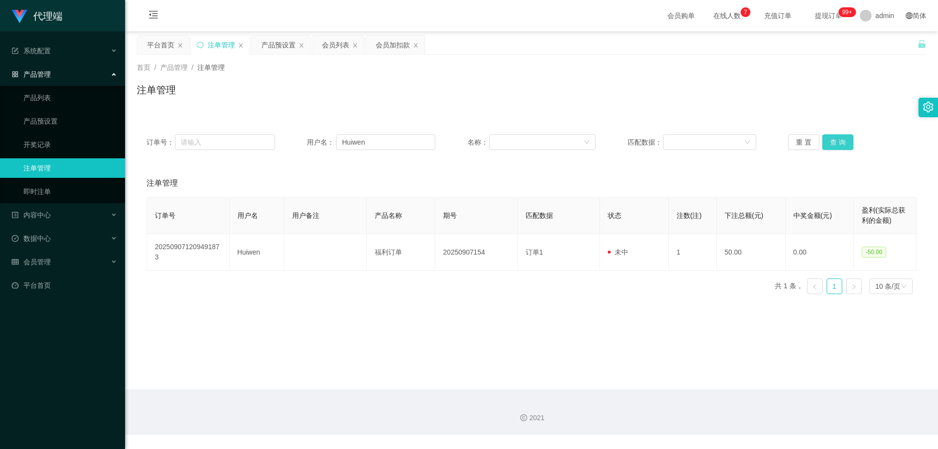
click at [835, 143] on button "查 询" at bounding box center [837, 142] width 31 height 16
click at [835, 143] on div "重 置 查 询" at bounding box center [852, 142] width 128 height 16
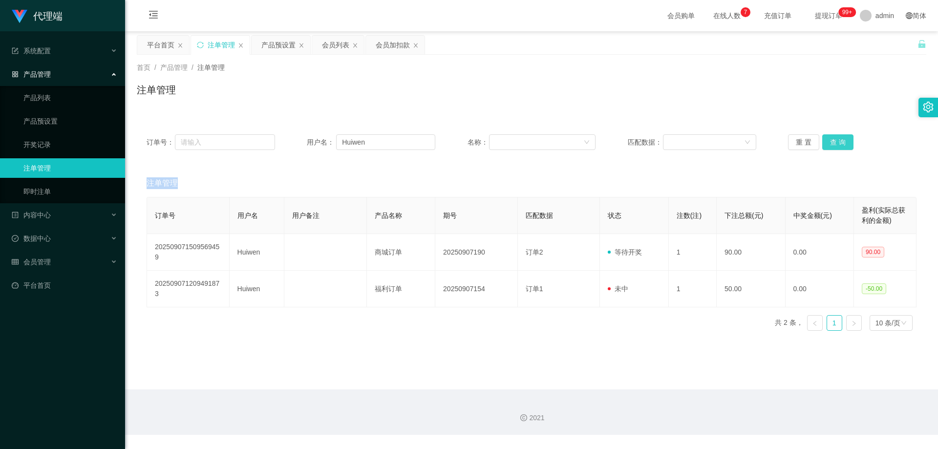
drag, startPoint x: 835, startPoint y: 143, endPoint x: 840, endPoint y: 128, distance: 16.2
click at [835, 143] on button "查 询" at bounding box center [837, 142] width 31 height 16
drag, startPoint x: 398, startPoint y: 146, endPoint x: 295, endPoint y: 143, distance: 102.6
click at [295, 143] on div "订单号： 用户名： Huiwen 名称： 匹配数据： 重 置 查 询" at bounding box center [532, 142] width 770 height 16
click at [847, 140] on button "查 询" at bounding box center [837, 142] width 31 height 16
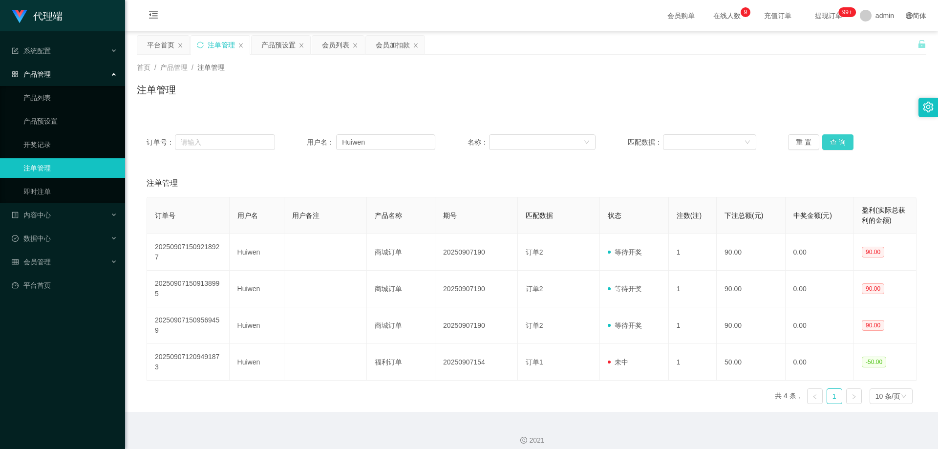
click at [842, 140] on button "查 询" at bounding box center [837, 142] width 31 height 16
click at [842, 140] on div "重 置 查 询" at bounding box center [852, 142] width 128 height 16
click at [842, 140] on button "查 询" at bounding box center [837, 142] width 31 height 16
click at [842, 140] on div "重 置 查 询" at bounding box center [852, 142] width 128 height 16
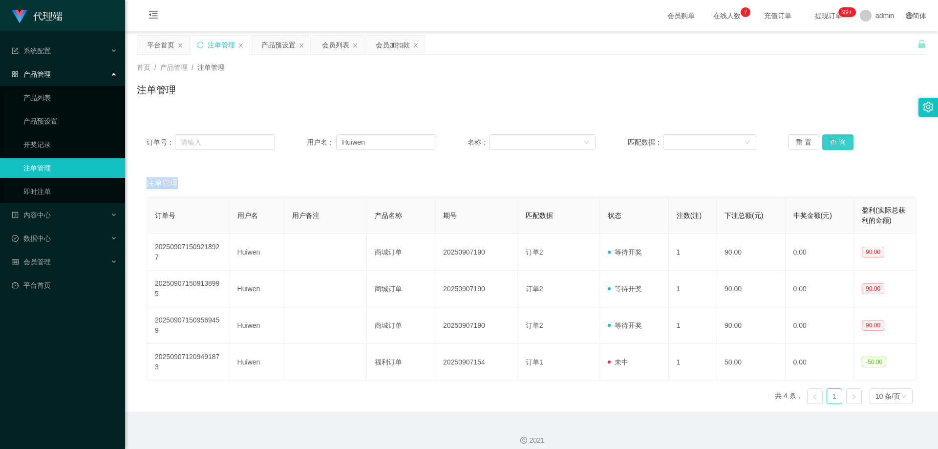
click at [842, 140] on button "查 询" at bounding box center [837, 142] width 31 height 16
click at [820, 109] on div "首页 / 产品管理 / 注单管理 / 注单管理" at bounding box center [531, 84] width 813 height 58
click at [829, 139] on button "查 询" at bounding box center [837, 142] width 31 height 16
click at [829, 139] on div "重 置 查 询" at bounding box center [852, 142] width 128 height 16
drag, startPoint x: 380, startPoint y: 143, endPoint x: 327, endPoint y: 142, distance: 53.2
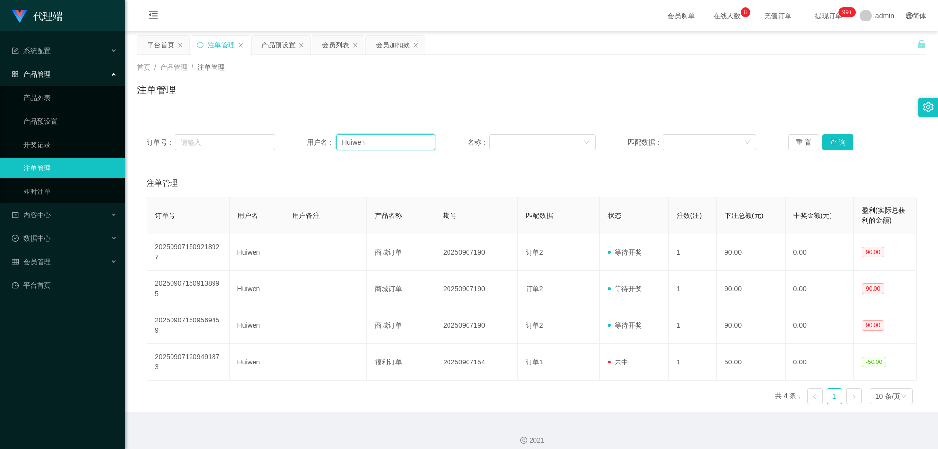
click at [327, 142] on div "用户名： [PERSON_NAME]" at bounding box center [371, 142] width 128 height 16
drag, startPoint x: 367, startPoint y: 83, endPoint x: 324, endPoint y: 68, distance: 45.2
click at [367, 83] on div "注单管理" at bounding box center [531, 94] width 789 height 22
click at [321, 49] on div "会员列表" at bounding box center [338, 45] width 52 height 19
click at [339, 40] on div "会员列表" at bounding box center [335, 45] width 27 height 19
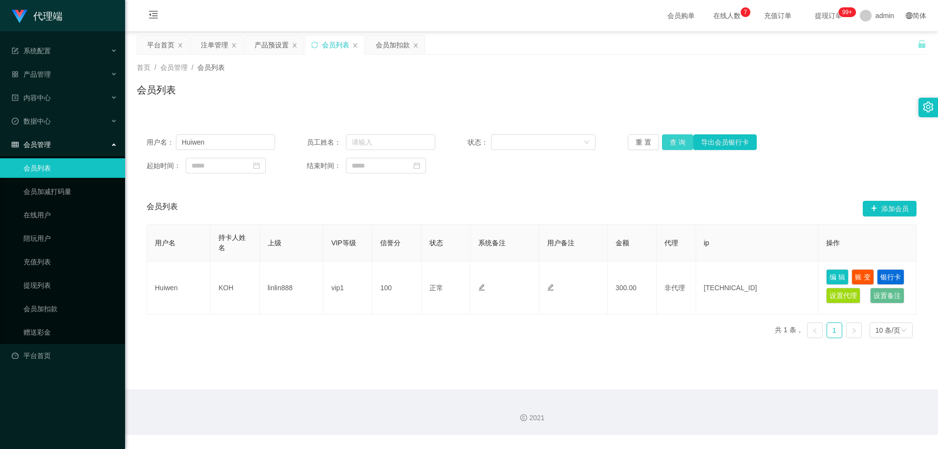
click at [669, 143] on button "查 询" at bounding box center [677, 142] width 31 height 16
click at [675, 146] on button "查 询" at bounding box center [677, 142] width 31 height 16
click at [386, 47] on div "会员加扣款" at bounding box center [393, 45] width 34 height 19
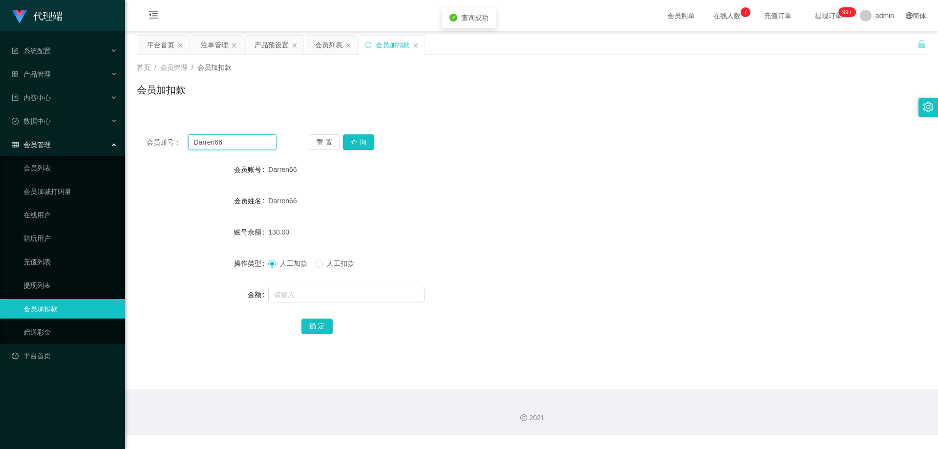
drag, startPoint x: 224, startPoint y: 138, endPoint x: 168, endPoint y: 135, distance: 56.2
click at [123, 135] on section "代理端 系统配置 系统配置列表 管理员列表 管理员分组 systemPays 产品管理 产品列表 产品预设置 开奖记录 注单管理 即时注单 内容中心 站内信 …" at bounding box center [469, 217] width 938 height 435
paste input "Huiwen"
type input "Huiwen"
click at [362, 138] on button "查 询" at bounding box center [358, 142] width 31 height 16
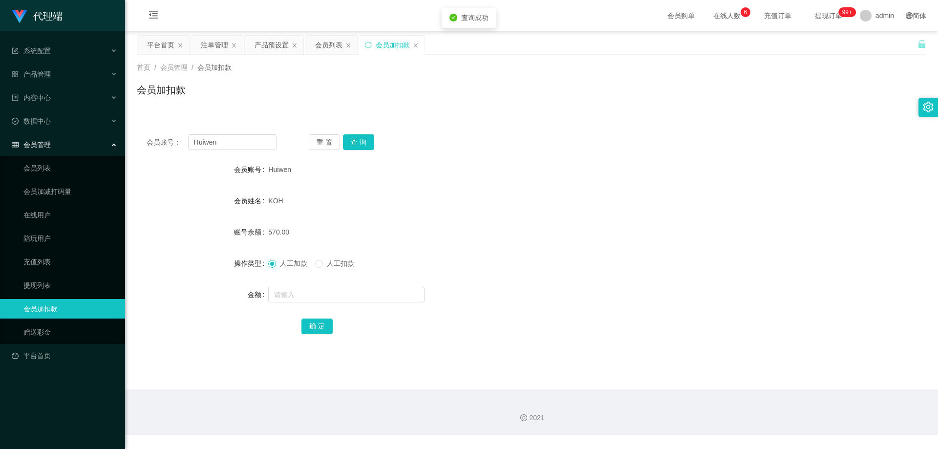
click at [328, 263] on span "人工扣款" at bounding box center [340, 263] width 35 height 8
click at [322, 298] on input "text" at bounding box center [346, 295] width 156 height 16
type input "180"
click at [313, 329] on button "确 定" at bounding box center [316, 326] width 31 height 16
click at [373, 192] on div "KOH" at bounding box center [498, 201] width 461 height 20
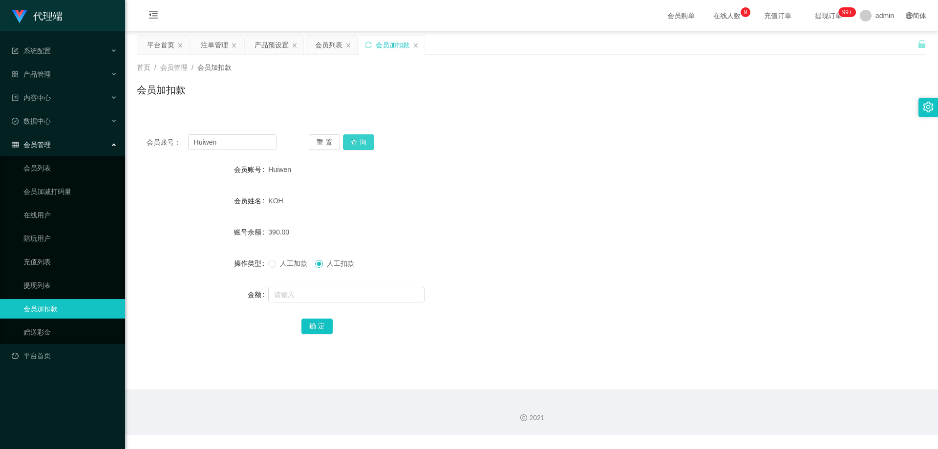
click at [353, 140] on button "查 询" at bounding box center [358, 142] width 31 height 16
click at [353, 140] on div "重 置 查 询" at bounding box center [374, 142] width 130 height 16
drag, startPoint x: 235, startPoint y: 143, endPoint x: 153, endPoint y: 138, distance: 82.7
click at [148, 139] on div "会员账号： [PERSON_NAME]" at bounding box center [212, 142] width 130 height 16
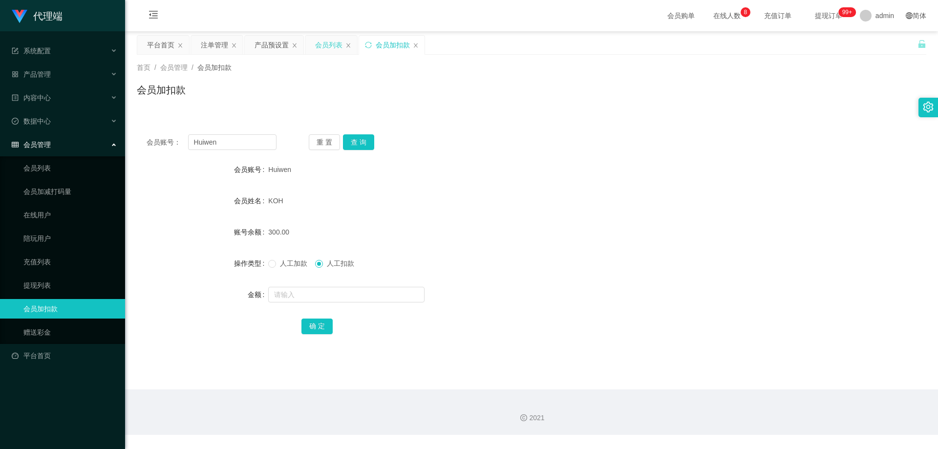
click at [321, 46] on div "会员列表" at bounding box center [328, 45] width 27 height 19
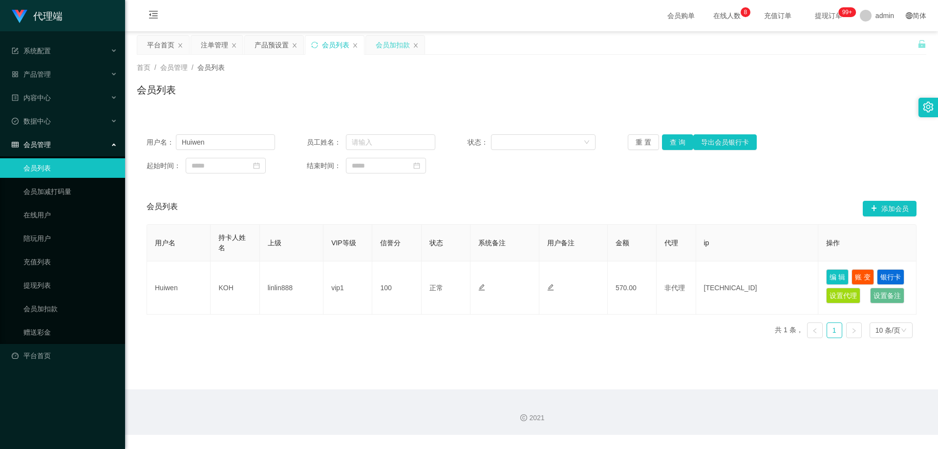
click at [375, 46] on div "会员加扣款" at bounding box center [395, 45] width 59 height 19
click at [674, 143] on button "查 询" at bounding box center [677, 142] width 31 height 16
click at [674, 143] on div "重 置 查 询 导出会员银行卡" at bounding box center [692, 142] width 128 height 16
click at [674, 143] on button "查 询" at bounding box center [677, 142] width 31 height 16
drag, startPoint x: 206, startPoint y: 43, endPoint x: 214, endPoint y: 43, distance: 7.8
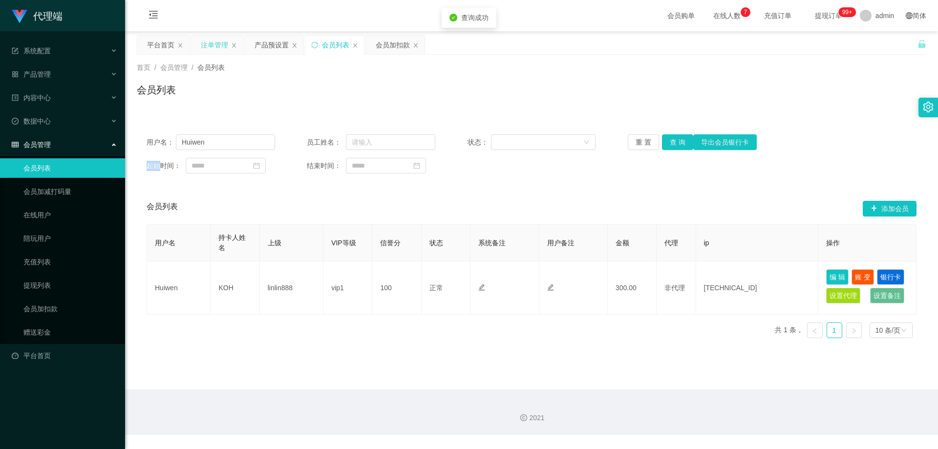
click at [206, 43] on div "注单管理" at bounding box center [214, 45] width 27 height 19
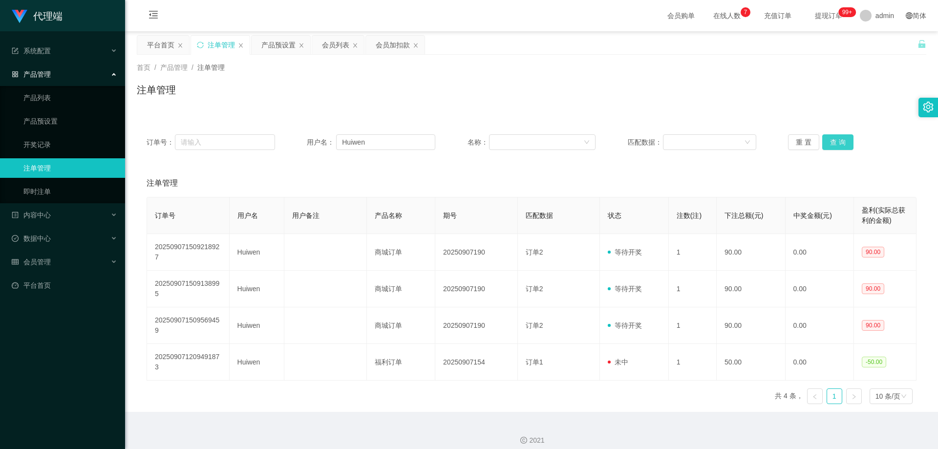
click at [827, 140] on button "查 询" at bounding box center [837, 142] width 31 height 16
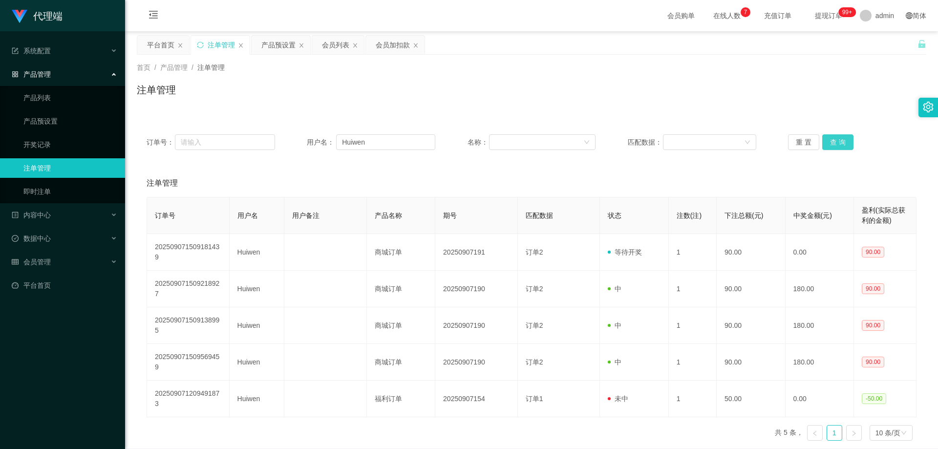
click at [827, 140] on button "查 询" at bounding box center [837, 142] width 31 height 16
click at [827, 140] on div "重 置 查 询" at bounding box center [852, 142] width 128 height 16
click at [827, 140] on button "查 询" at bounding box center [837, 142] width 31 height 16
click at [827, 140] on div "重 置 查 询" at bounding box center [852, 142] width 128 height 16
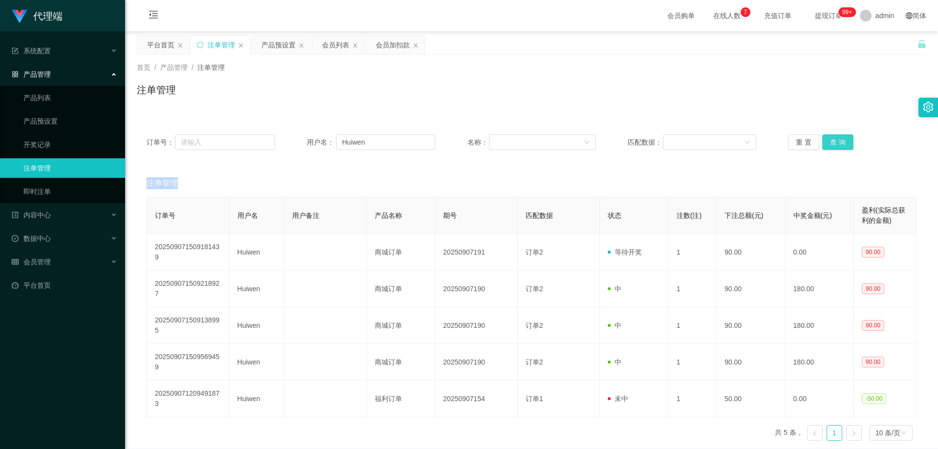
click at [827, 140] on button "查 询" at bounding box center [837, 142] width 31 height 16
click at [827, 140] on div "重 置 查 询" at bounding box center [852, 142] width 128 height 16
click at [827, 140] on button "查 询" at bounding box center [837, 142] width 31 height 16
click at [788, 103] on div "注单管理" at bounding box center [531, 94] width 789 height 22
click at [279, 44] on div "产品预设置" at bounding box center [278, 45] width 34 height 19
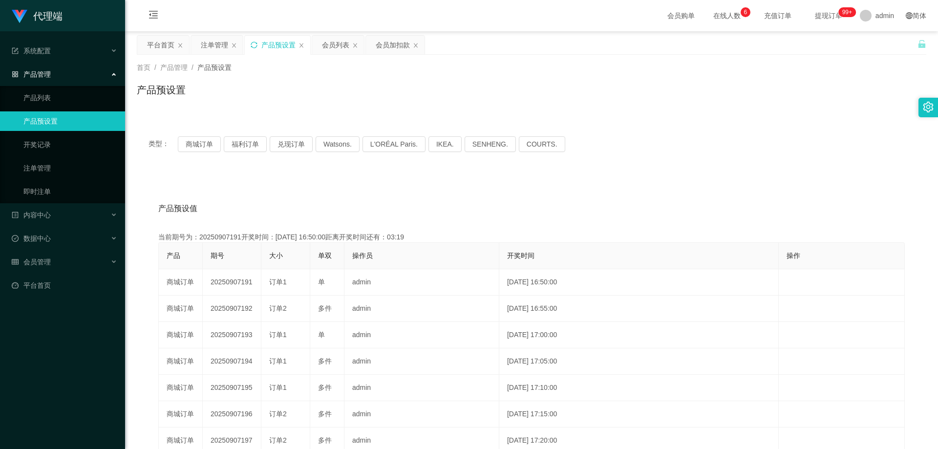
click at [254, 45] on icon "图标: sync" at bounding box center [254, 45] width 7 height 7
click at [254, 44] on icon "图标: sync" at bounding box center [254, 45] width 7 height 7
click at [330, 47] on div "会员列表" at bounding box center [335, 45] width 27 height 19
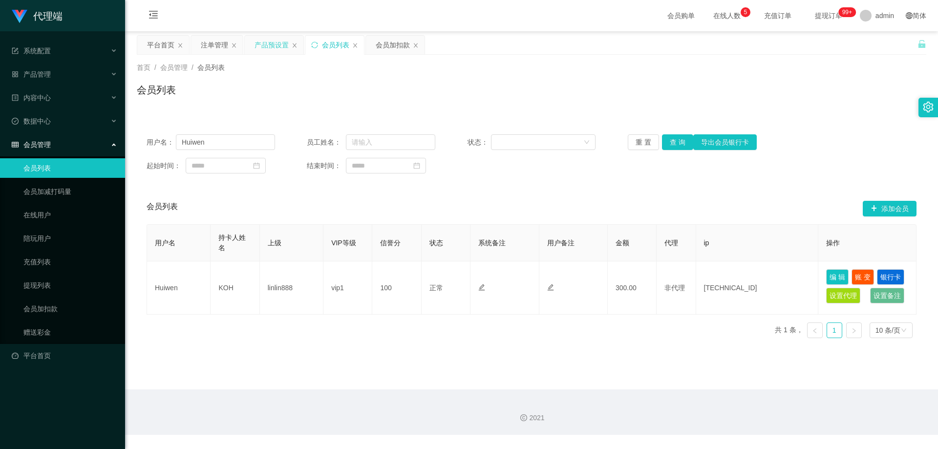
click at [266, 48] on div "产品预设置" at bounding box center [271, 45] width 34 height 19
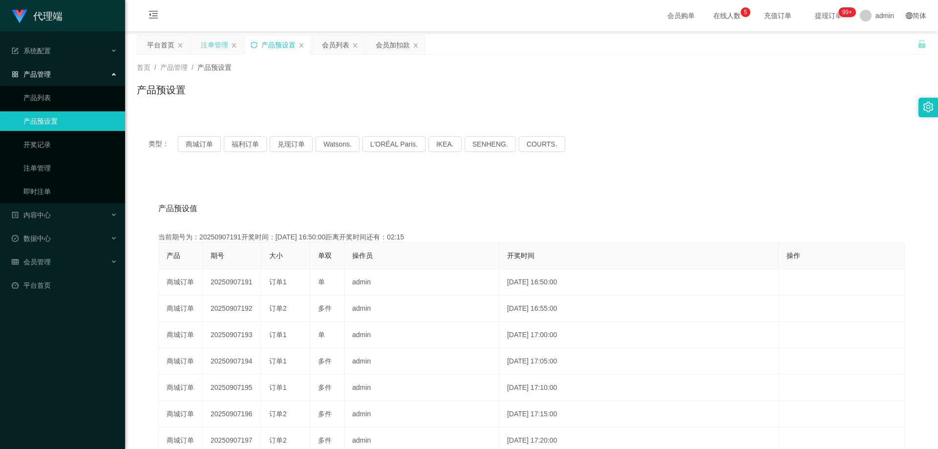
click at [214, 41] on div "注单管理" at bounding box center [214, 45] width 27 height 19
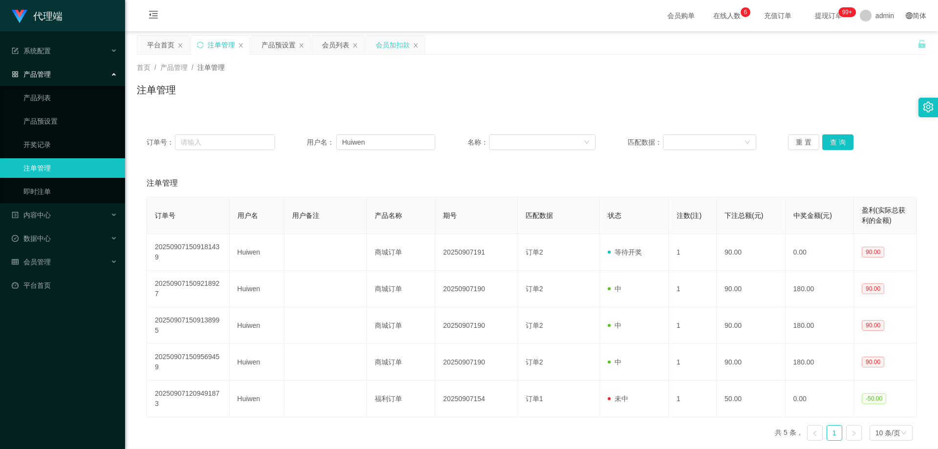
drag, startPoint x: 384, startPoint y: 45, endPoint x: 322, endPoint y: 81, distance: 71.5
click at [384, 45] on div "会员加扣款" at bounding box center [393, 45] width 34 height 19
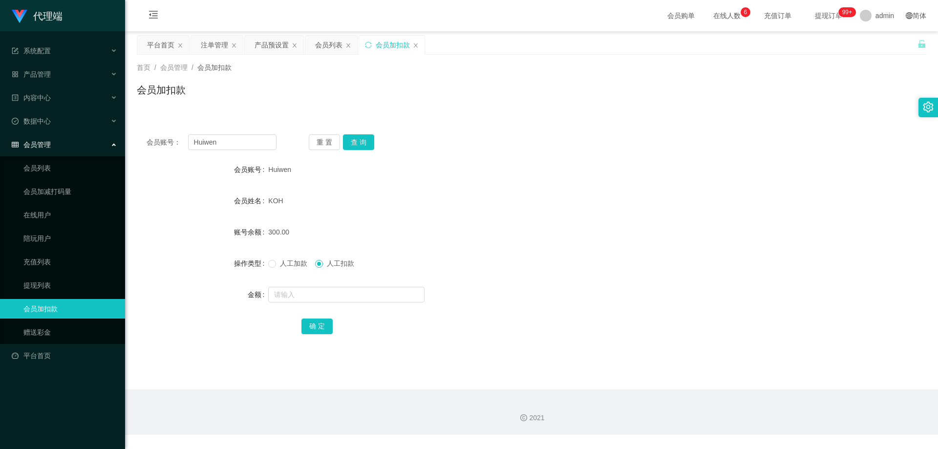
click at [281, 261] on span "人工加款" at bounding box center [293, 263] width 35 height 8
click at [296, 299] on input "text" at bounding box center [346, 295] width 156 height 16
type input "90"
click at [310, 322] on button "确 定" at bounding box center [316, 326] width 31 height 16
click at [525, 171] on div "Huiwen" at bounding box center [498, 170] width 461 height 20
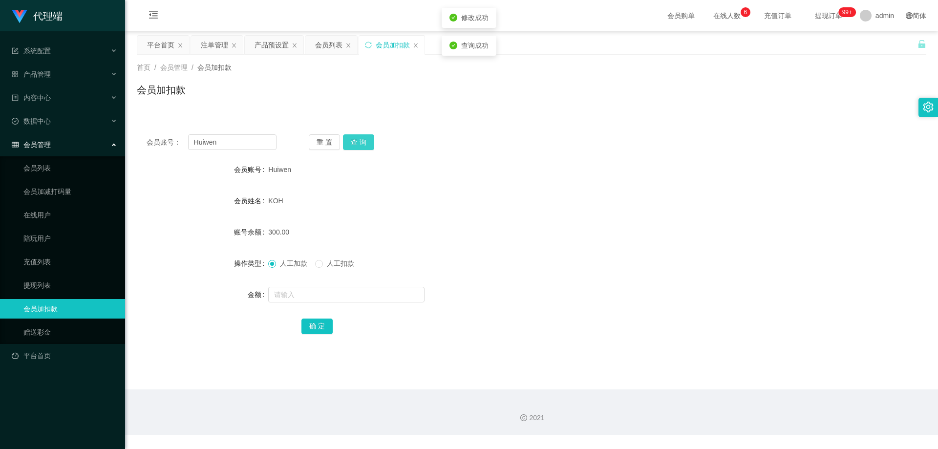
click at [358, 142] on button "查 询" at bounding box center [358, 142] width 31 height 16
click at [358, 141] on button "查 询" at bounding box center [364, 142] width 42 height 16
drag, startPoint x: 358, startPoint y: 141, endPoint x: 342, endPoint y: 185, distance: 47.0
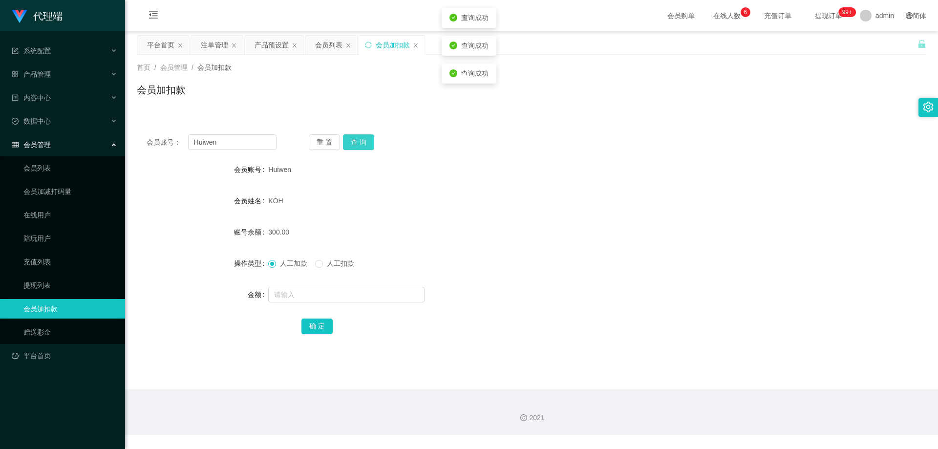
click at [358, 141] on button "查 询" at bounding box center [358, 142] width 31 height 16
click at [294, 294] on input "text" at bounding box center [346, 295] width 156 height 16
type input "90"
click at [312, 322] on button "确 定" at bounding box center [316, 326] width 31 height 16
click at [384, 211] on form "会员账号 Huiwen 会员姓名 KOH 账号余额 390.00 操作类型 人工加款 人工扣款 金额 确 定" at bounding box center [531, 248] width 789 height 176
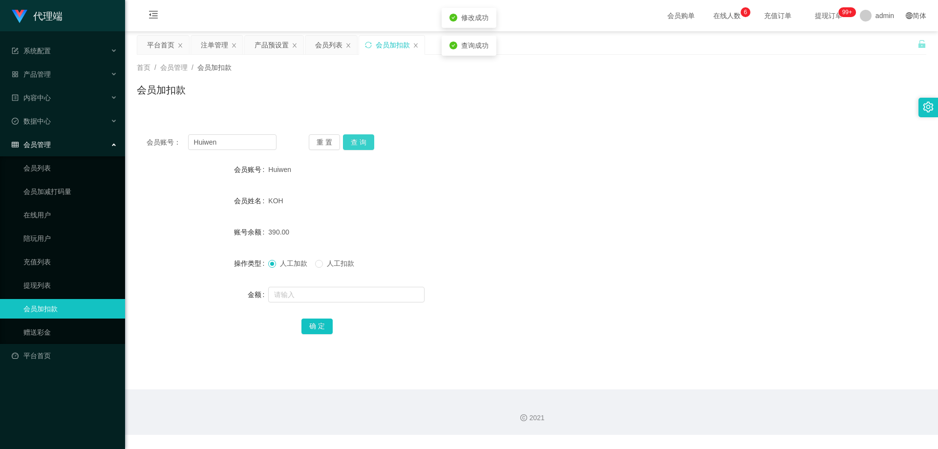
drag, startPoint x: 358, startPoint y: 151, endPoint x: 357, endPoint y: 143, distance: 8.9
click at [358, 149] on div "会员账号： [PERSON_NAME] 重 置 查 询 会员账号 [DEMOGRAPHIC_DATA] 会员姓名 KOH 账号余额 390.00 操作类型 人…" at bounding box center [531, 241] width 789 height 232
click at [357, 143] on button "查 询" at bounding box center [358, 142] width 31 height 16
click at [357, 143] on div "重 置 查 询" at bounding box center [374, 142] width 130 height 16
click at [357, 143] on button "查 询" at bounding box center [358, 142] width 31 height 16
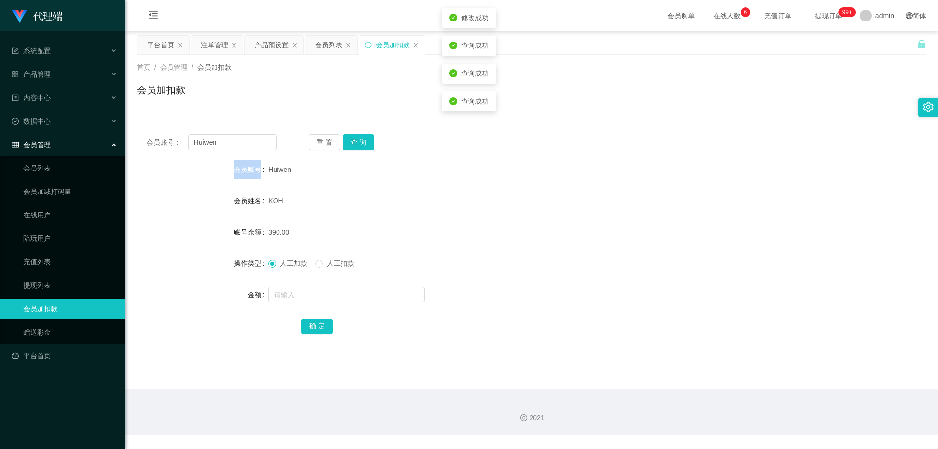
click at [357, 143] on div "重 置 查 询" at bounding box center [374, 142] width 130 height 16
click at [400, 154] on div "会员账号： [PERSON_NAME] 重 置 查 询 会员账号 [DEMOGRAPHIC_DATA] 会员姓名 KOH 账号余额 390.00 操作类型 人…" at bounding box center [531, 241] width 789 height 232
